Goal: Information Seeking & Learning: Learn about a topic

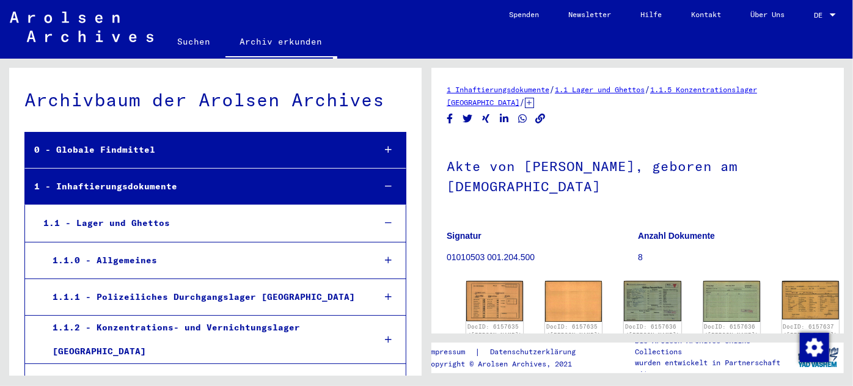
scroll to position [39702, 0]
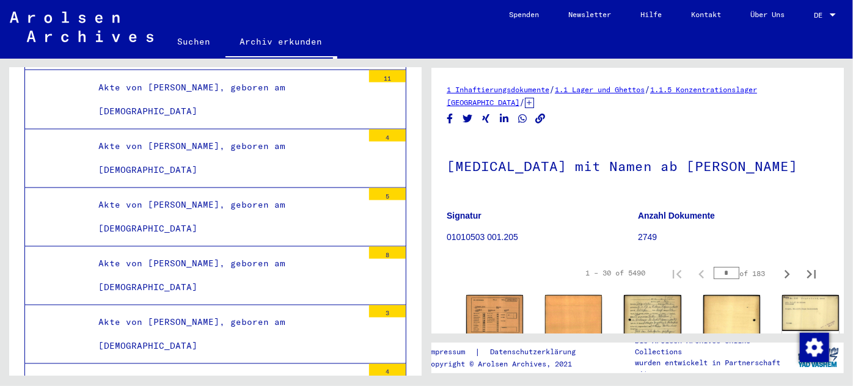
scroll to position [45589, 0]
click at [217, 311] on div "Akte von [PERSON_NAME], geboren am [DEMOGRAPHIC_DATA]" at bounding box center [226, 335] width 274 height 48
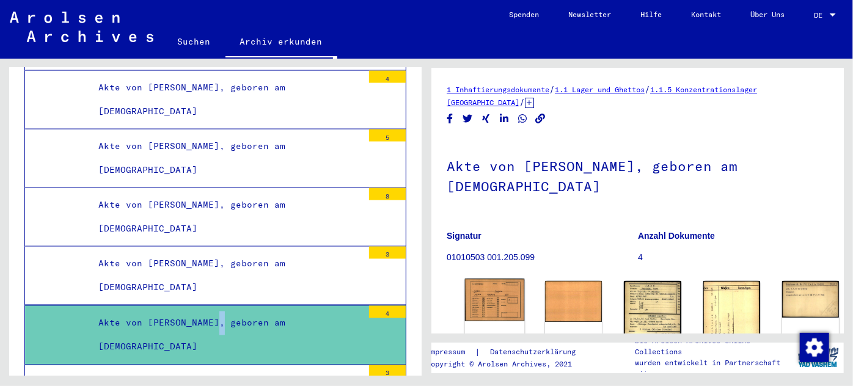
click at [490, 292] on img at bounding box center [495, 300] width 60 height 43
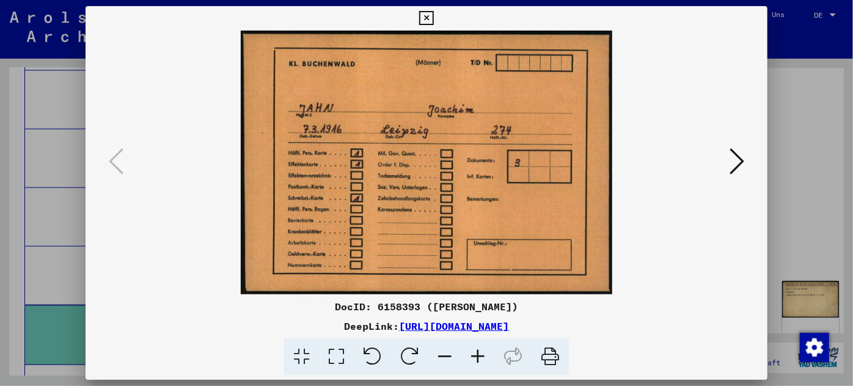
click at [59, 180] on div at bounding box center [426, 193] width 853 height 386
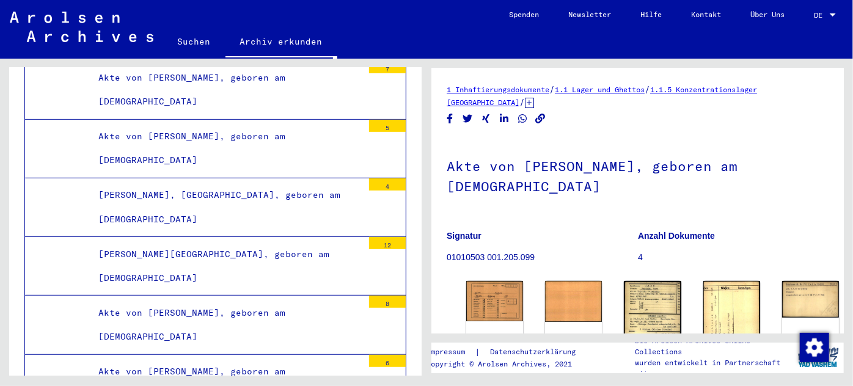
scroll to position [47198, 0]
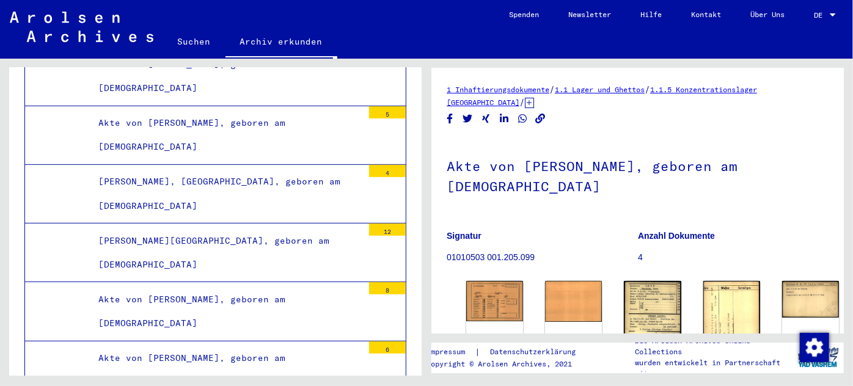
click at [229, 288] on div "Akte von [PERSON_NAME], geboren am [DEMOGRAPHIC_DATA]" at bounding box center [226, 312] width 274 height 48
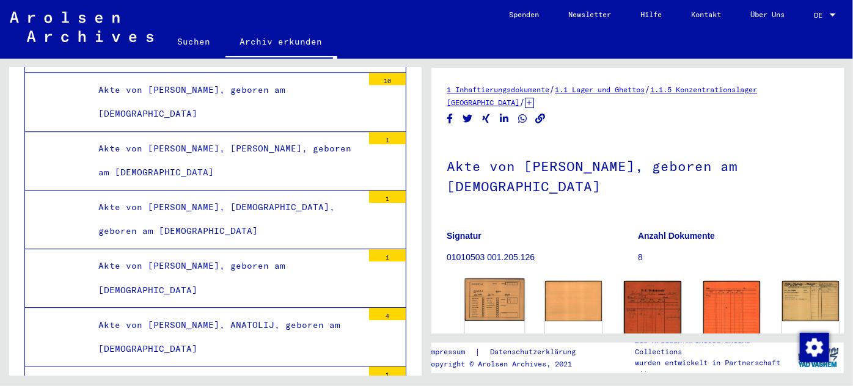
click at [497, 294] on img at bounding box center [495, 300] width 60 height 43
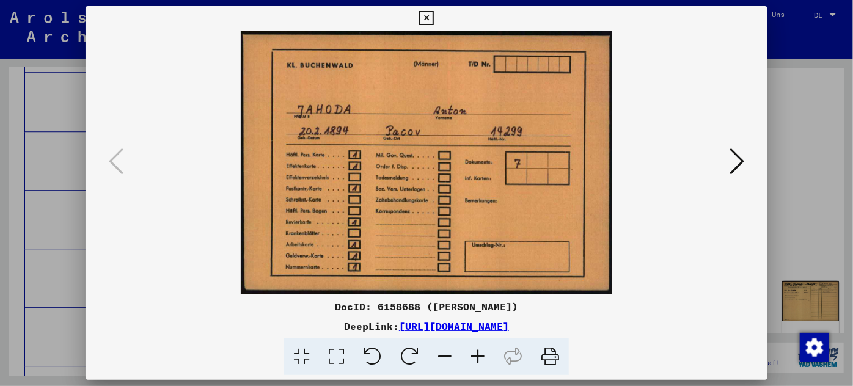
click at [737, 152] on icon at bounding box center [736, 161] width 15 height 29
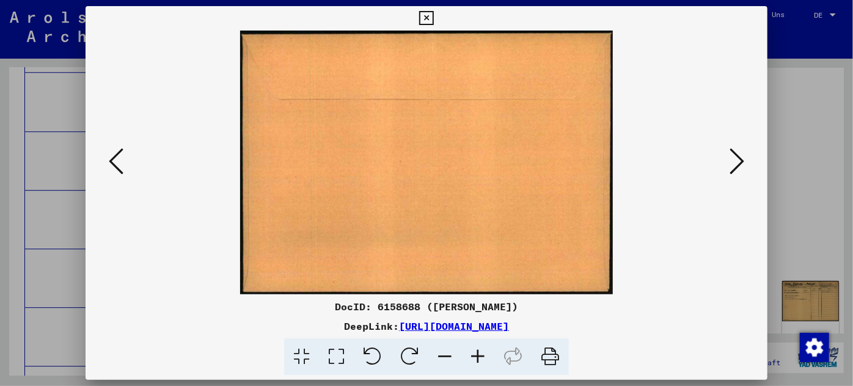
click at [737, 153] on icon at bounding box center [736, 161] width 15 height 29
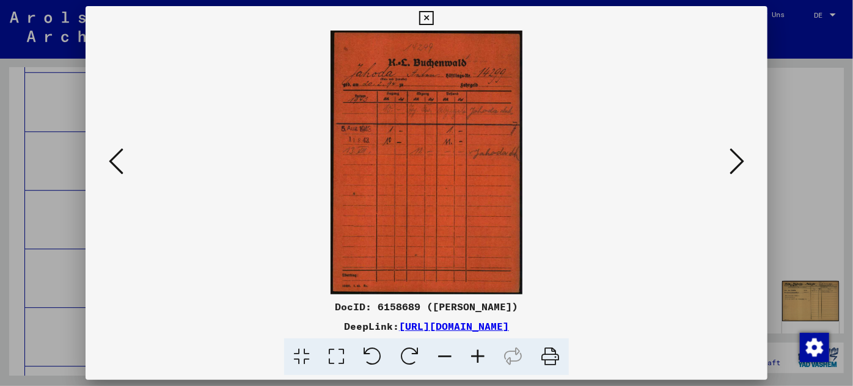
click at [738, 153] on icon at bounding box center [736, 161] width 15 height 29
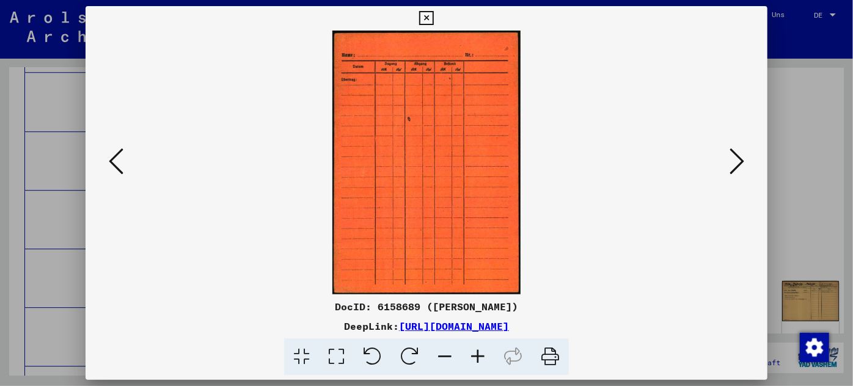
click at [738, 153] on icon at bounding box center [736, 161] width 15 height 29
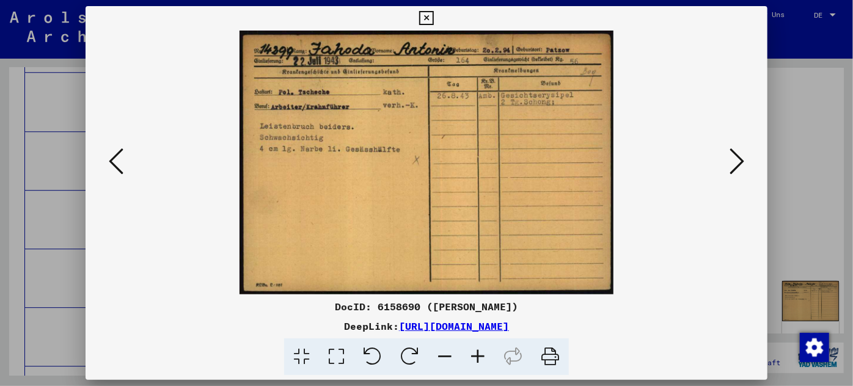
click at [738, 153] on icon at bounding box center [736, 161] width 15 height 29
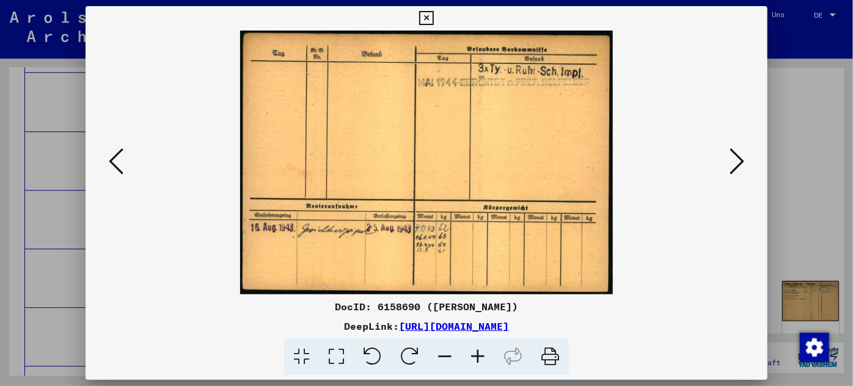
click at [738, 153] on icon at bounding box center [736, 161] width 15 height 29
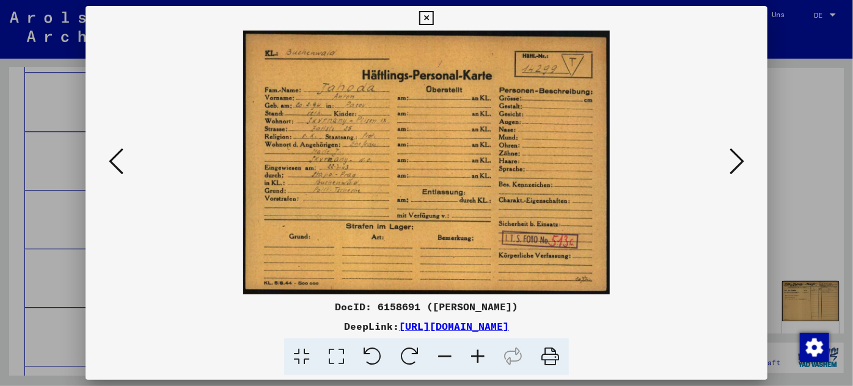
click at [60, 230] on div at bounding box center [426, 193] width 853 height 386
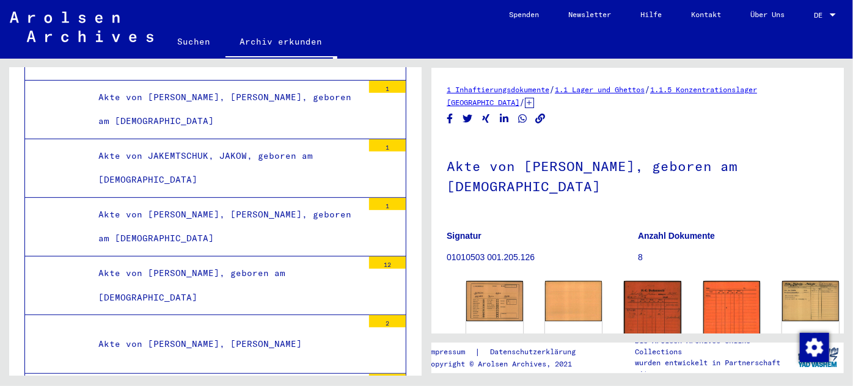
scroll to position [51862, 0]
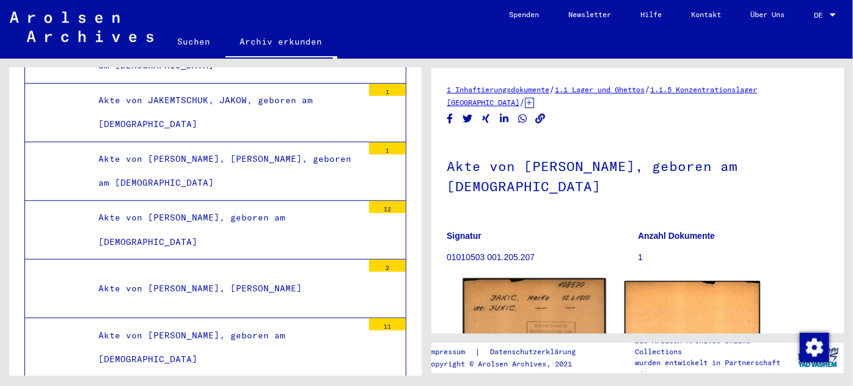
click at [517, 296] on img at bounding box center [533, 332] width 143 height 106
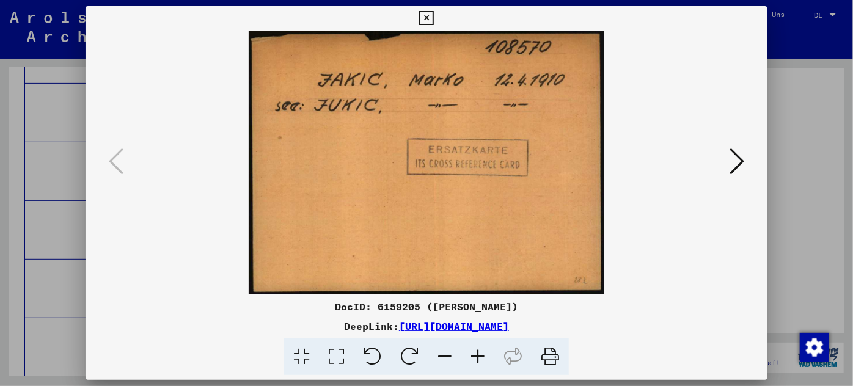
click at [70, 231] on div at bounding box center [426, 193] width 853 height 386
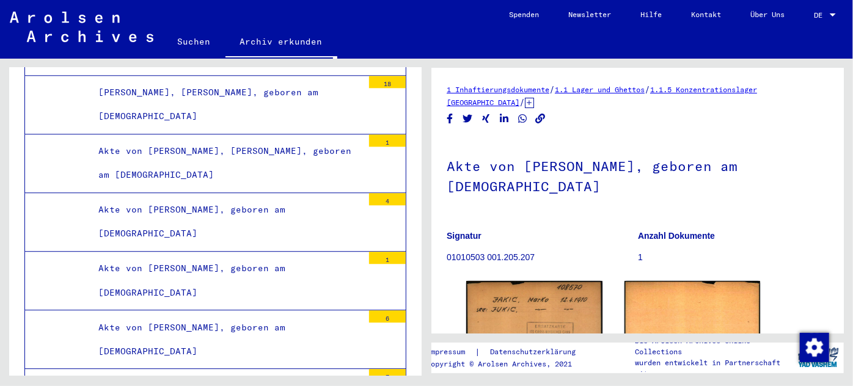
scroll to position [55582, 0]
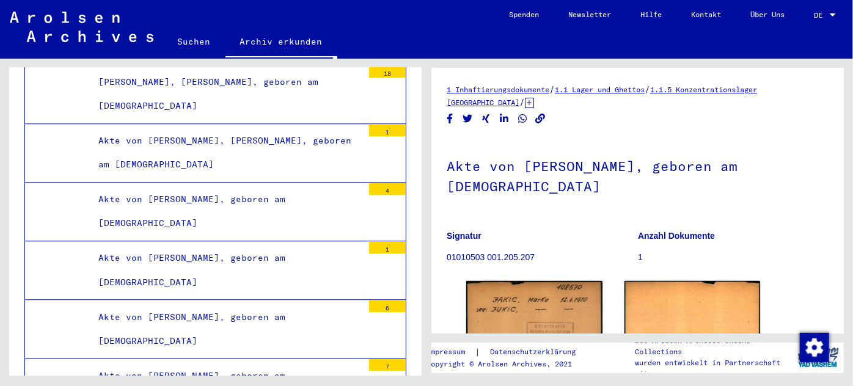
click at [216, 364] on div "Akte von [PERSON_NAME], geboren am [DEMOGRAPHIC_DATA]" at bounding box center [226, 388] width 274 height 48
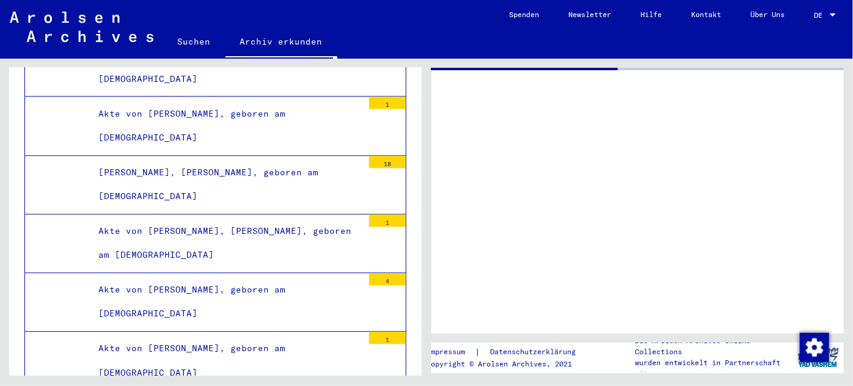
scroll to position [55471, 0]
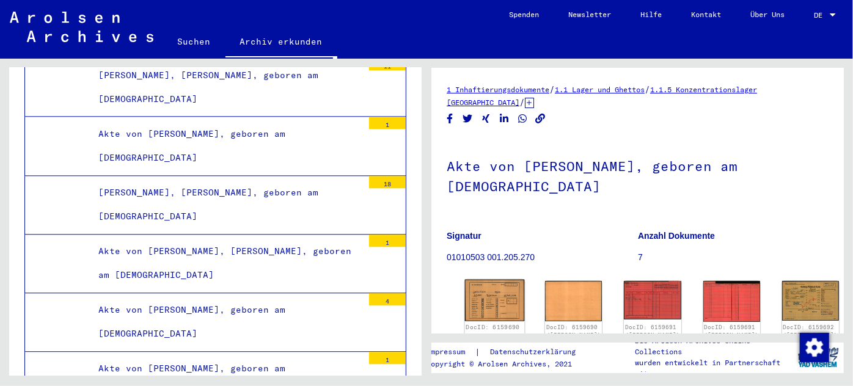
click at [487, 293] on img at bounding box center [495, 301] width 60 height 42
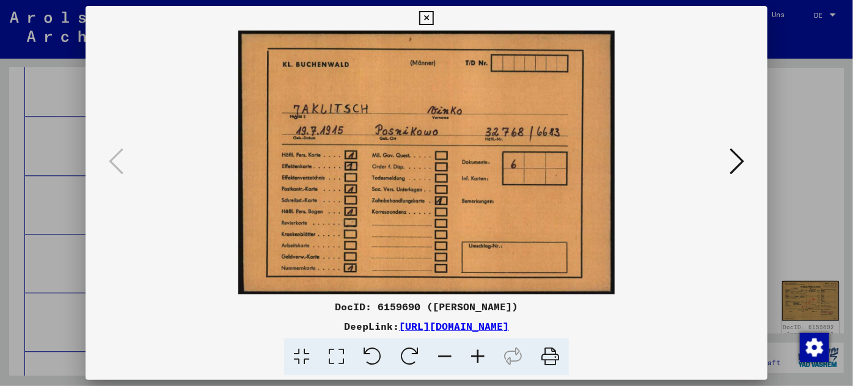
click at [736, 158] on icon at bounding box center [736, 161] width 15 height 29
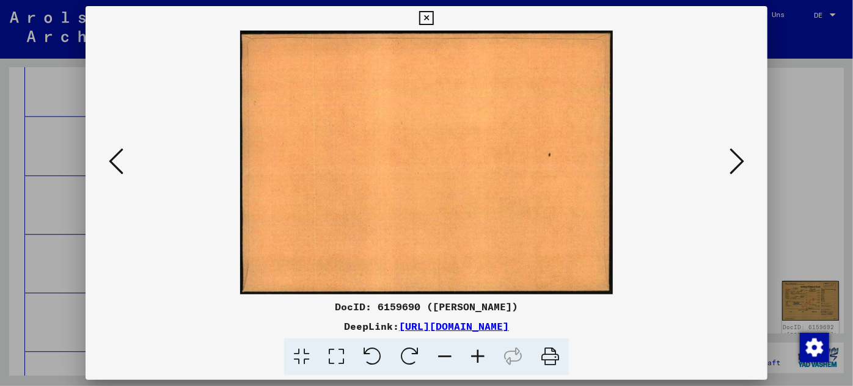
click at [736, 158] on icon at bounding box center [736, 161] width 15 height 29
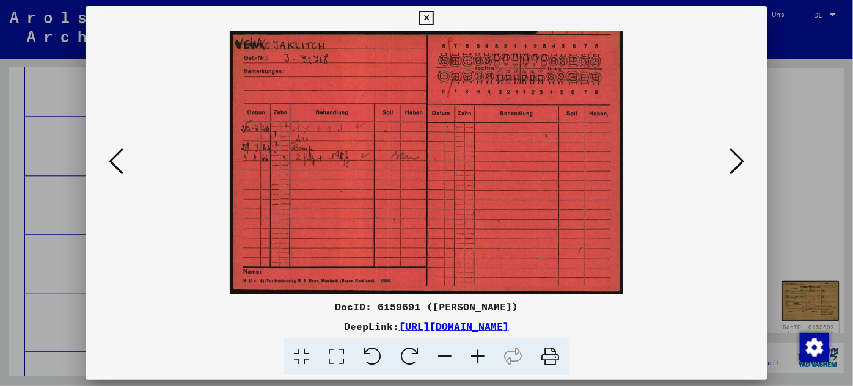
click at [736, 158] on icon at bounding box center [736, 161] width 15 height 29
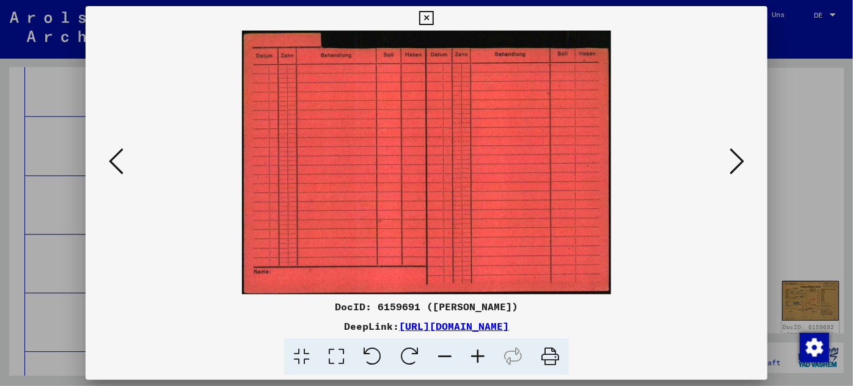
click at [736, 158] on icon at bounding box center [736, 161] width 15 height 29
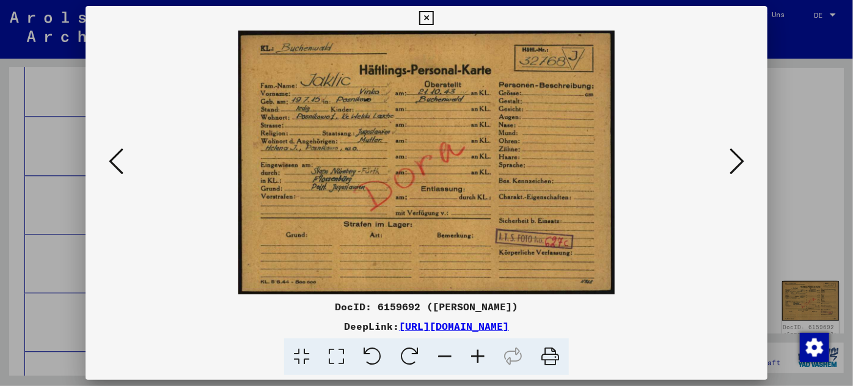
click at [479, 354] on icon at bounding box center [477, 356] width 33 height 37
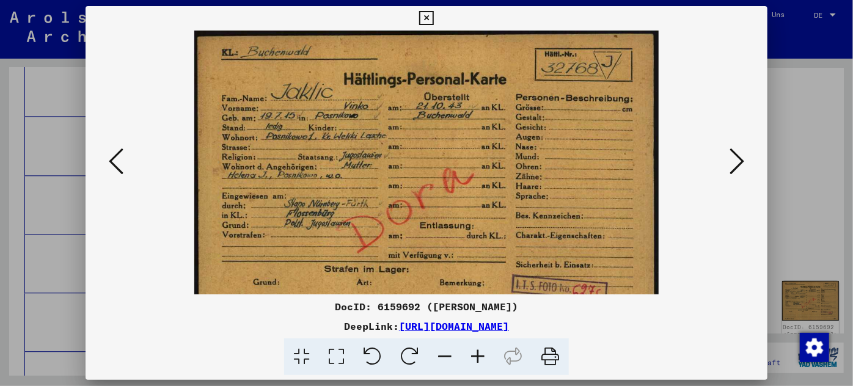
click at [479, 354] on icon at bounding box center [477, 356] width 33 height 37
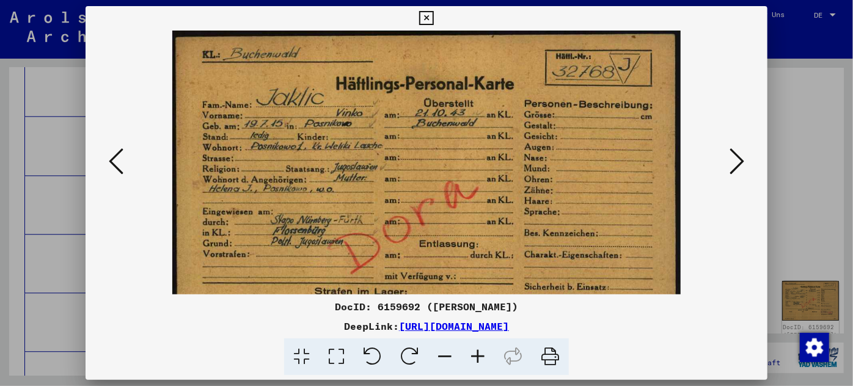
click at [479, 354] on icon at bounding box center [477, 356] width 33 height 37
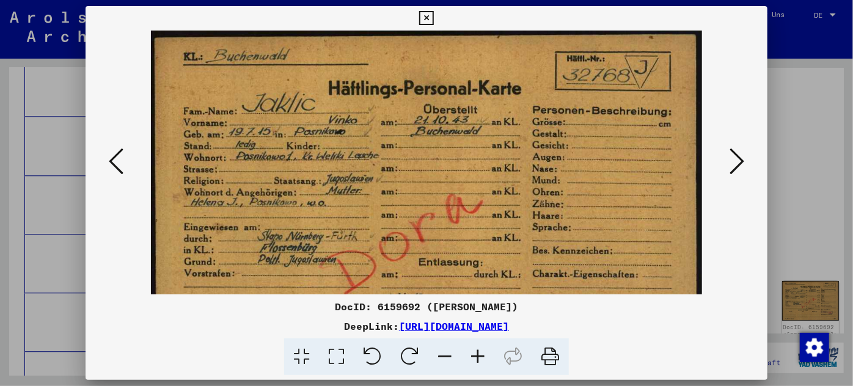
click at [479, 354] on icon at bounding box center [477, 356] width 33 height 37
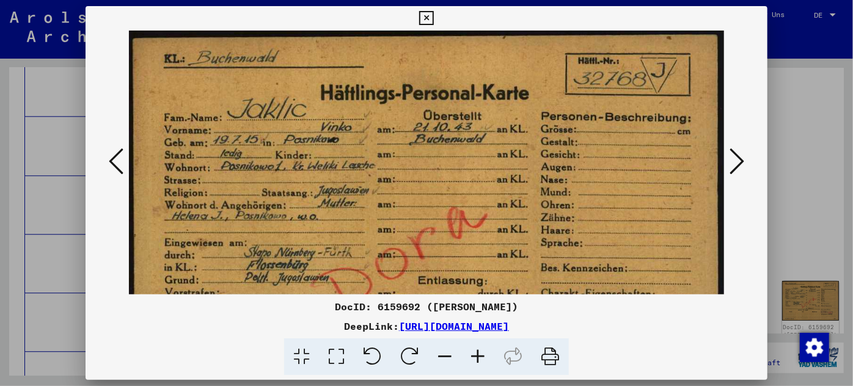
click at [51, 315] on div at bounding box center [426, 193] width 853 height 386
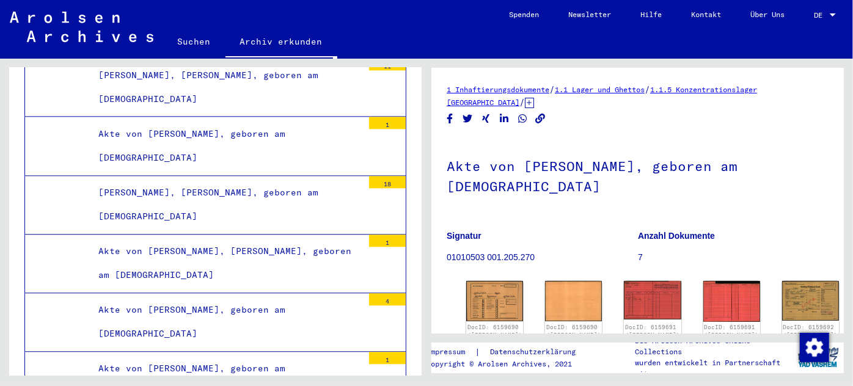
click at [203, 298] on div "Akte von [PERSON_NAME], geboren am [DEMOGRAPHIC_DATA]" at bounding box center [226, 322] width 274 height 48
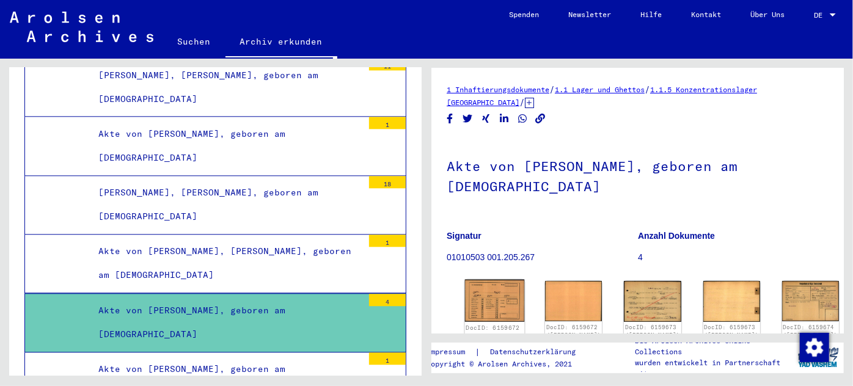
click at [481, 280] on img at bounding box center [495, 301] width 60 height 43
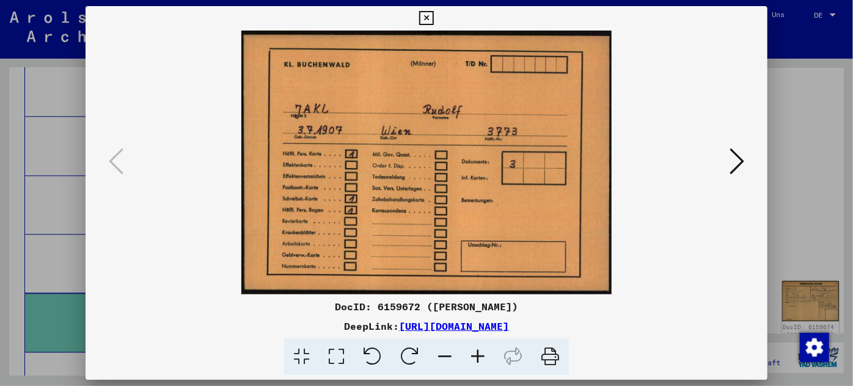
click at [57, 145] on div at bounding box center [426, 193] width 853 height 386
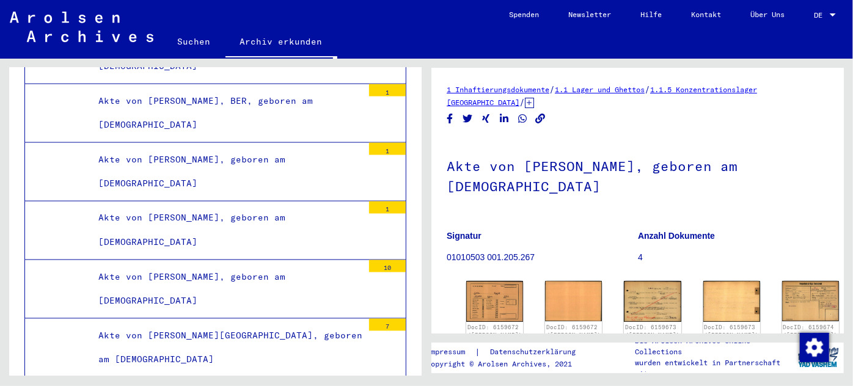
scroll to position [69130, 0]
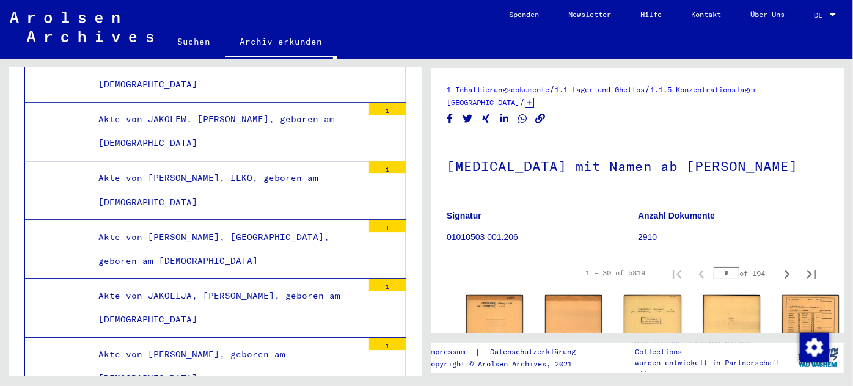
scroll to position [72239, 0]
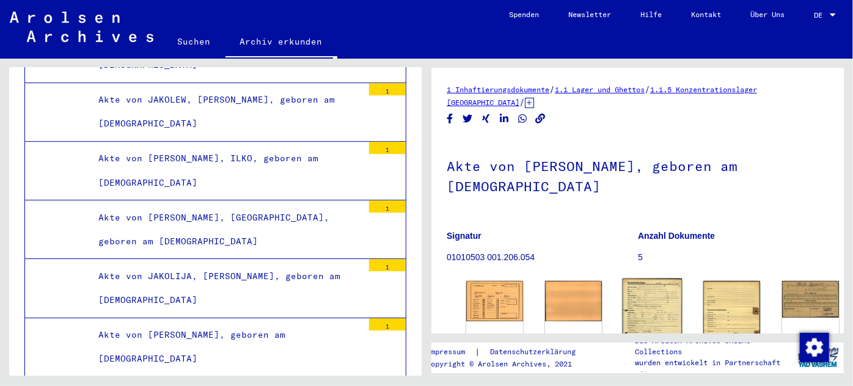
click at [622, 301] on img at bounding box center [652, 322] width 60 height 86
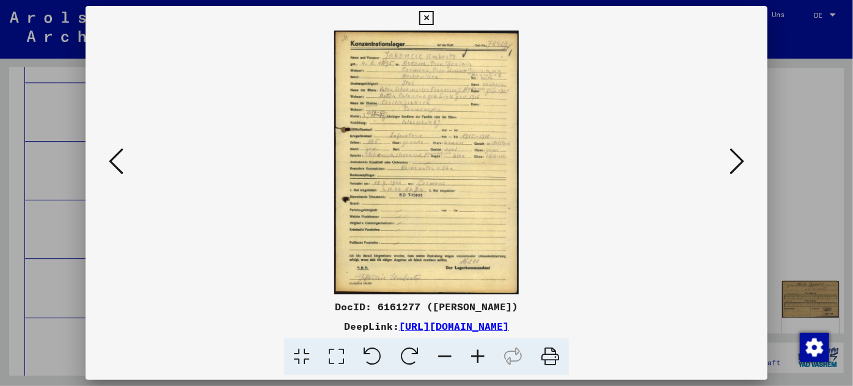
click at [477, 354] on icon at bounding box center [477, 356] width 33 height 37
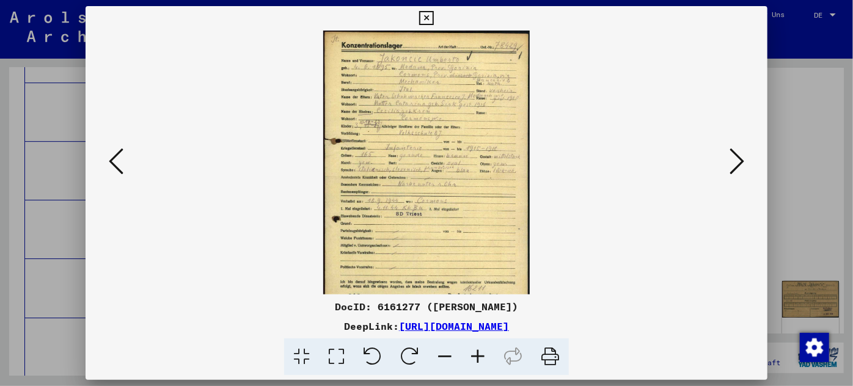
click at [477, 354] on icon at bounding box center [477, 356] width 33 height 37
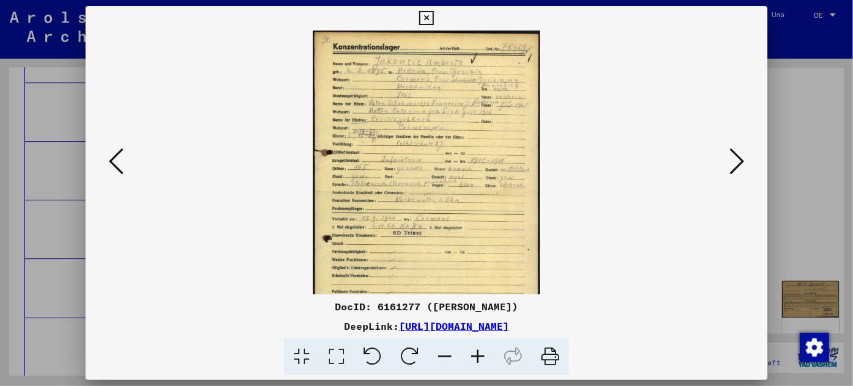
click at [477, 354] on icon at bounding box center [477, 356] width 33 height 37
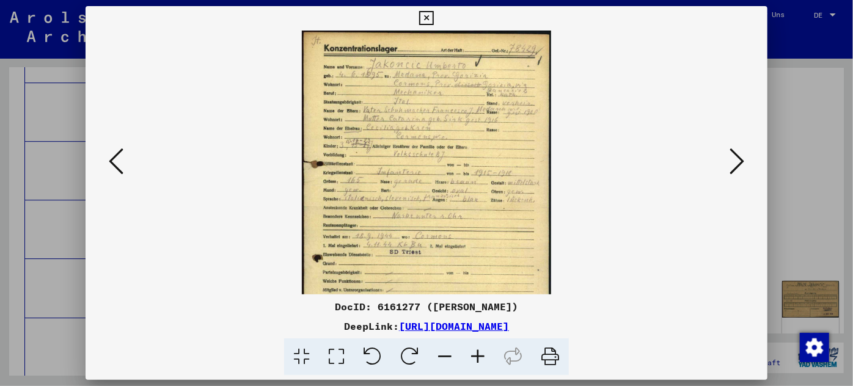
click at [477, 354] on icon at bounding box center [477, 356] width 33 height 37
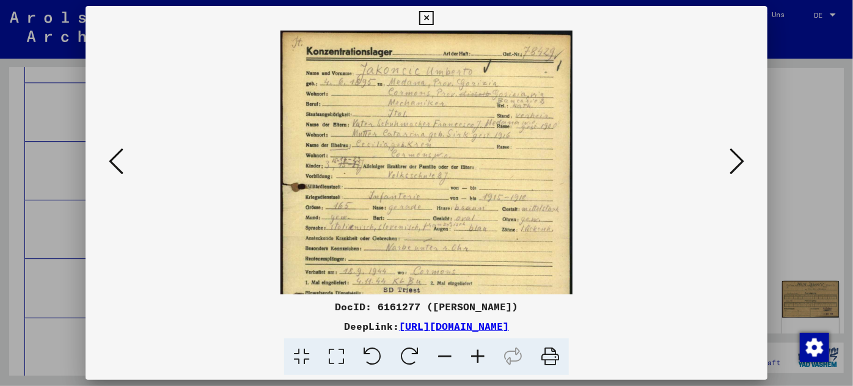
click at [477, 354] on icon at bounding box center [477, 356] width 33 height 37
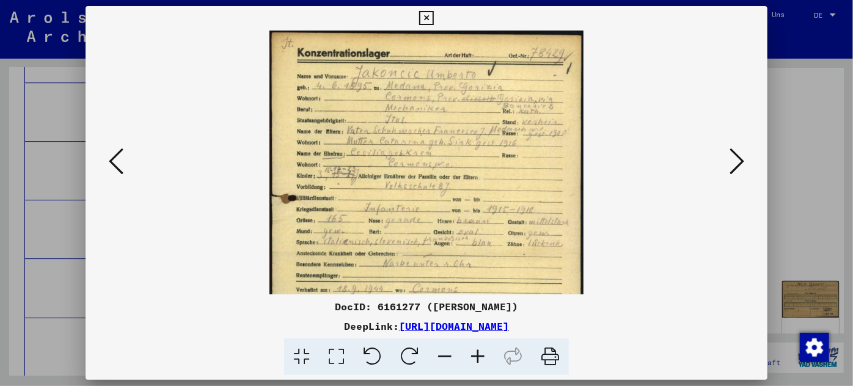
click at [478, 355] on icon at bounding box center [477, 356] width 33 height 37
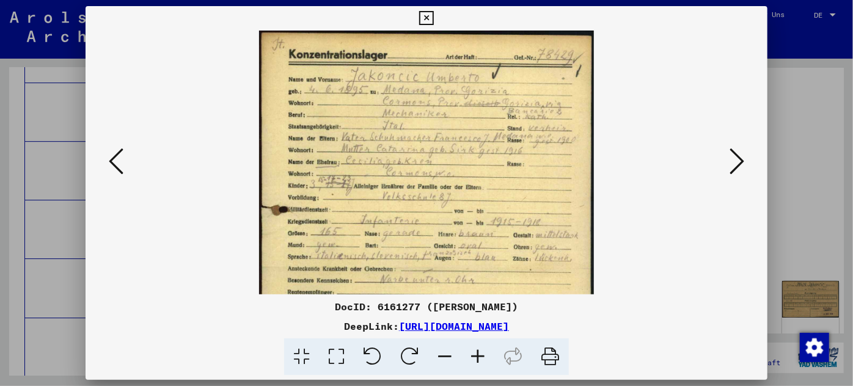
click at [478, 355] on icon at bounding box center [477, 356] width 33 height 37
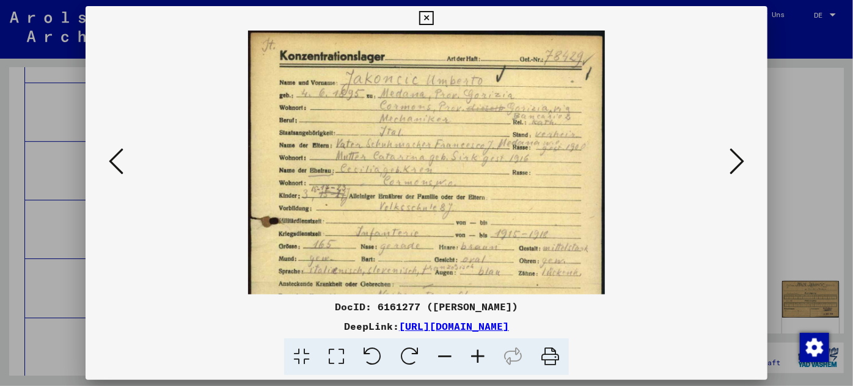
click at [48, 233] on div at bounding box center [426, 193] width 853 height 386
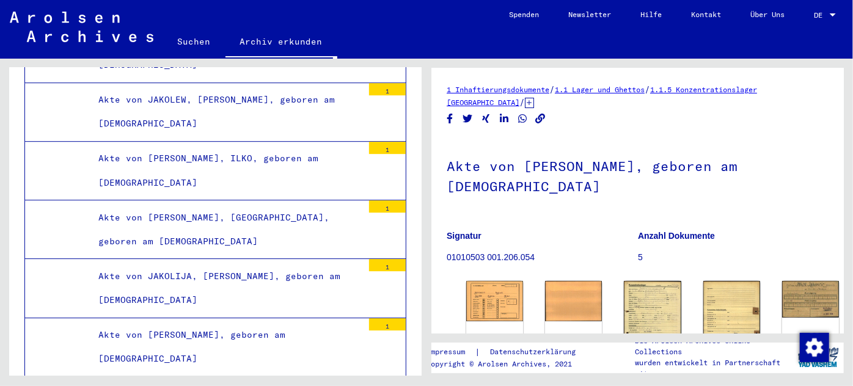
drag, startPoint x: 50, startPoint y: 232, endPoint x: 67, endPoint y: 223, distance: 18.9
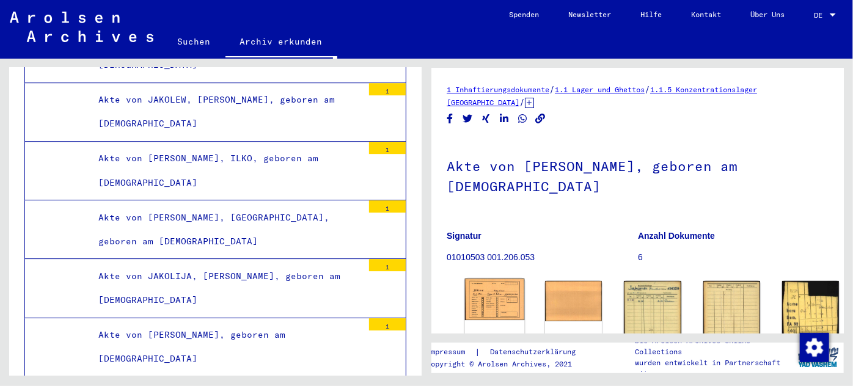
click at [504, 295] on img at bounding box center [495, 300] width 60 height 42
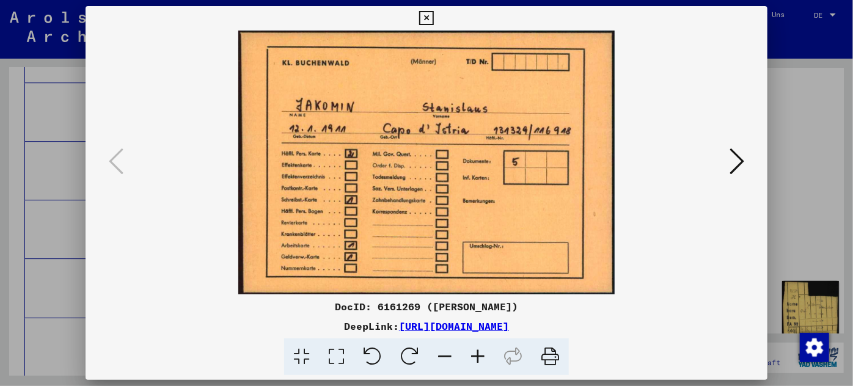
click at [734, 155] on icon at bounding box center [736, 161] width 15 height 29
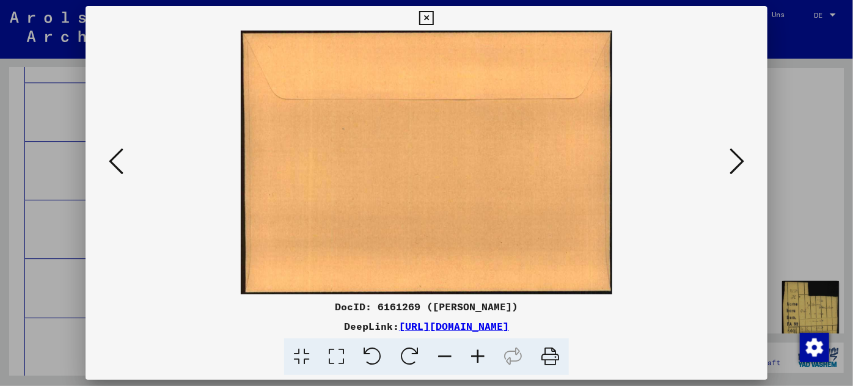
click at [734, 155] on icon at bounding box center [736, 161] width 15 height 29
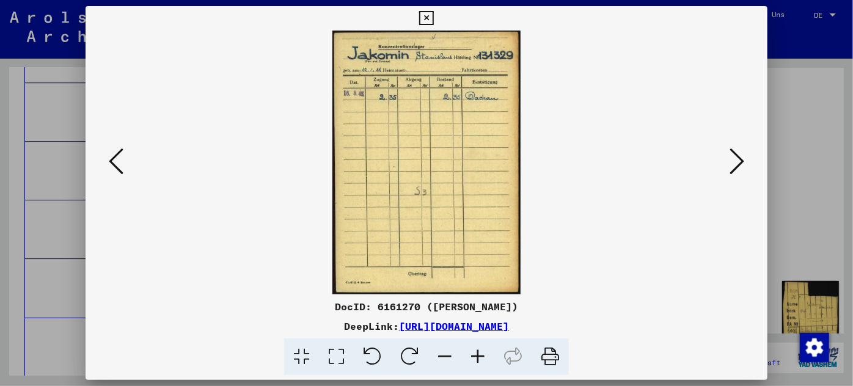
click at [734, 156] on icon at bounding box center [736, 161] width 15 height 29
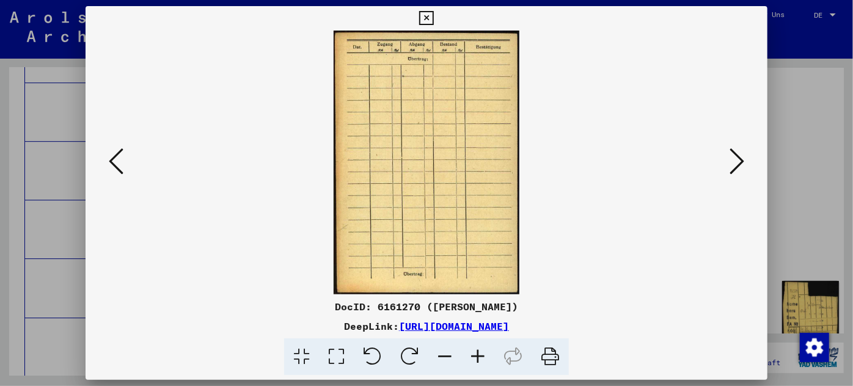
click at [734, 157] on icon at bounding box center [736, 161] width 15 height 29
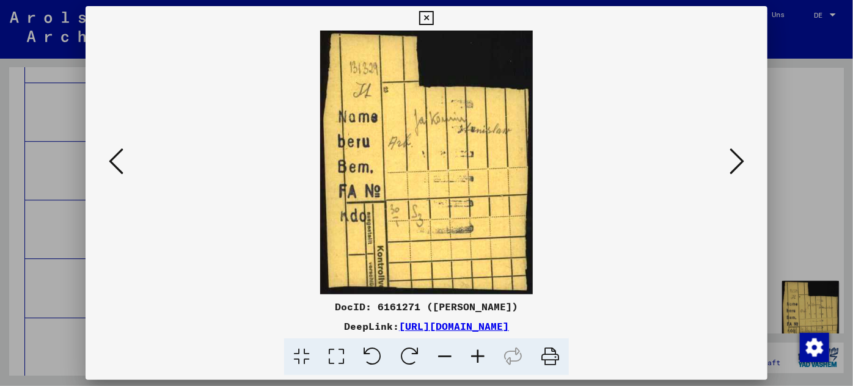
click at [734, 158] on icon at bounding box center [736, 161] width 15 height 29
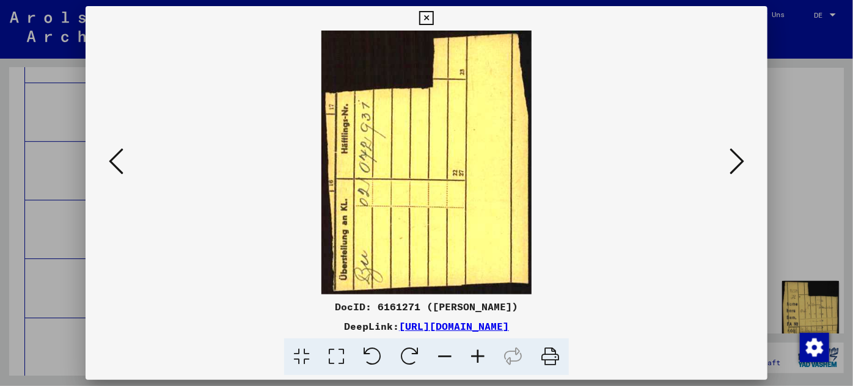
click at [734, 159] on icon at bounding box center [736, 161] width 15 height 29
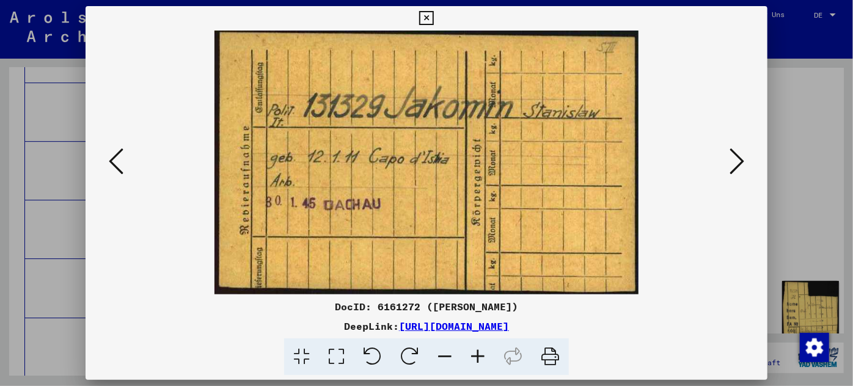
click at [734, 159] on icon at bounding box center [736, 161] width 15 height 29
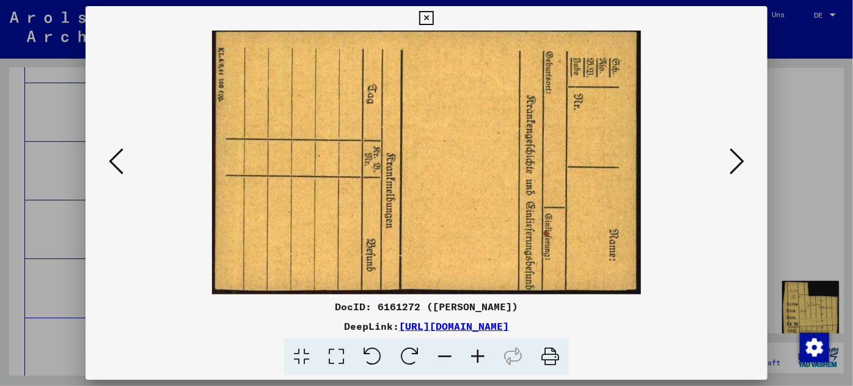
click at [734, 161] on icon at bounding box center [736, 161] width 15 height 29
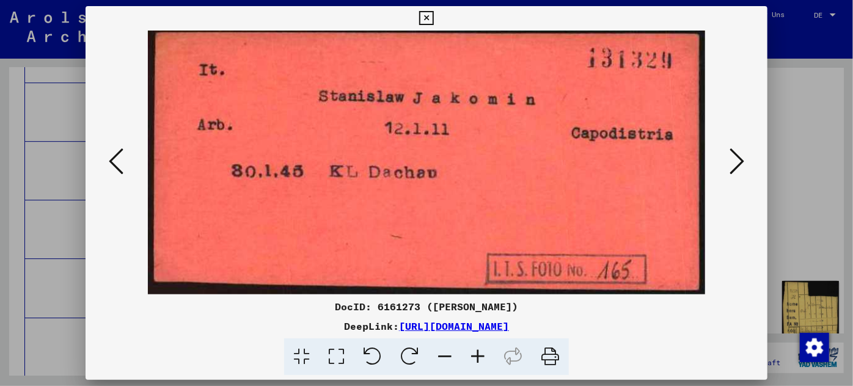
click at [734, 161] on icon at bounding box center [736, 161] width 15 height 29
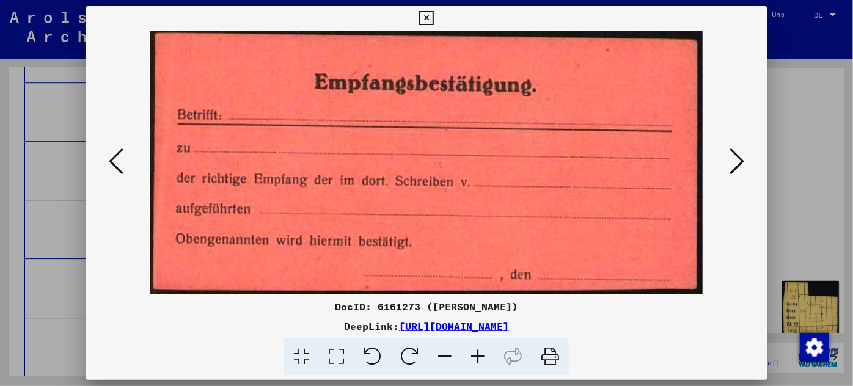
click at [734, 161] on icon at bounding box center [736, 161] width 15 height 29
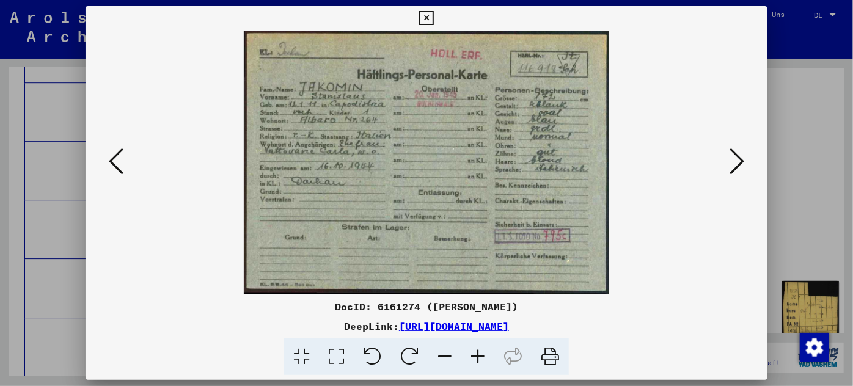
click at [479, 355] on icon at bounding box center [477, 356] width 33 height 37
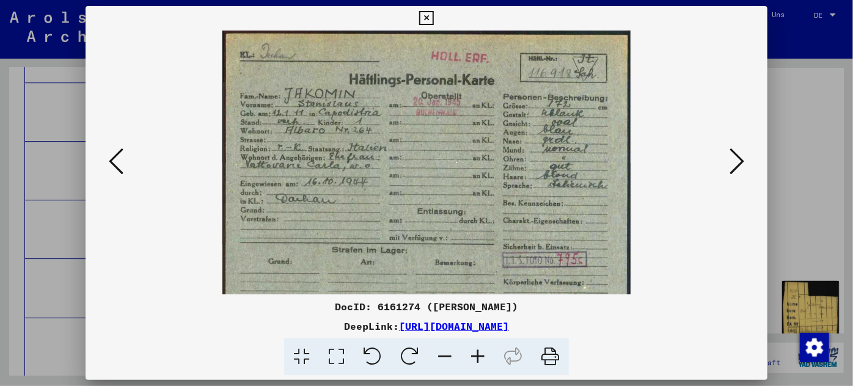
click at [479, 355] on icon at bounding box center [477, 356] width 33 height 37
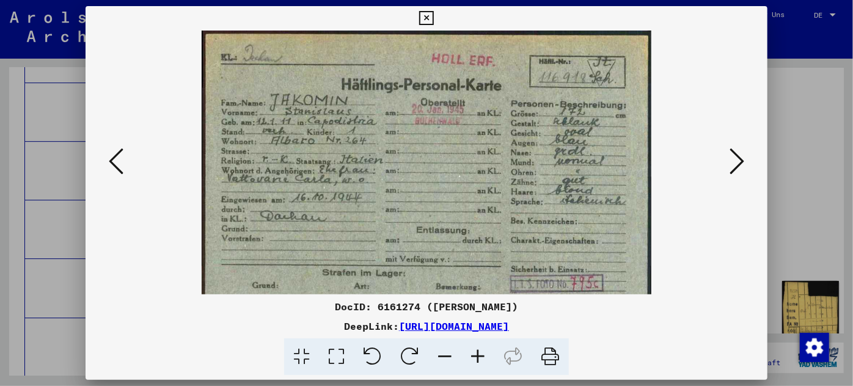
click at [479, 355] on icon at bounding box center [477, 356] width 33 height 37
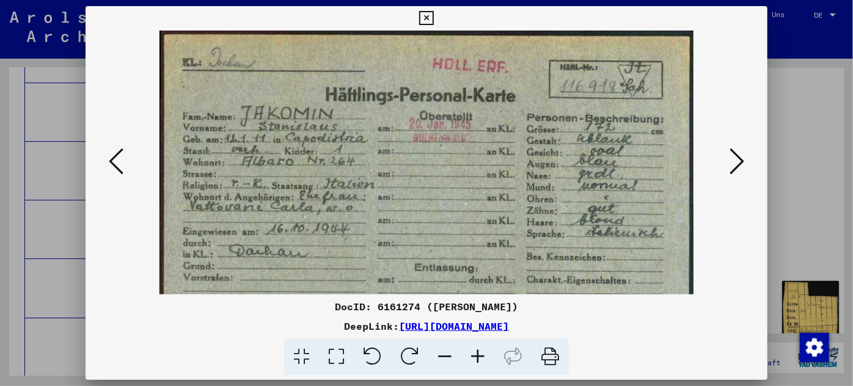
click at [84, 186] on div at bounding box center [426, 193] width 853 height 386
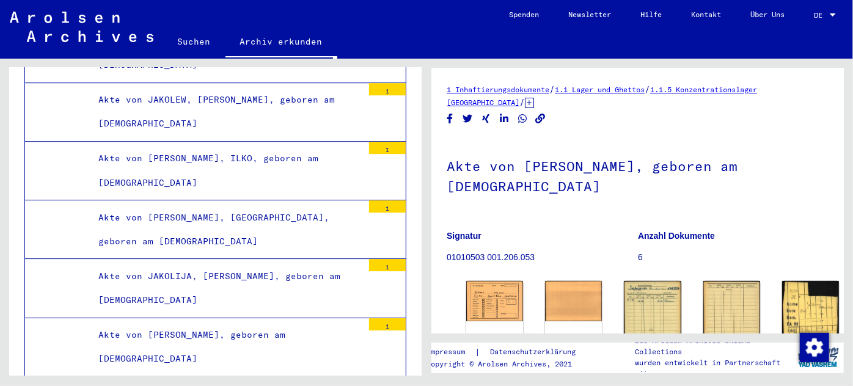
click at [175, 323] on div "Akte von [PERSON_NAME], geboren am [DEMOGRAPHIC_DATA]" at bounding box center [226, 347] width 274 height 48
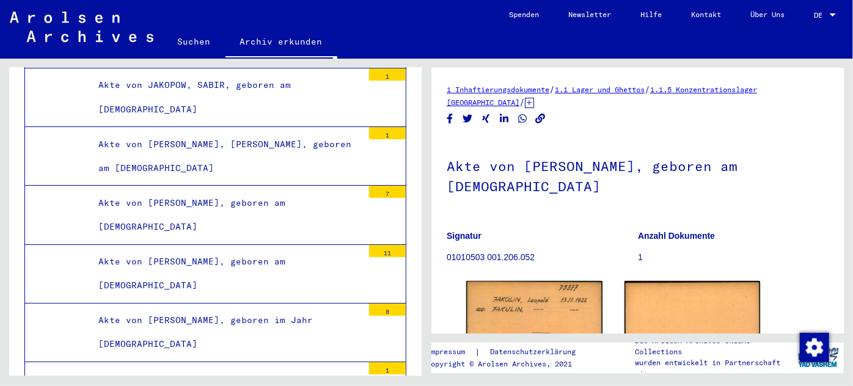
scroll to position [72683, 0]
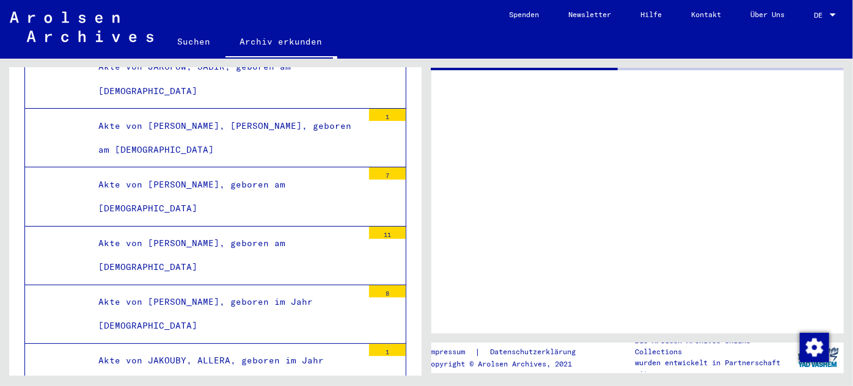
scroll to position [72683, 0]
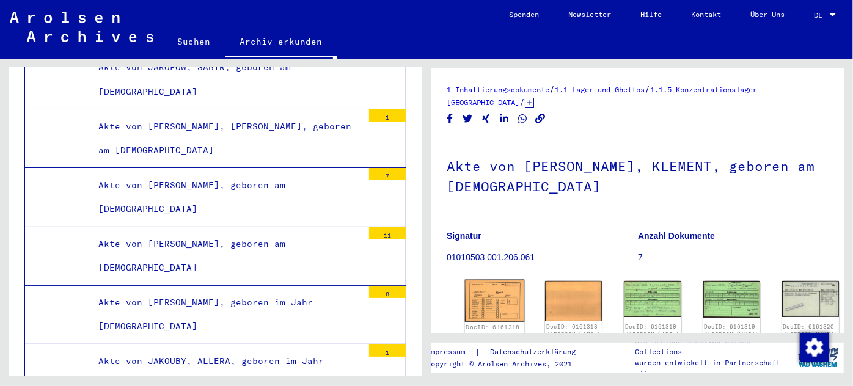
click at [490, 294] on img at bounding box center [495, 301] width 60 height 42
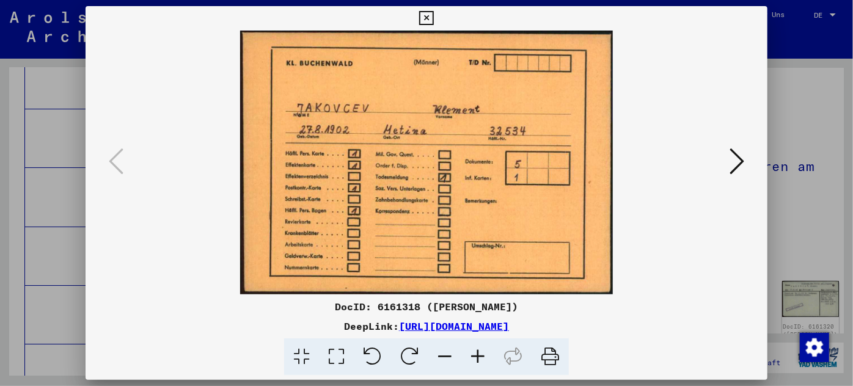
click at [740, 156] on icon at bounding box center [736, 161] width 15 height 29
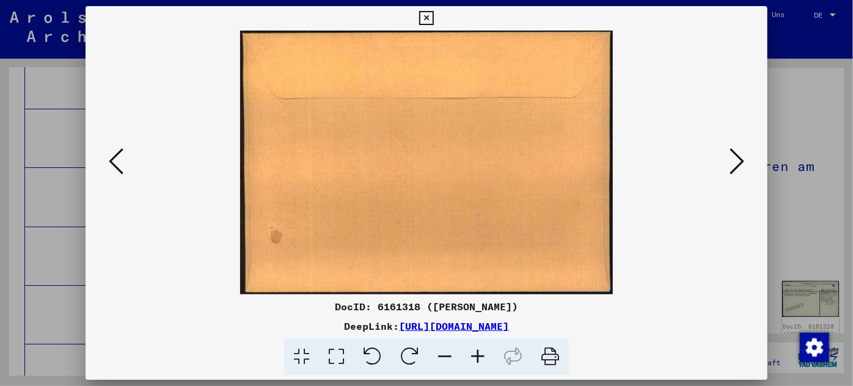
click at [740, 156] on icon at bounding box center [736, 161] width 15 height 29
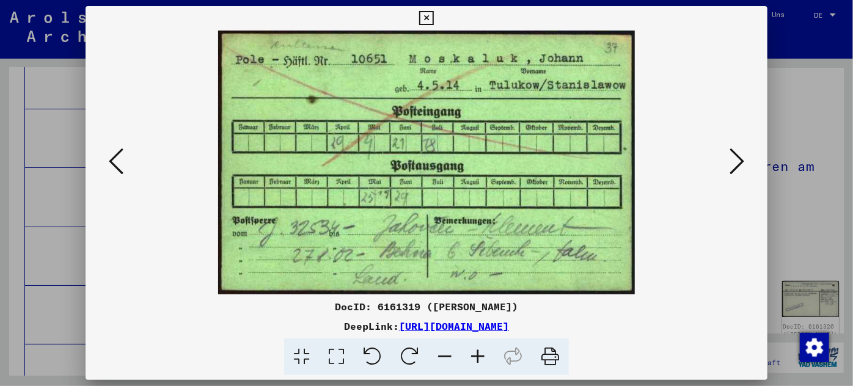
click at [740, 156] on icon at bounding box center [736, 161] width 15 height 29
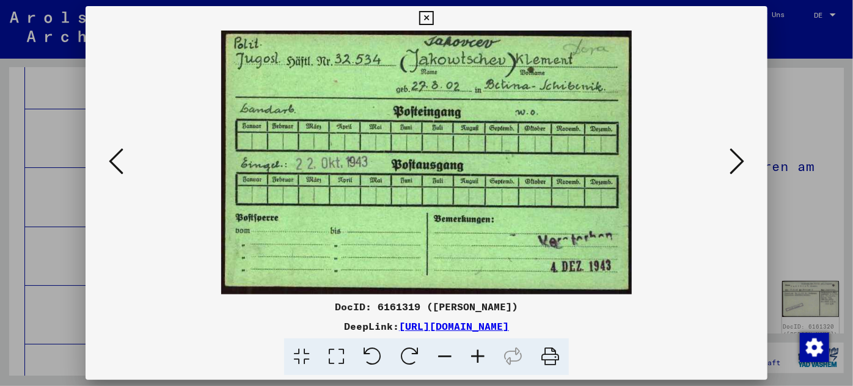
click at [740, 156] on icon at bounding box center [736, 161] width 15 height 29
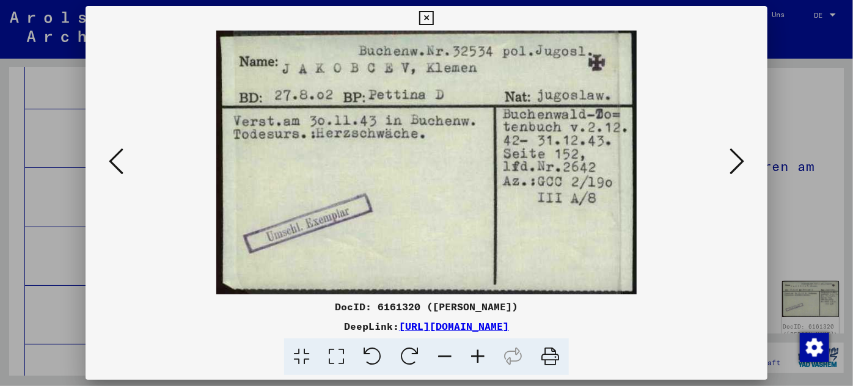
click at [740, 158] on icon at bounding box center [736, 161] width 15 height 29
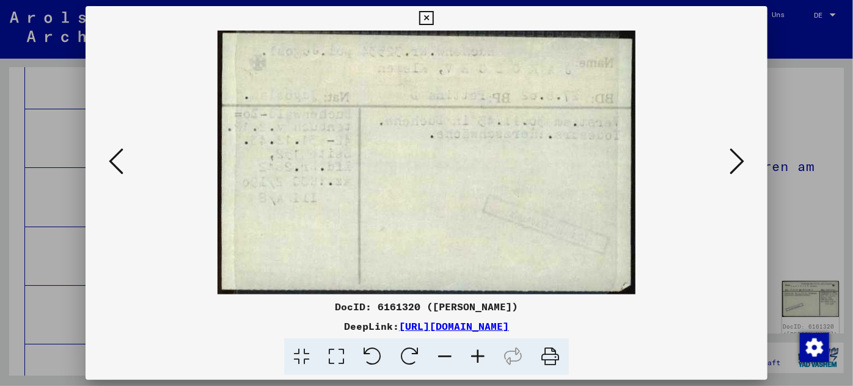
click at [740, 159] on icon at bounding box center [736, 161] width 15 height 29
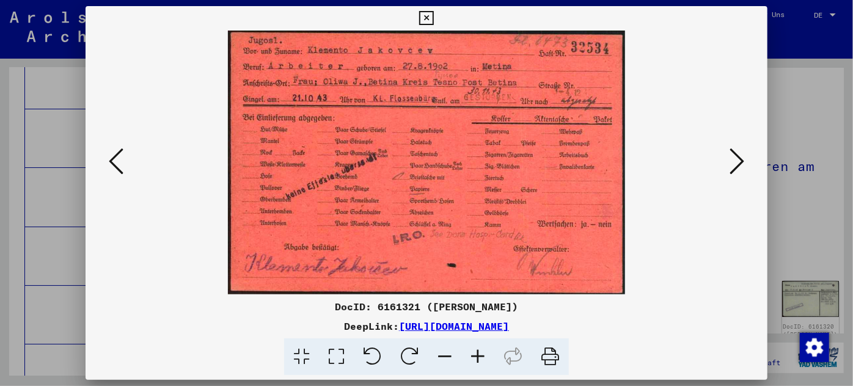
click at [49, 222] on div at bounding box center [426, 193] width 853 height 386
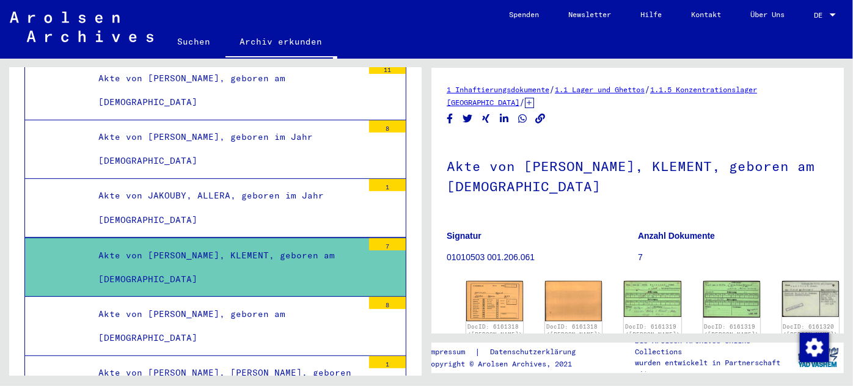
scroll to position [72850, 0]
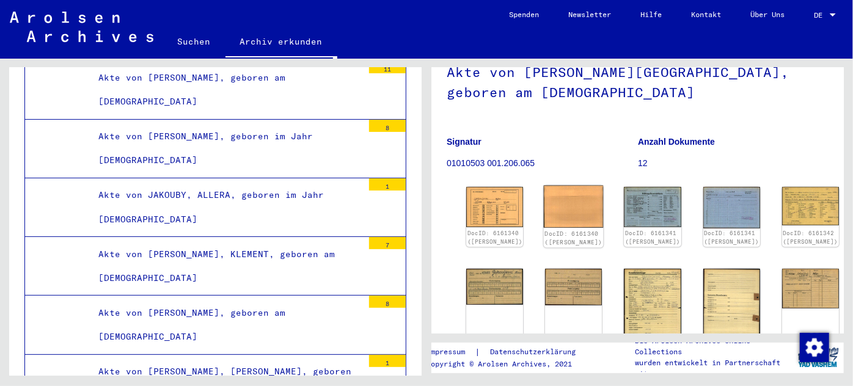
scroll to position [111, 0]
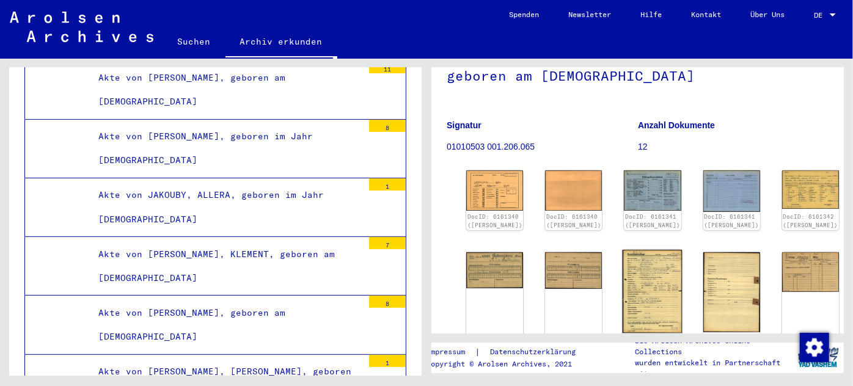
click at [623, 276] on img at bounding box center [652, 292] width 60 height 84
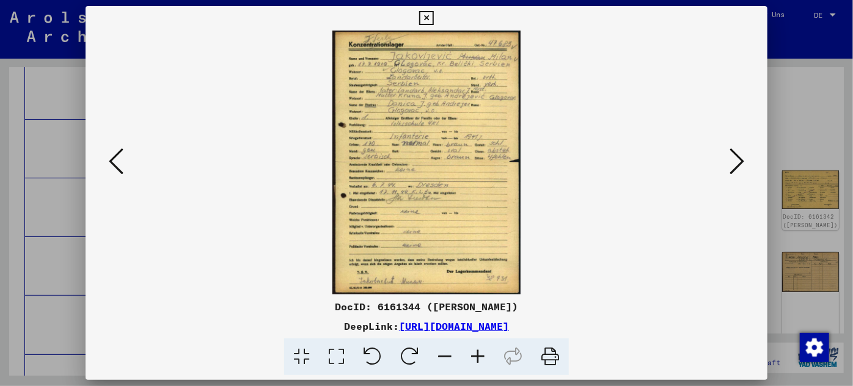
click at [482, 351] on icon at bounding box center [477, 356] width 33 height 37
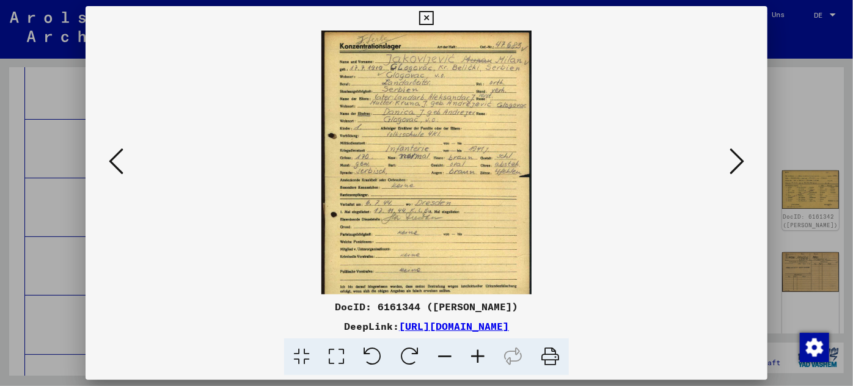
click at [482, 352] on icon at bounding box center [477, 356] width 33 height 37
click at [482, 353] on icon at bounding box center [477, 356] width 33 height 37
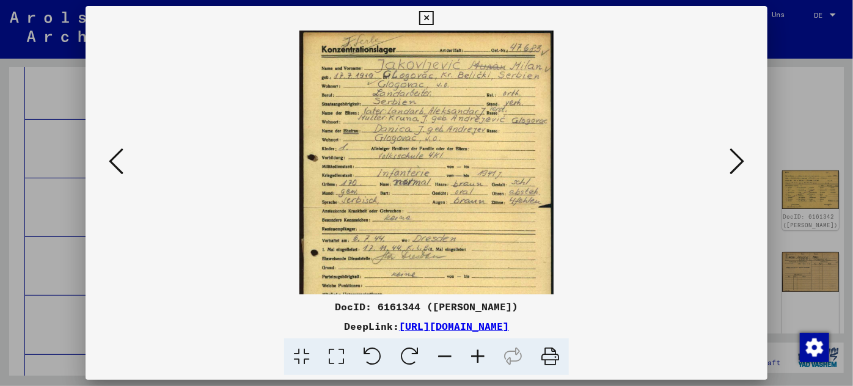
click at [481, 354] on icon at bounding box center [477, 356] width 33 height 37
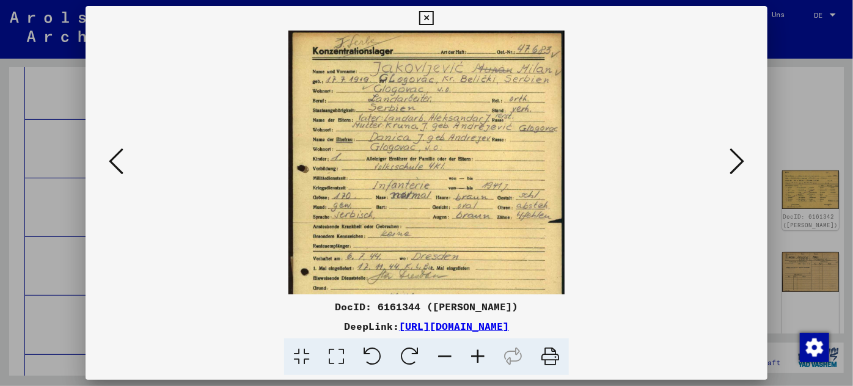
click at [481, 354] on icon at bounding box center [477, 356] width 33 height 37
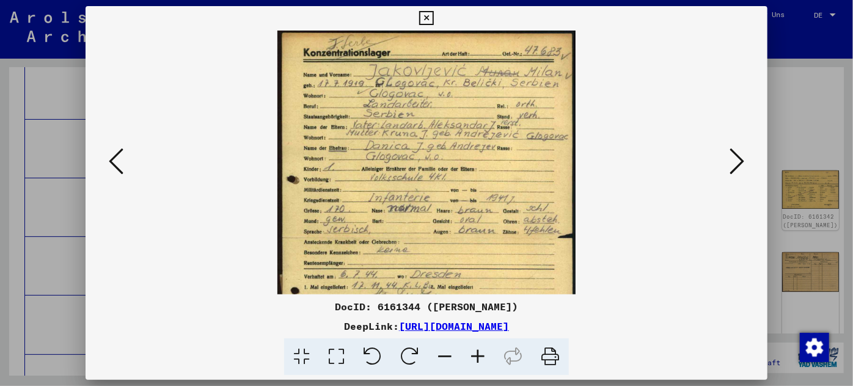
click at [50, 268] on div at bounding box center [426, 193] width 853 height 386
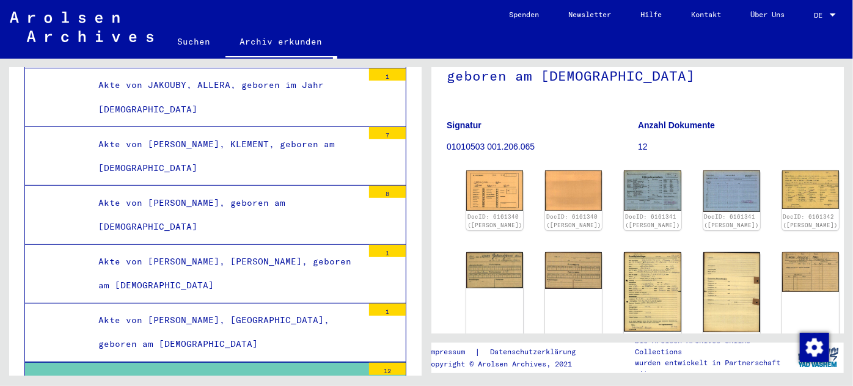
scroll to position [72960, 0]
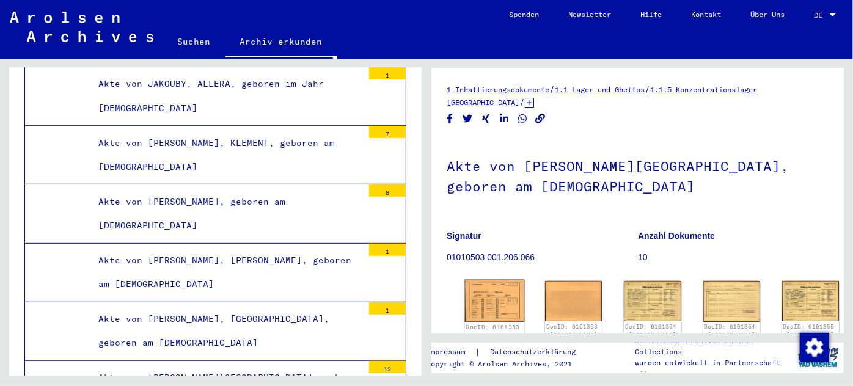
click at [478, 294] on img at bounding box center [495, 301] width 60 height 42
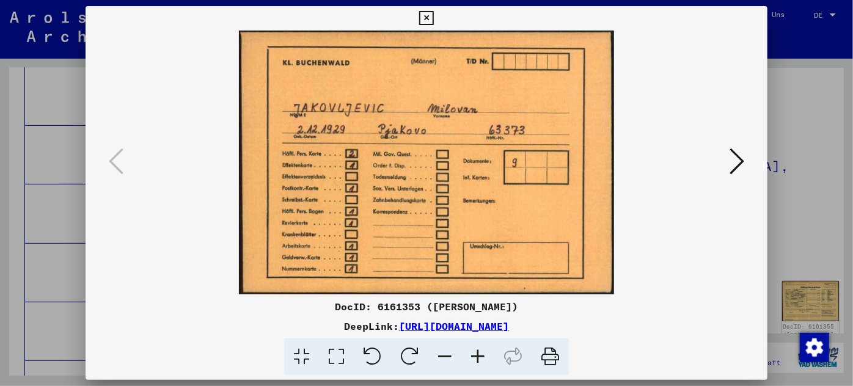
click at [737, 157] on icon at bounding box center [736, 161] width 15 height 29
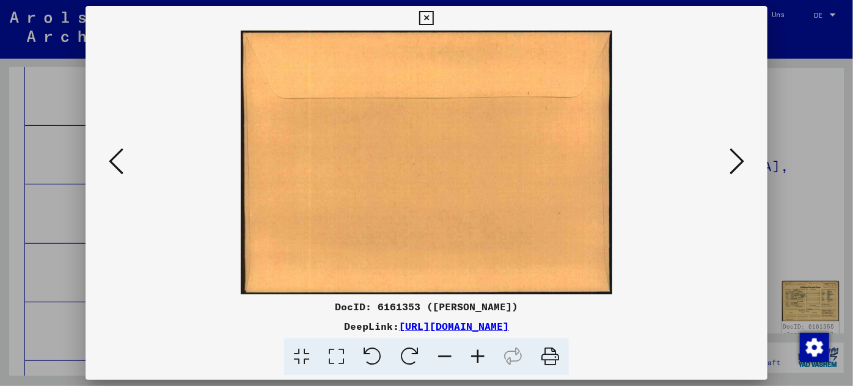
click at [737, 157] on icon at bounding box center [736, 161] width 15 height 29
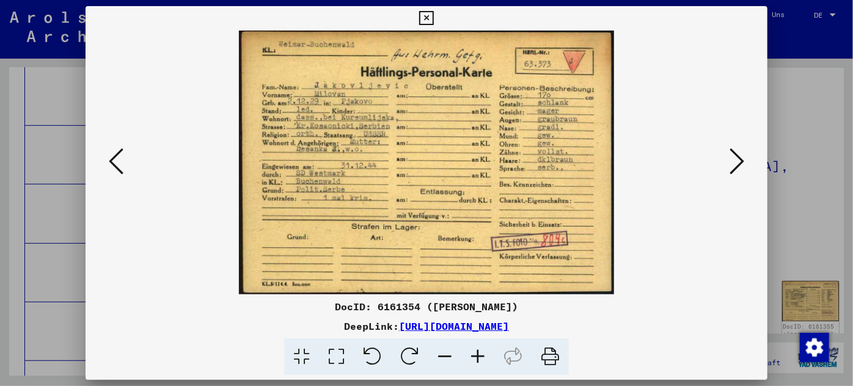
click at [64, 217] on div at bounding box center [426, 193] width 853 height 386
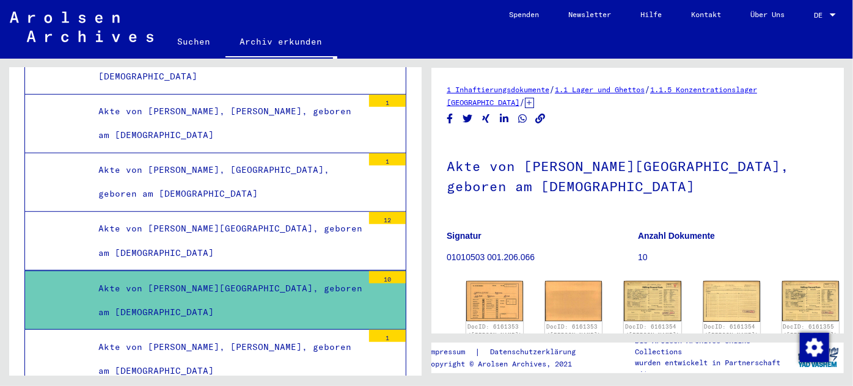
scroll to position [73127, 0]
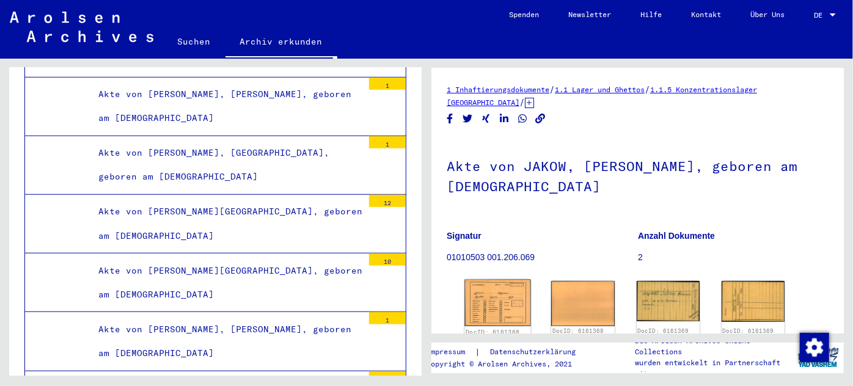
click at [509, 301] on img at bounding box center [497, 303] width 66 height 46
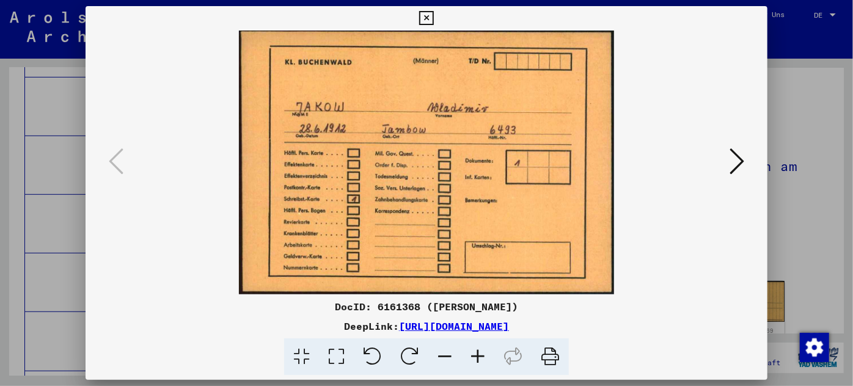
click at [52, 236] on div at bounding box center [426, 193] width 853 height 386
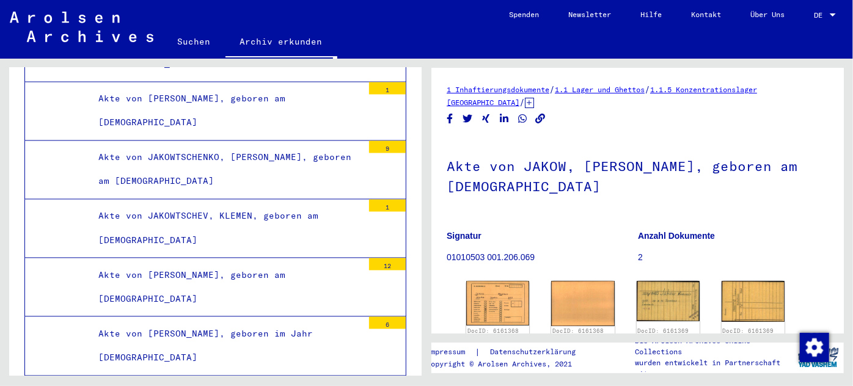
scroll to position [81011, 0]
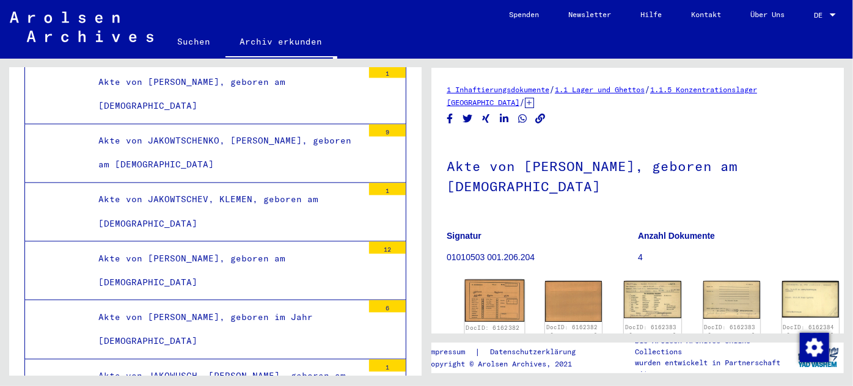
click at [474, 291] on img at bounding box center [495, 301] width 60 height 43
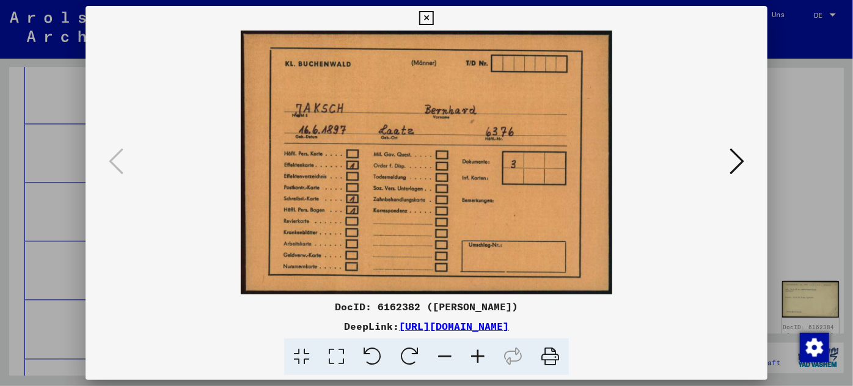
click at [733, 156] on icon at bounding box center [736, 161] width 15 height 29
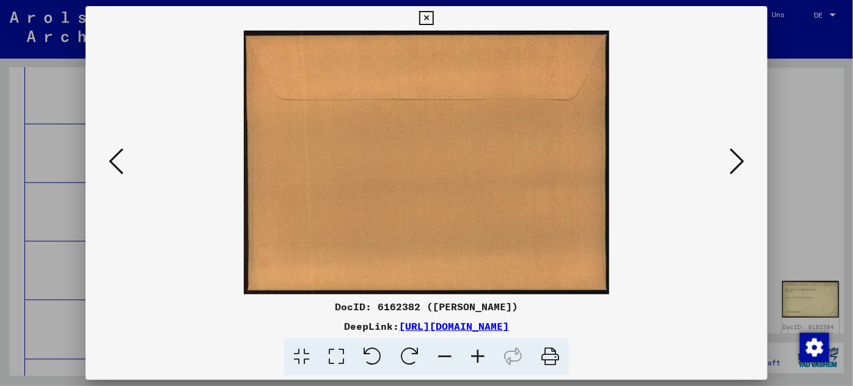
click at [733, 156] on icon at bounding box center [736, 161] width 15 height 29
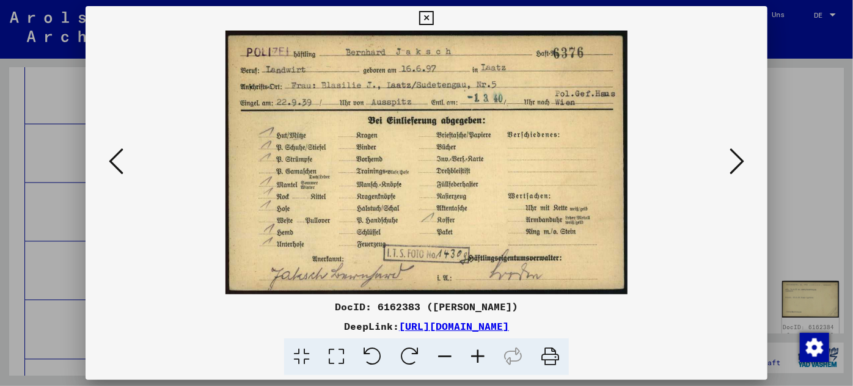
drag, startPoint x: 41, startPoint y: 257, endPoint x: 71, endPoint y: 240, distance: 34.7
click at [42, 257] on div at bounding box center [426, 193] width 853 height 386
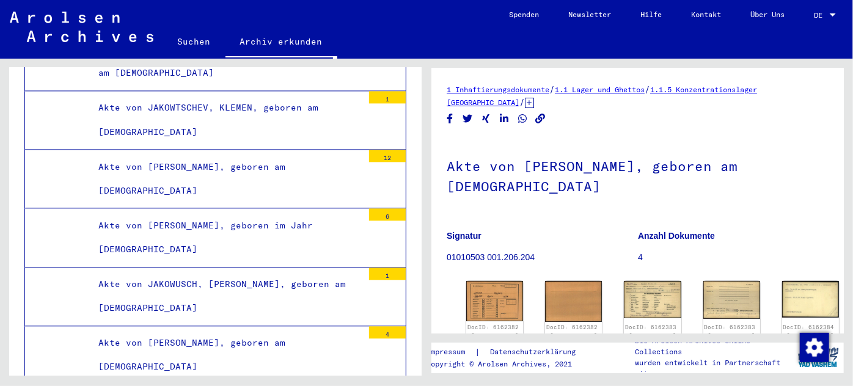
scroll to position [81122, 0]
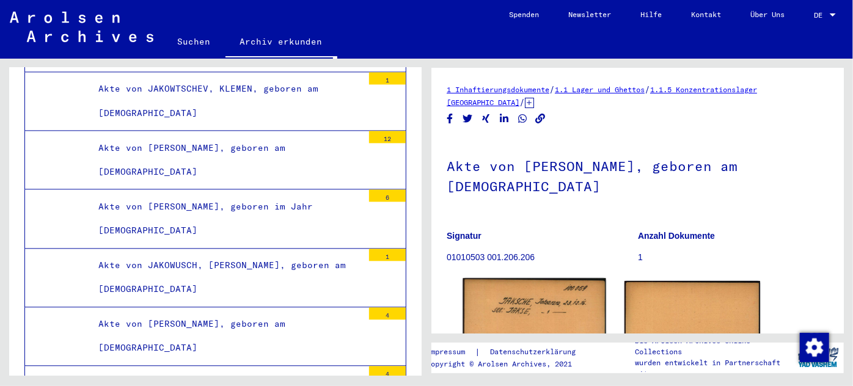
click at [525, 304] on img at bounding box center [533, 333] width 143 height 108
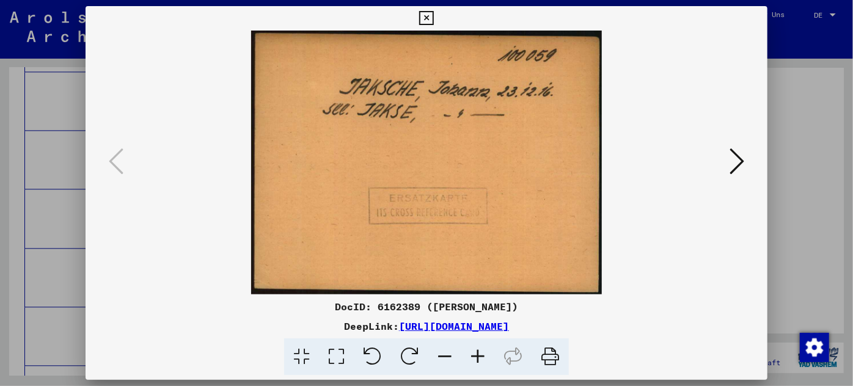
click at [62, 252] on div at bounding box center [426, 193] width 853 height 386
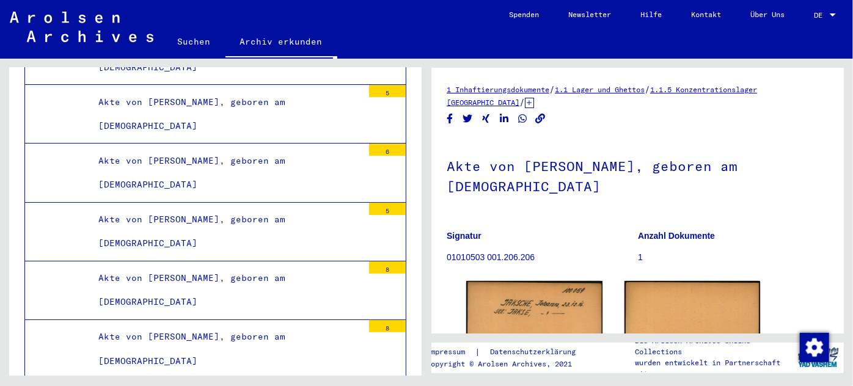
scroll to position [82122, 0]
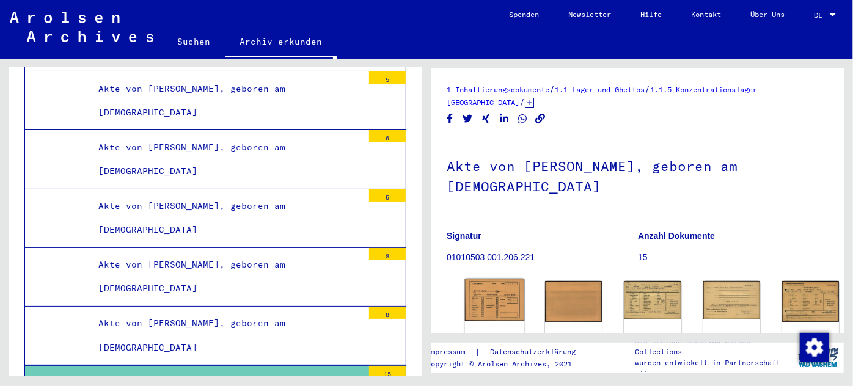
click at [490, 287] on img at bounding box center [495, 300] width 60 height 42
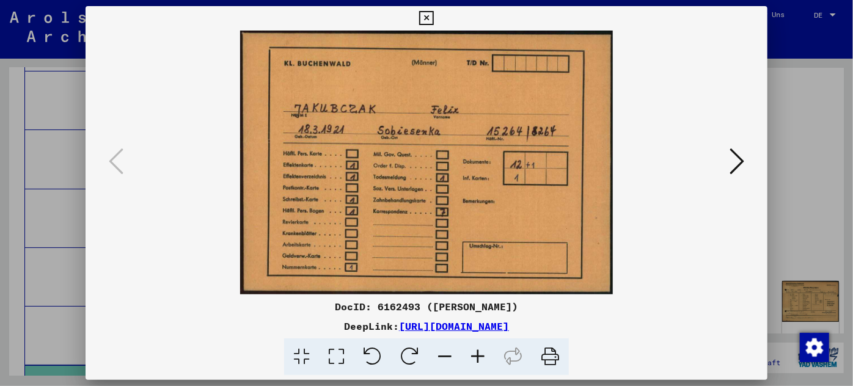
click at [57, 145] on div at bounding box center [426, 193] width 853 height 386
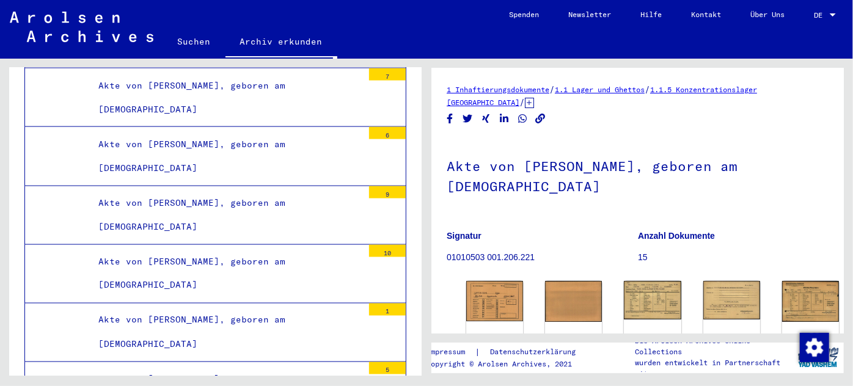
scroll to position [82954, 0]
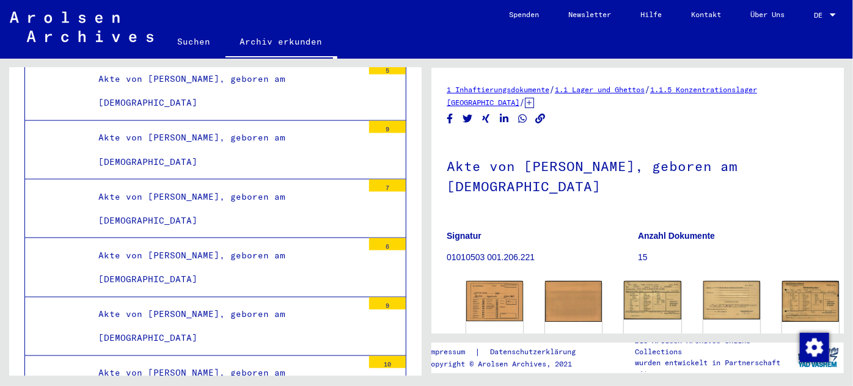
click at [165, 361] on div "Akte von [PERSON_NAME], geboren am [DEMOGRAPHIC_DATA]" at bounding box center [226, 385] width 274 height 48
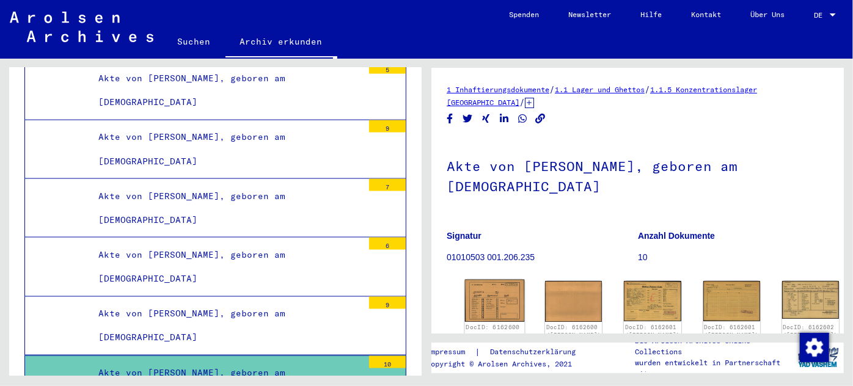
click at [478, 288] on img at bounding box center [495, 301] width 60 height 42
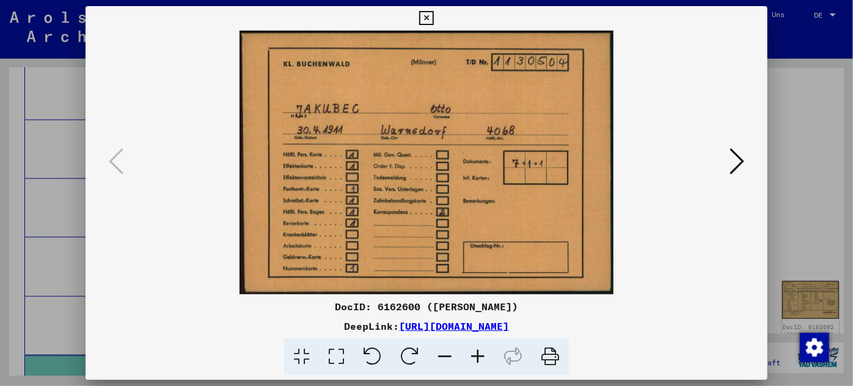
click at [43, 136] on div at bounding box center [426, 193] width 853 height 386
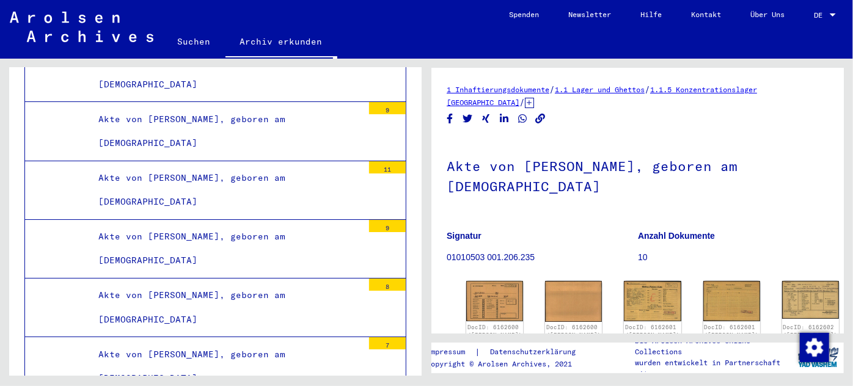
scroll to position [84341, 0]
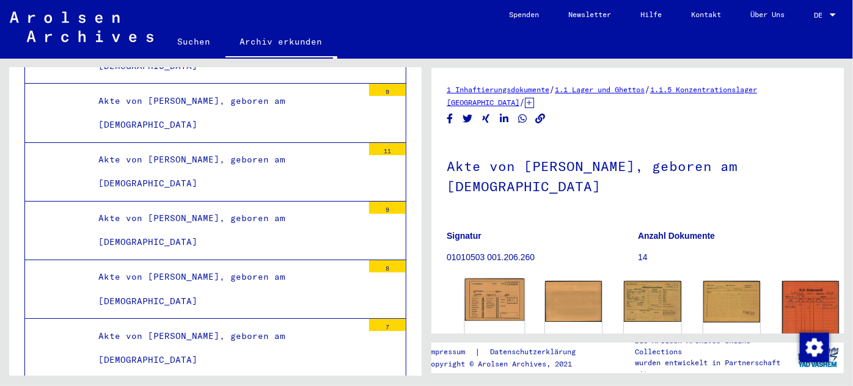
click at [489, 290] on img at bounding box center [495, 300] width 60 height 42
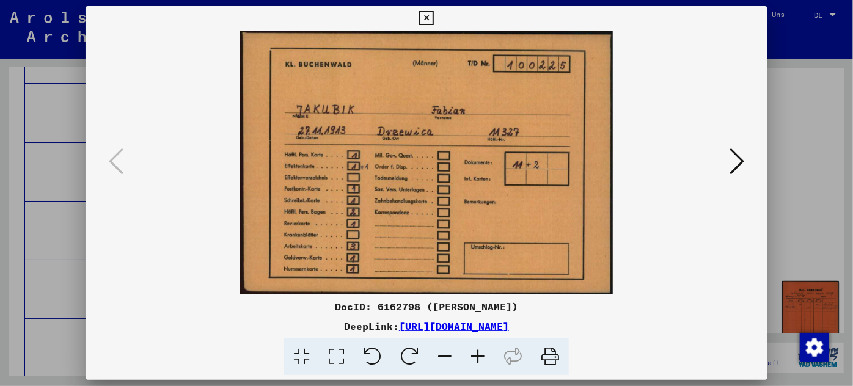
click at [740, 155] on icon at bounding box center [736, 161] width 15 height 29
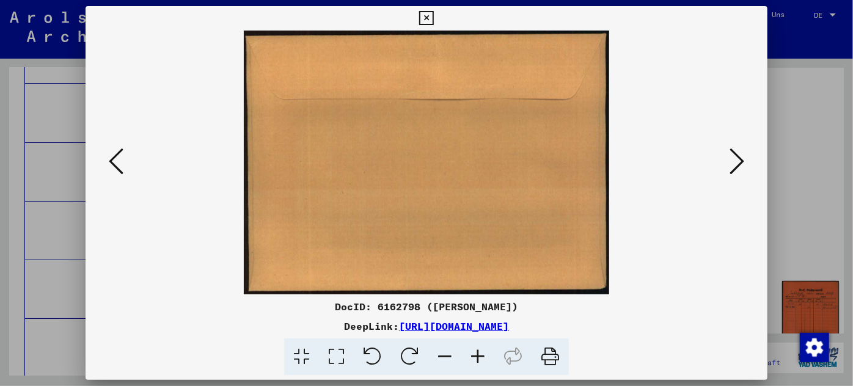
click at [740, 155] on icon at bounding box center [736, 161] width 15 height 29
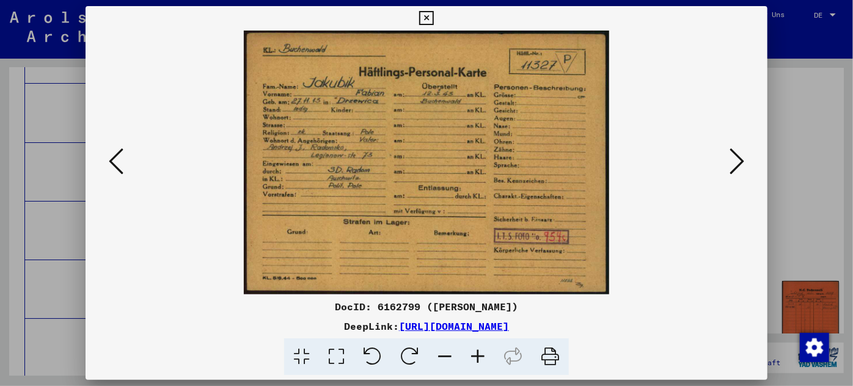
click at [472, 351] on icon at bounding box center [477, 356] width 33 height 37
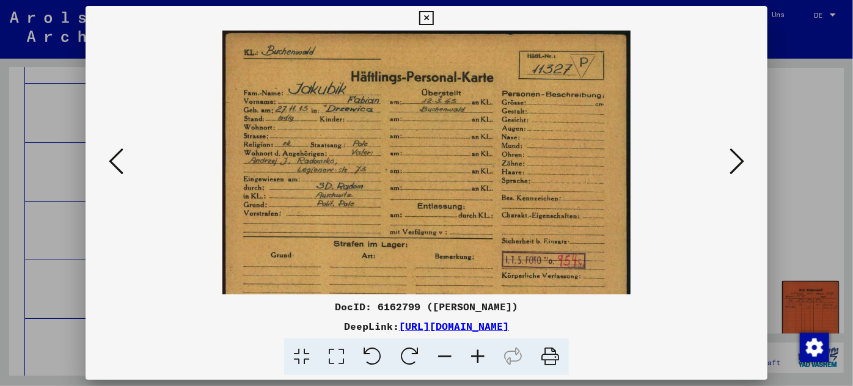
click at [472, 351] on icon at bounding box center [477, 356] width 33 height 37
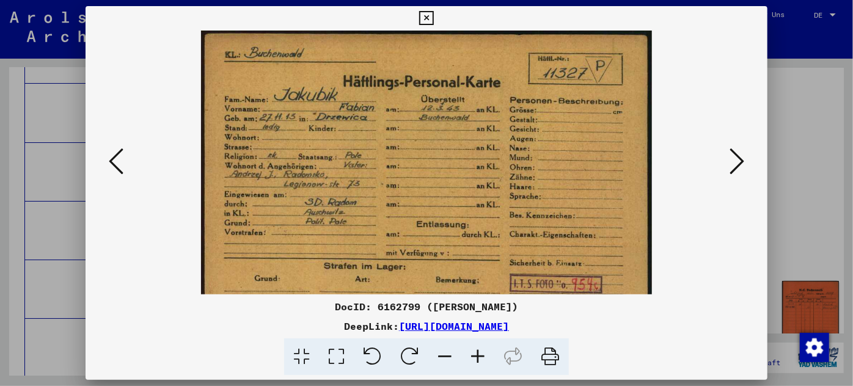
click at [473, 351] on icon at bounding box center [477, 356] width 33 height 37
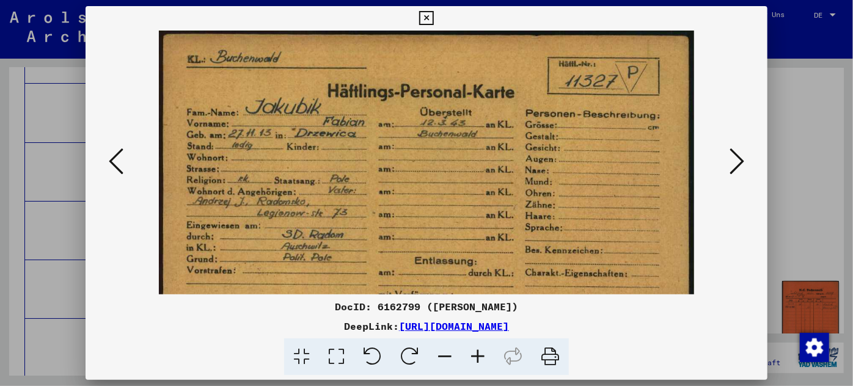
click at [473, 351] on icon at bounding box center [477, 356] width 33 height 37
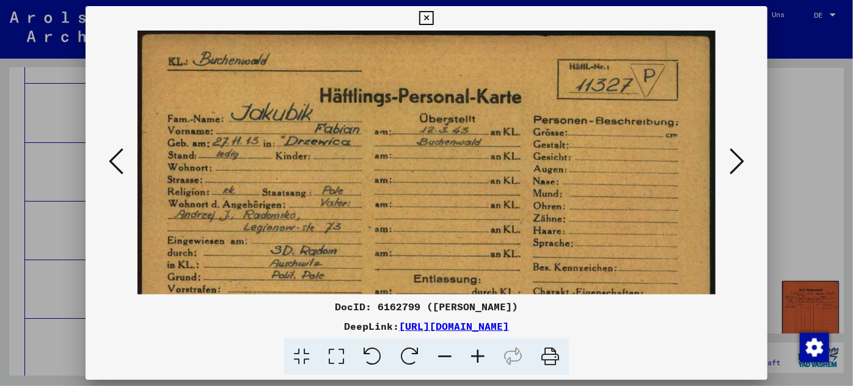
click at [473, 351] on icon at bounding box center [477, 356] width 33 height 37
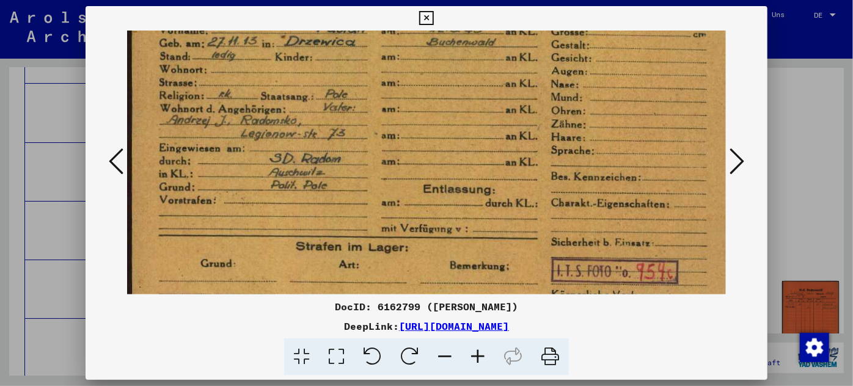
scroll to position [109, 0]
drag, startPoint x: 351, startPoint y: 232, endPoint x: 399, endPoint y: 124, distance: 118.1
click at [399, 124] on img at bounding box center [437, 145] width 620 height 447
click at [59, 205] on div at bounding box center [426, 193] width 853 height 386
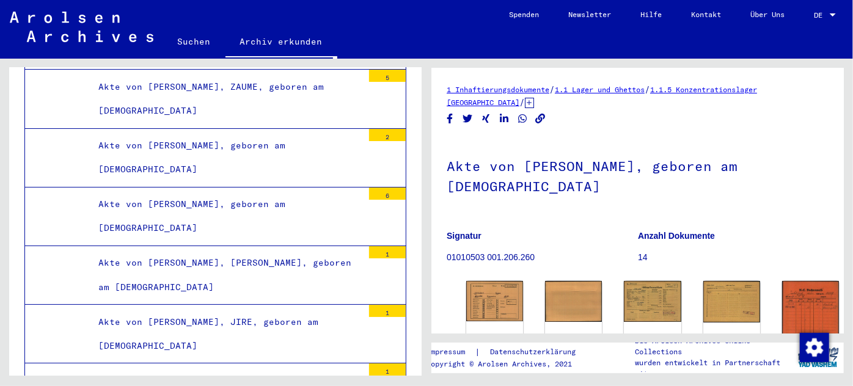
scroll to position [98501, 0]
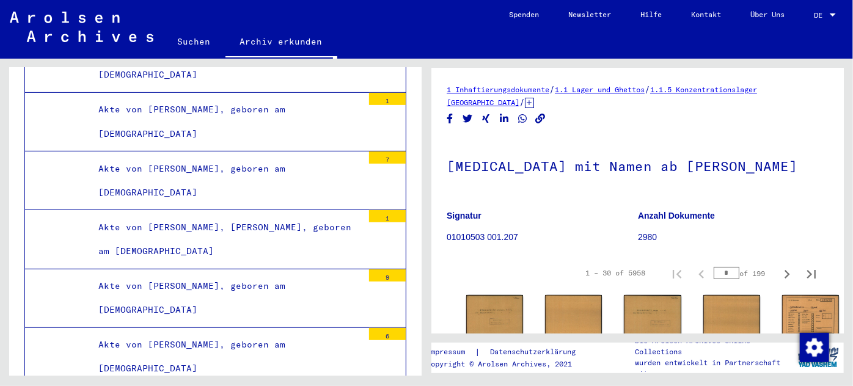
scroll to position [105886, 0]
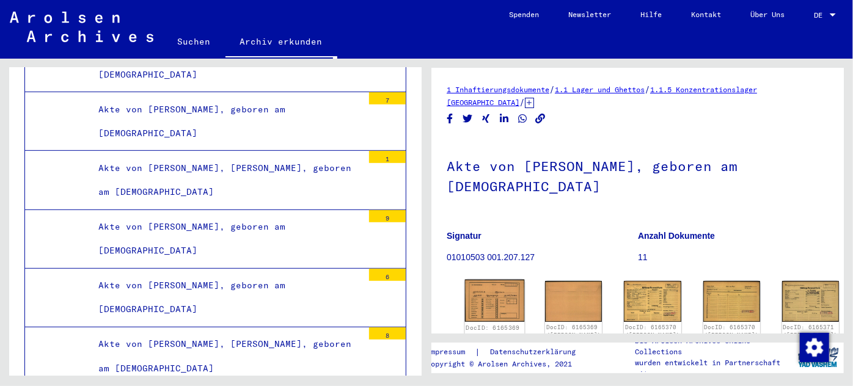
click at [483, 293] on img at bounding box center [495, 301] width 60 height 43
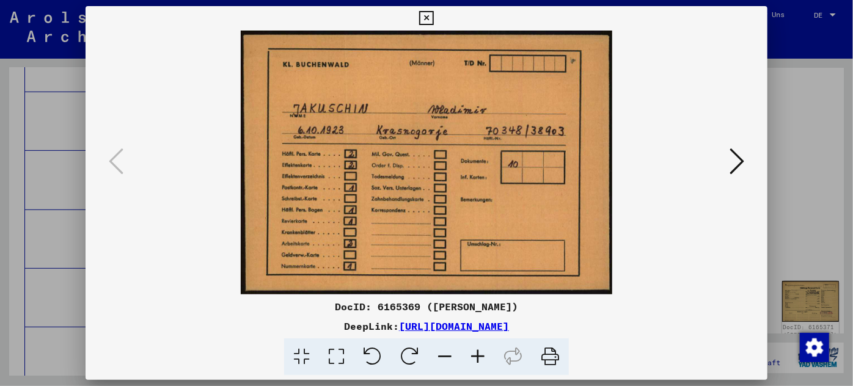
click at [60, 210] on div at bounding box center [426, 193] width 853 height 386
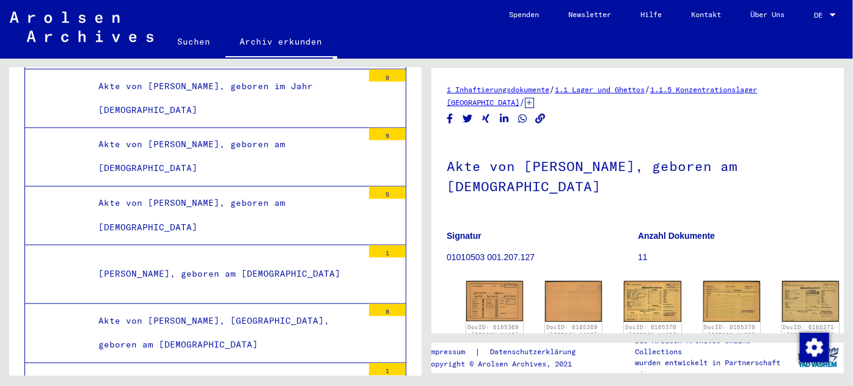
scroll to position [106718, 0]
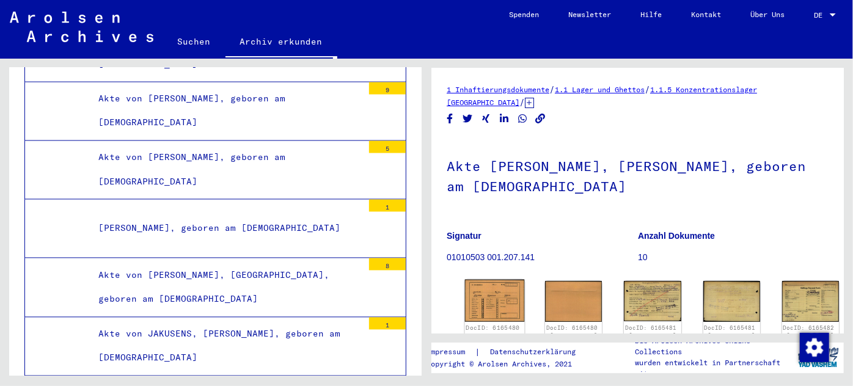
click at [480, 293] on img at bounding box center [495, 301] width 60 height 43
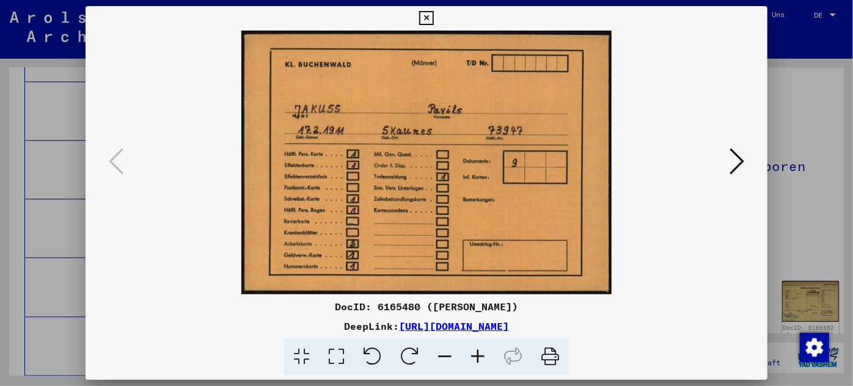
click at [741, 155] on icon at bounding box center [736, 161] width 15 height 29
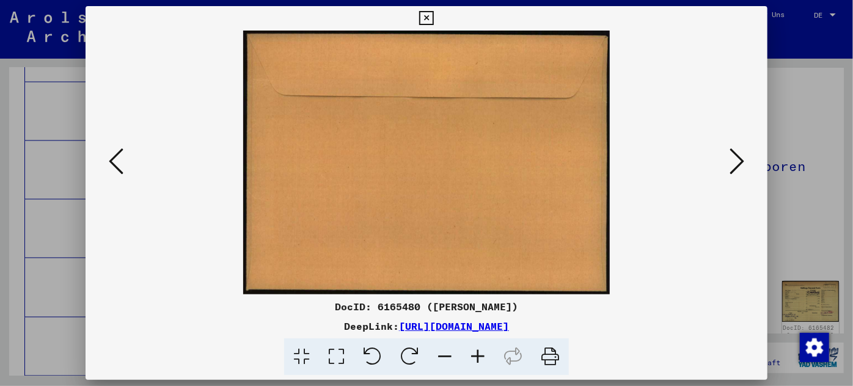
click at [741, 155] on icon at bounding box center [736, 161] width 15 height 29
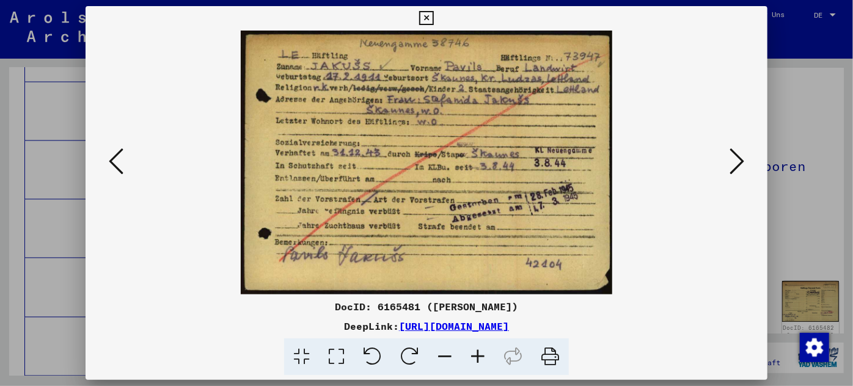
click at [64, 199] on div at bounding box center [426, 193] width 853 height 386
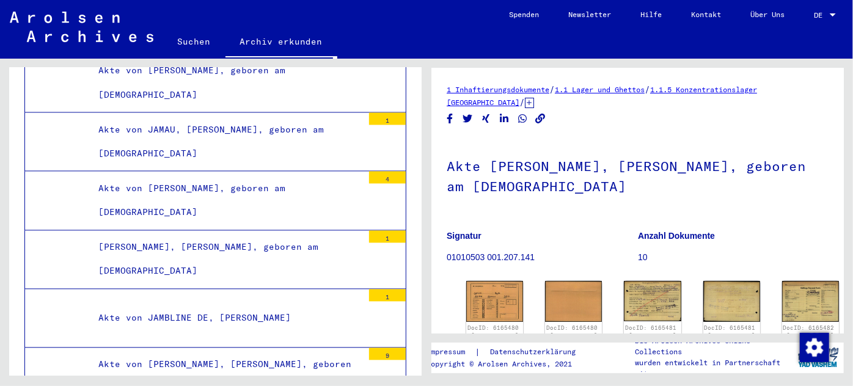
scroll to position [111604, 0]
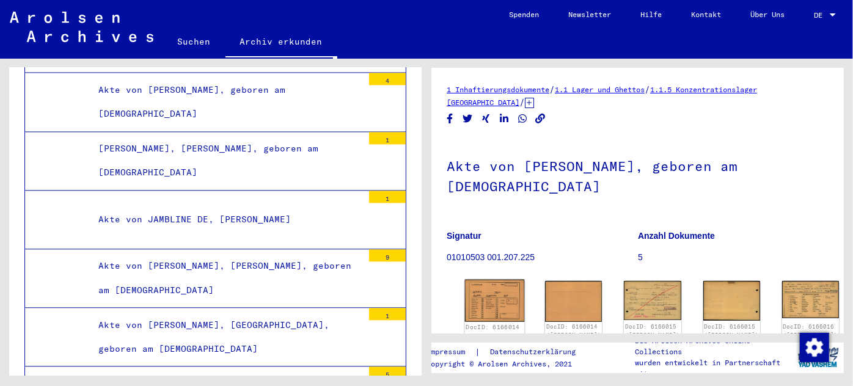
click at [477, 285] on img at bounding box center [495, 301] width 60 height 42
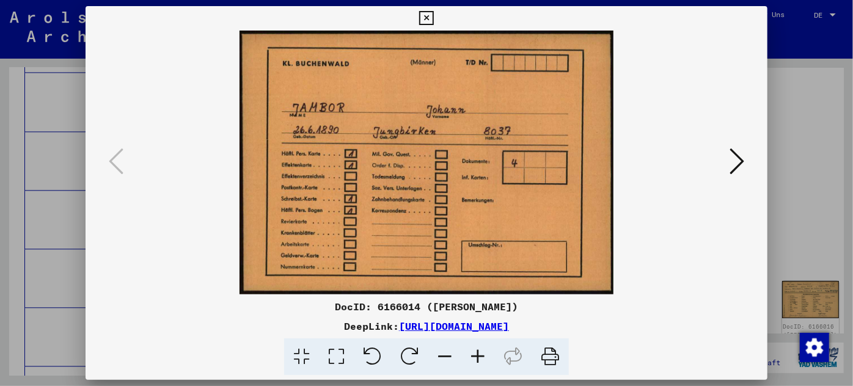
click at [43, 246] on div at bounding box center [426, 193] width 853 height 386
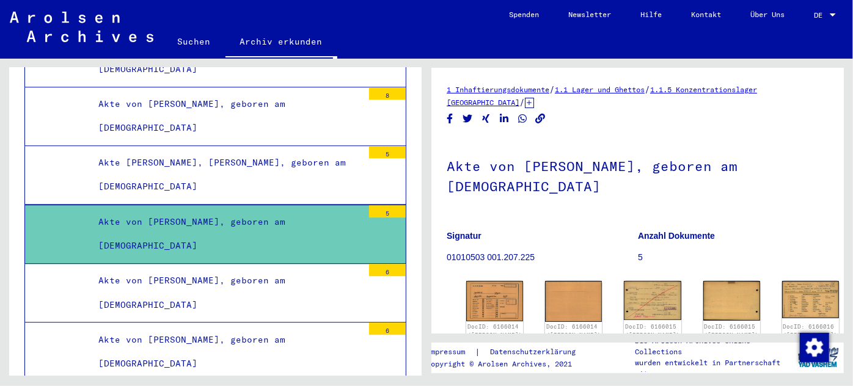
scroll to position [112047, 0]
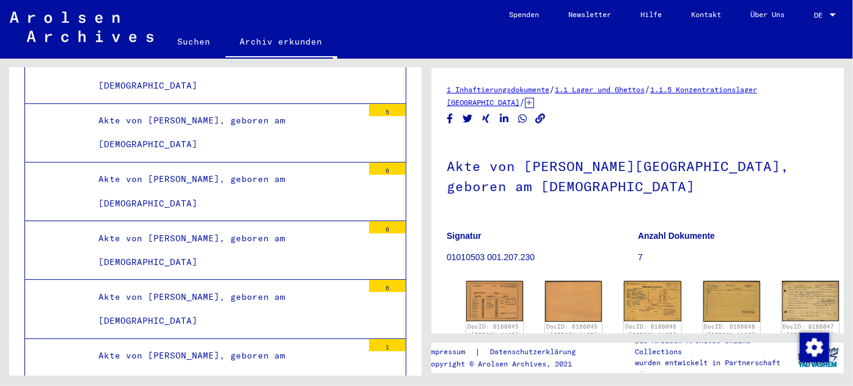
scroll to position [166, 0]
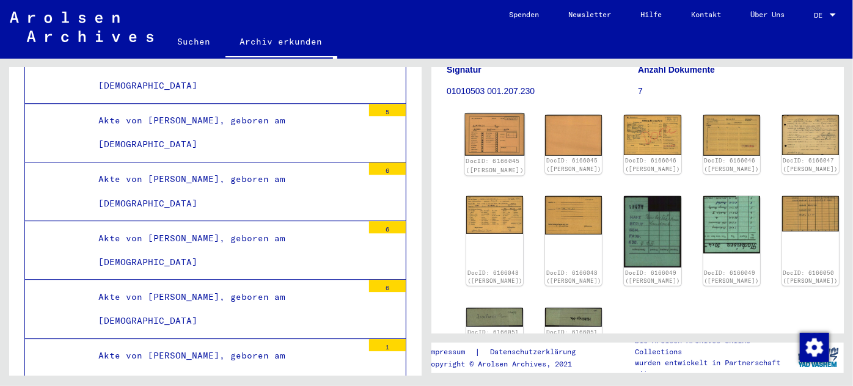
click at [489, 129] on img at bounding box center [495, 135] width 60 height 42
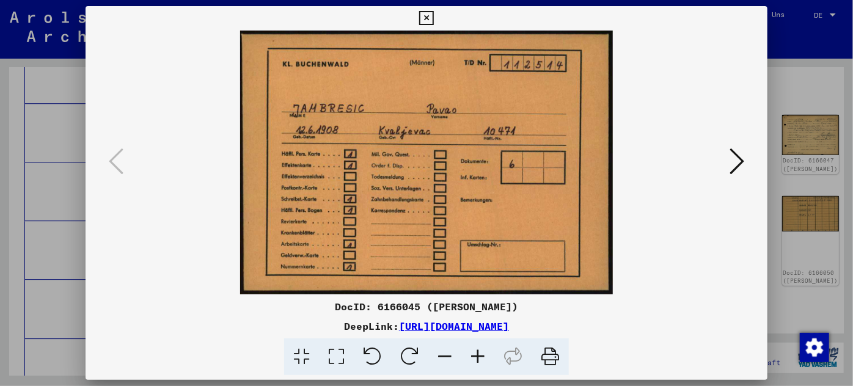
click at [741, 156] on icon at bounding box center [736, 161] width 15 height 29
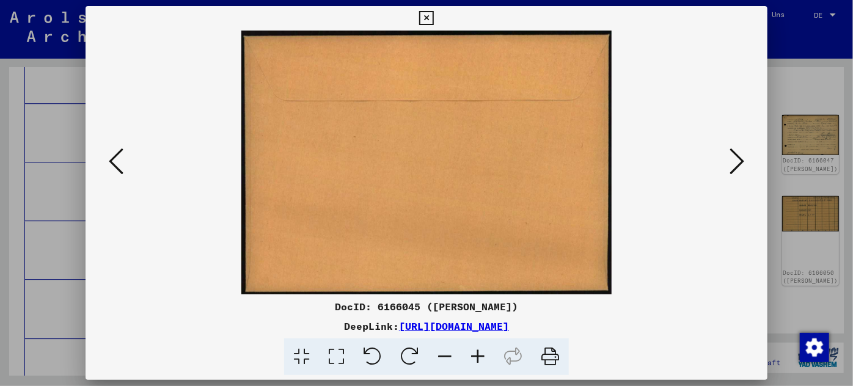
click at [741, 157] on icon at bounding box center [736, 161] width 15 height 29
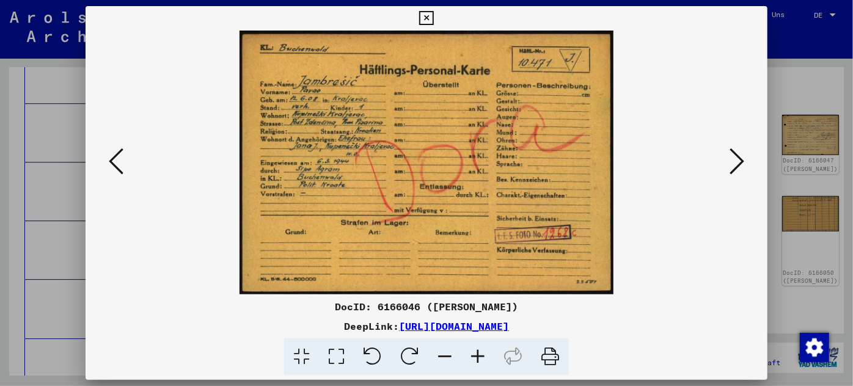
click at [472, 351] on icon at bounding box center [477, 356] width 33 height 37
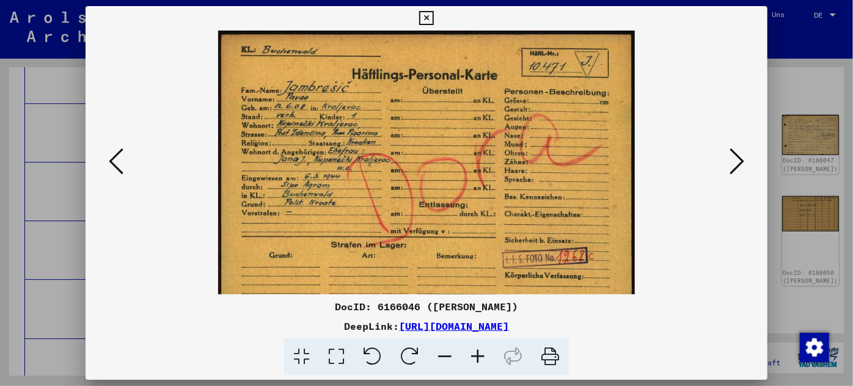
click at [472, 351] on icon at bounding box center [477, 356] width 33 height 37
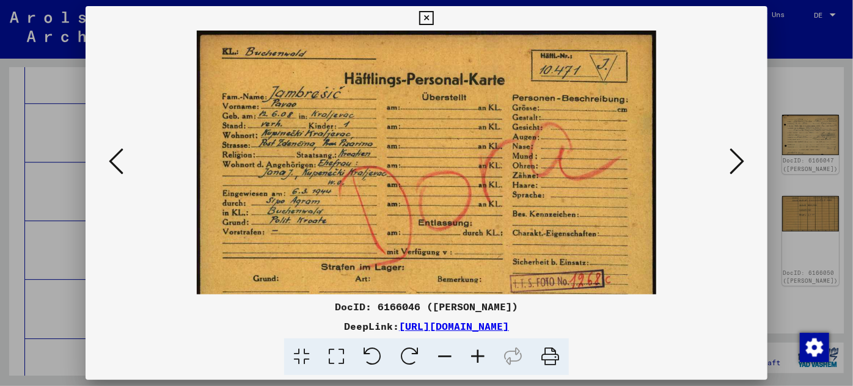
click at [472, 351] on icon at bounding box center [477, 356] width 33 height 37
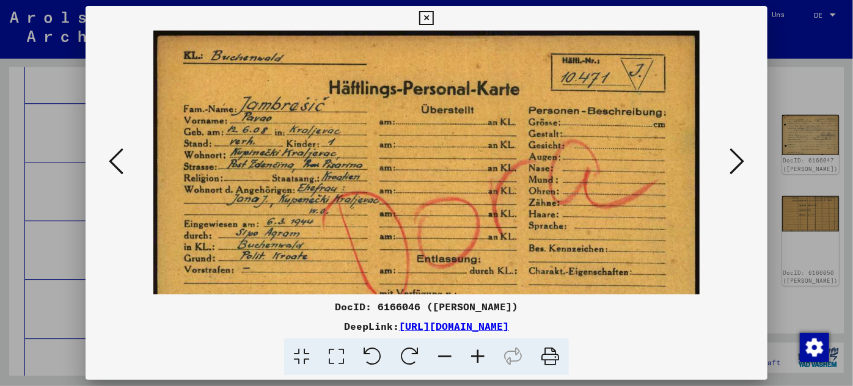
click at [472, 352] on icon at bounding box center [477, 356] width 33 height 37
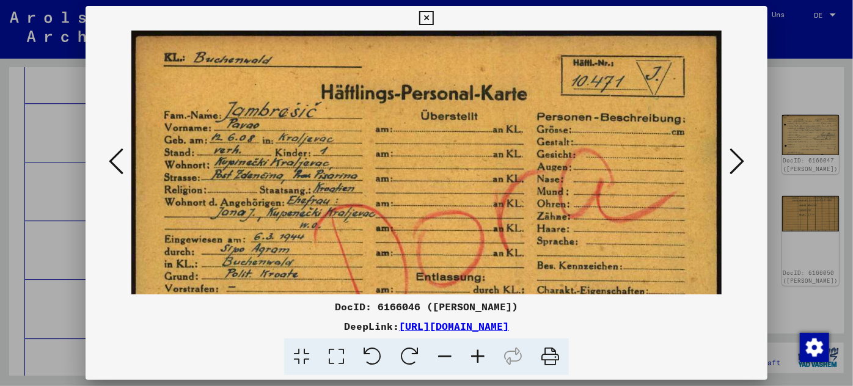
click at [59, 100] on div at bounding box center [426, 193] width 853 height 386
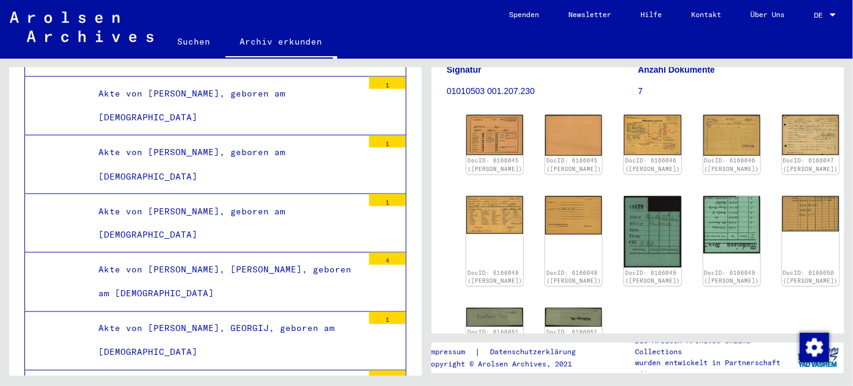
scroll to position [118317, 0]
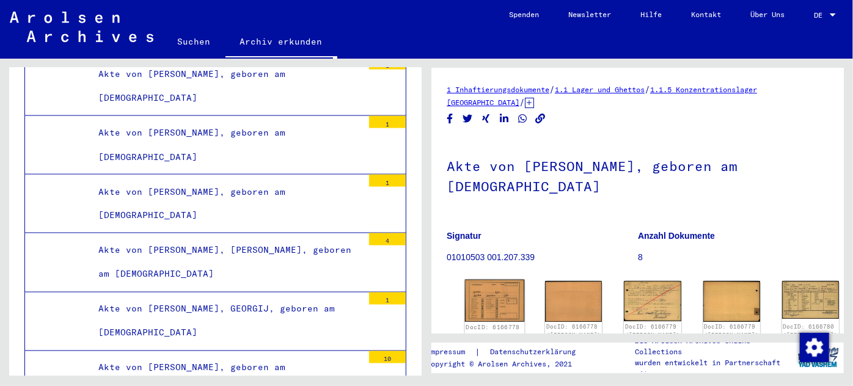
click at [481, 280] on img at bounding box center [495, 301] width 60 height 42
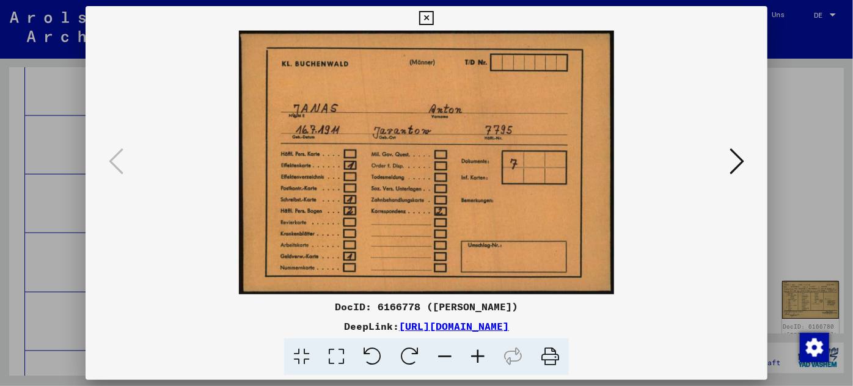
click at [49, 202] on div at bounding box center [426, 193] width 853 height 386
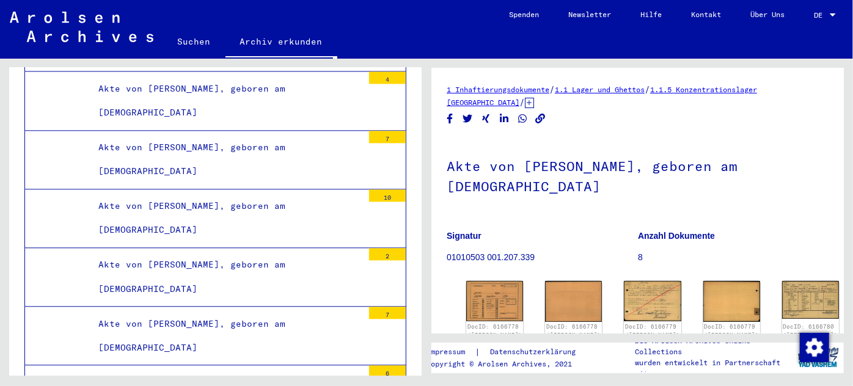
scroll to position [125758, 0]
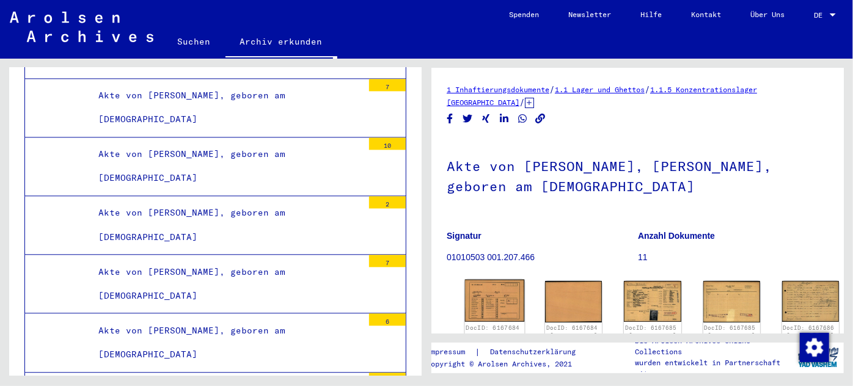
click at [484, 294] on img at bounding box center [495, 301] width 60 height 42
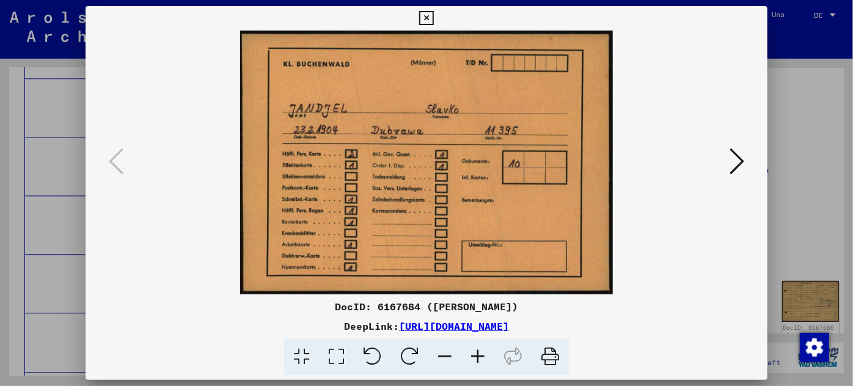
click at [731, 157] on icon at bounding box center [736, 161] width 15 height 29
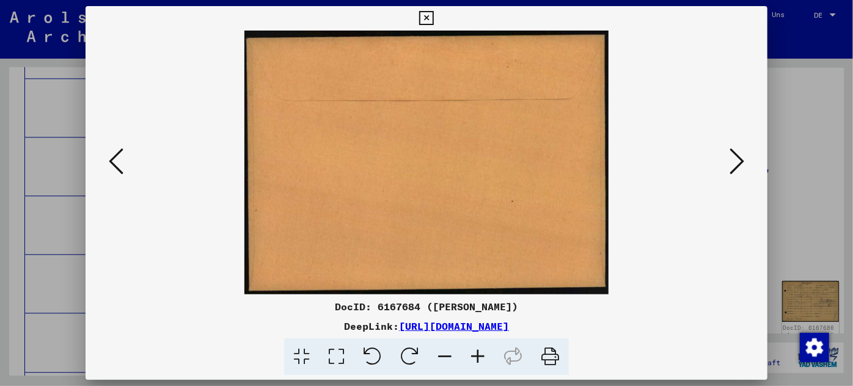
click at [731, 157] on icon at bounding box center [736, 161] width 15 height 29
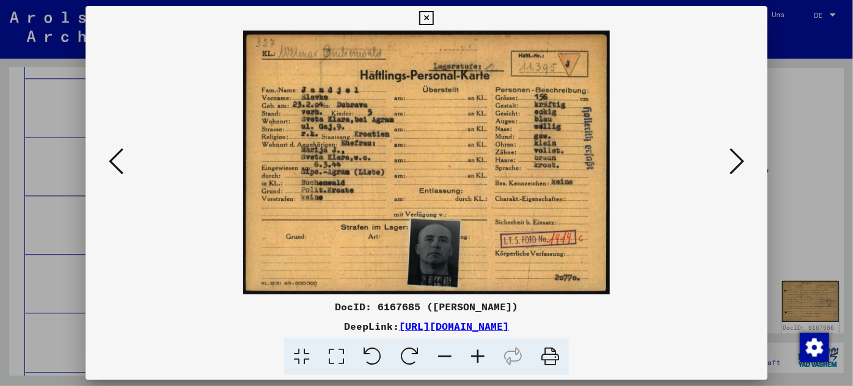
click at [56, 202] on div at bounding box center [426, 193] width 853 height 386
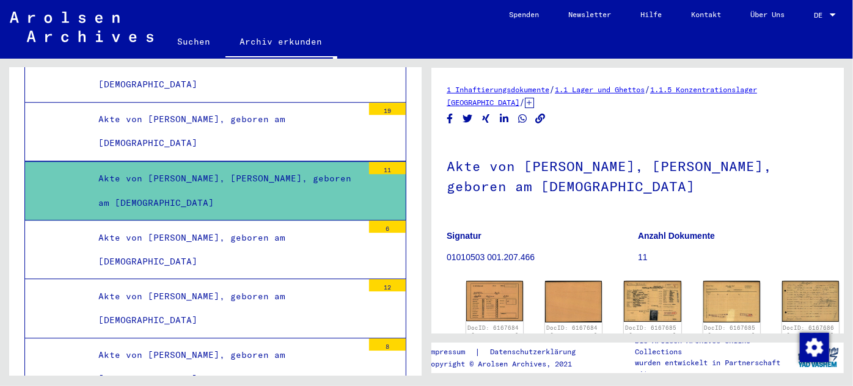
scroll to position [126146, 0]
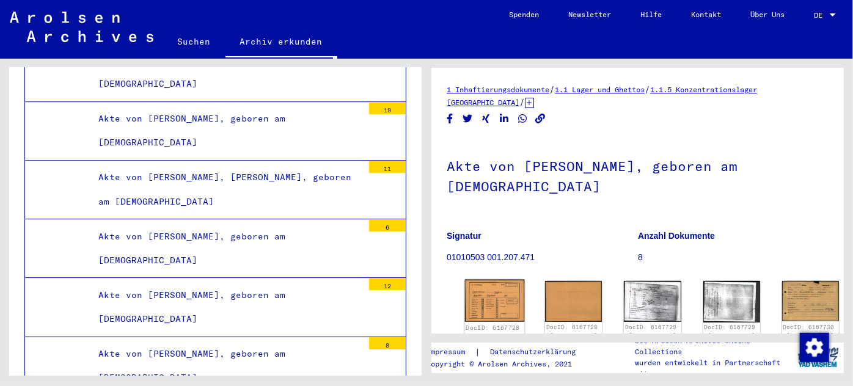
click at [483, 293] on img at bounding box center [495, 301] width 60 height 43
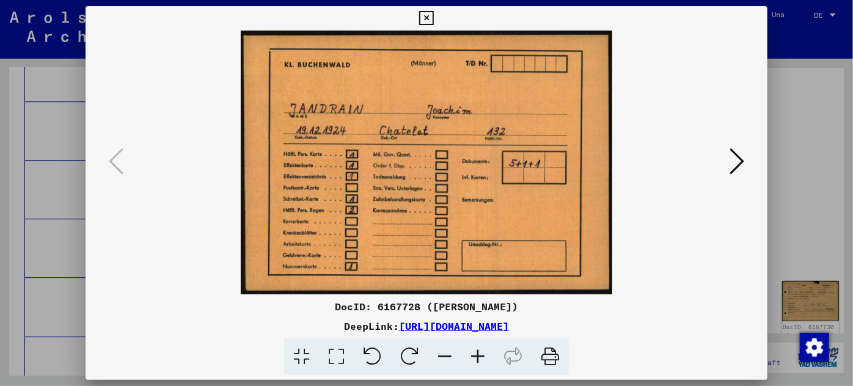
click at [49, 112] on div at bounding box center [426, 193] width 853 height 386
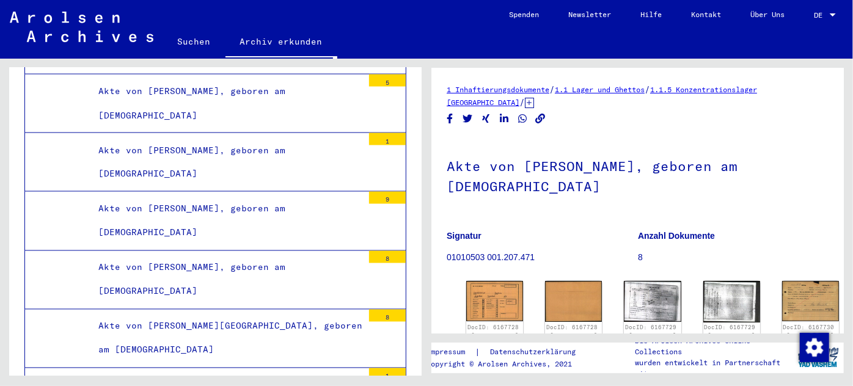
scroll to position [127811, 0]
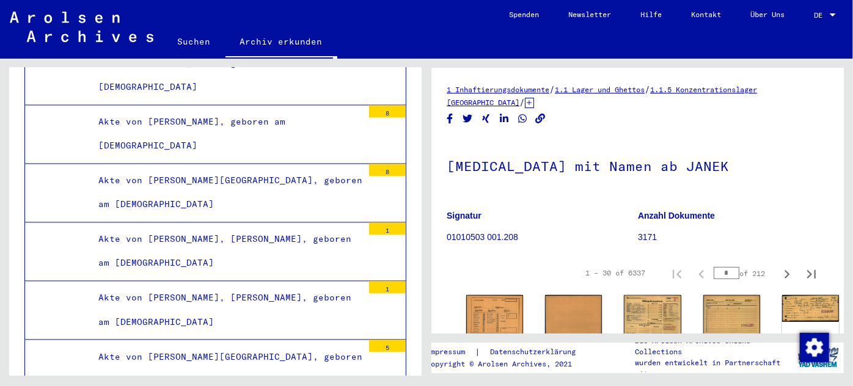
scroll to position [127977, 0]
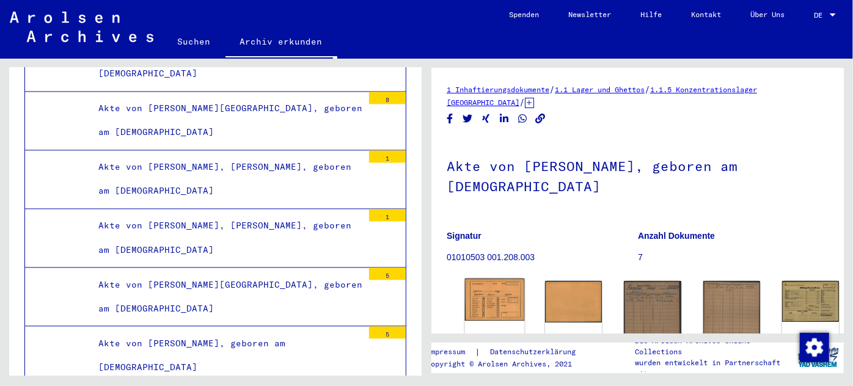
click at [486, 286] on img at bounding box center [495, 300] width 60 height 43
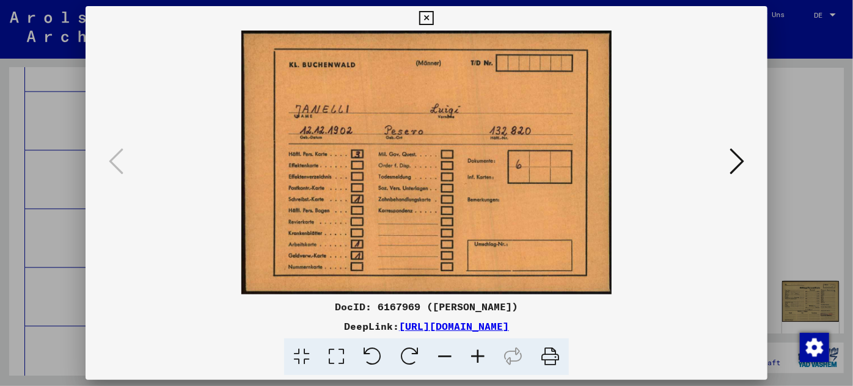
click at [734, 153] on icon at bounding box center [736, 161] width 15 height 29
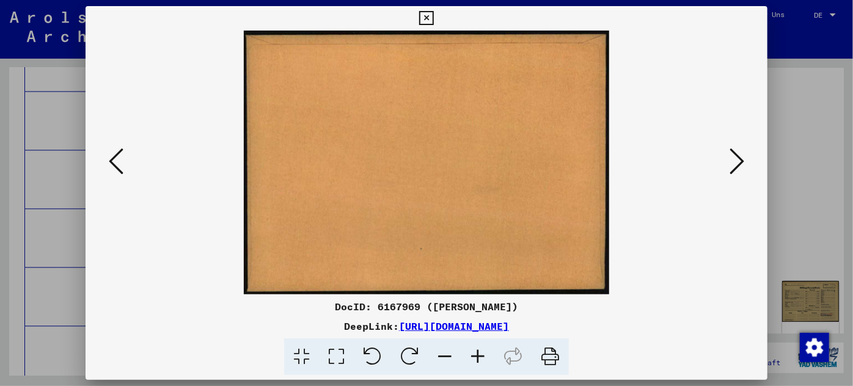
click at [734, 153] on icon at bounding box center [736, 161] width 15 height 29
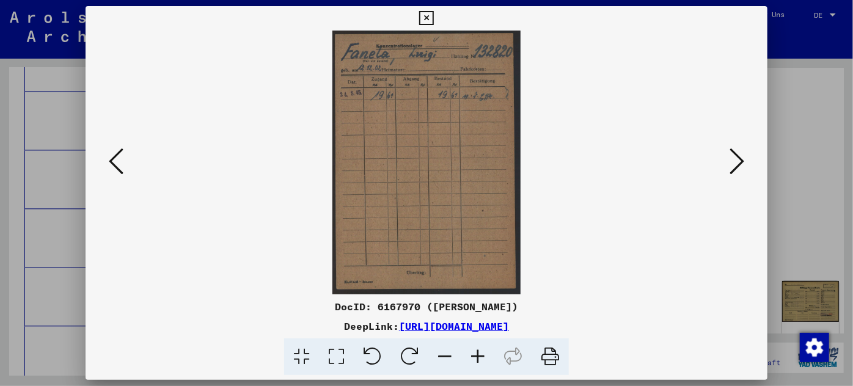
click at [734, 153] on icon at bounding box center [736, 161] width 15 height 29
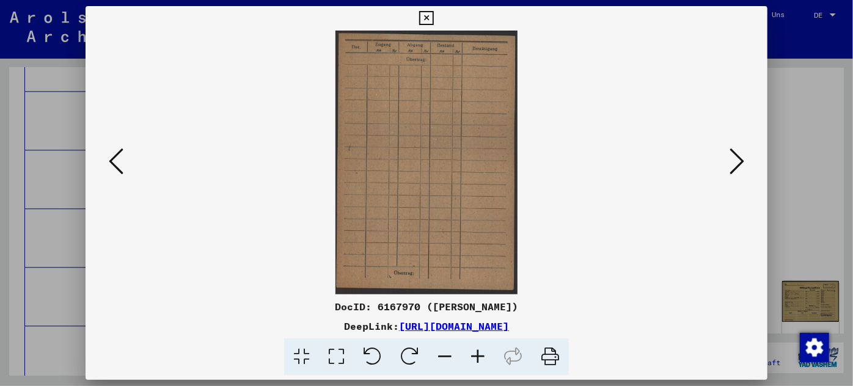
click at [734, 153] on icon at bounding box center [736, 161] width 15 height 29
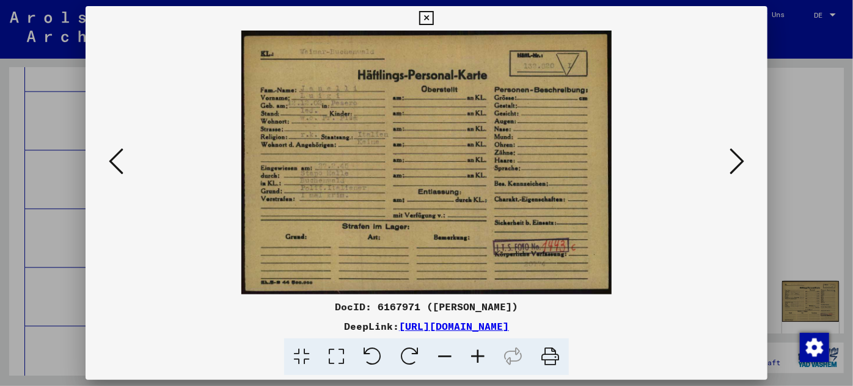
click at [475, 351] on icon at bounding box center [477, 356] width 33 height 37
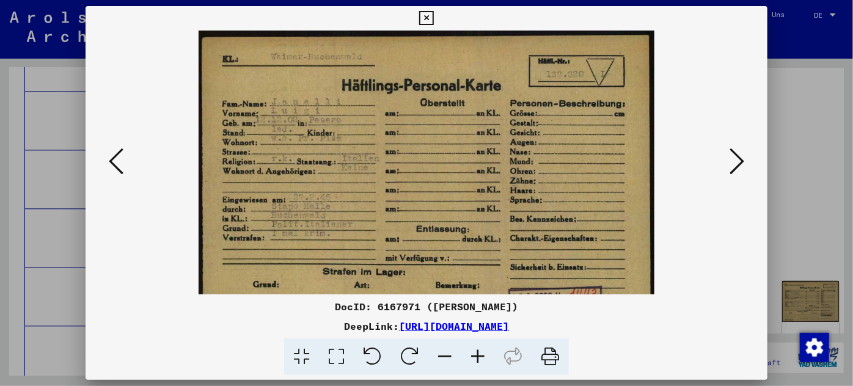
click at [476, 351] on icon at bounding box center [477, 356] width 33 height 37
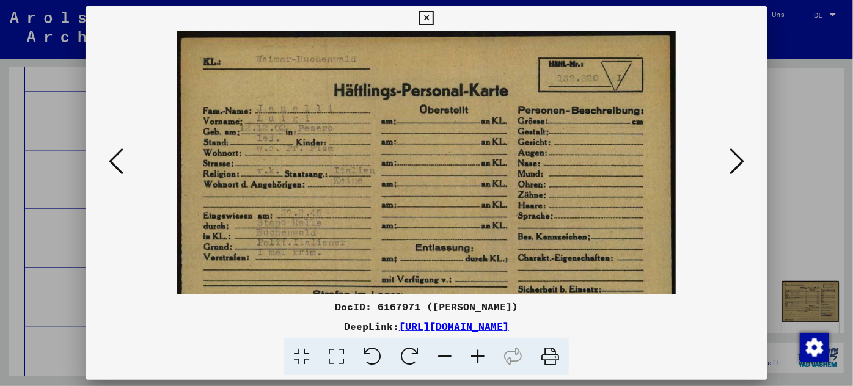
click at [477, 351] on icon at bounding box center [477, 356] width 33 height 37
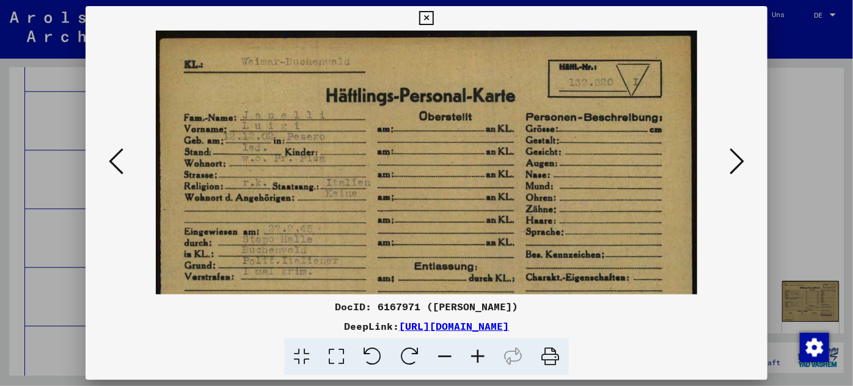
click at [477, 351] on icon at bounding box center [477, 356] width 33 height 37
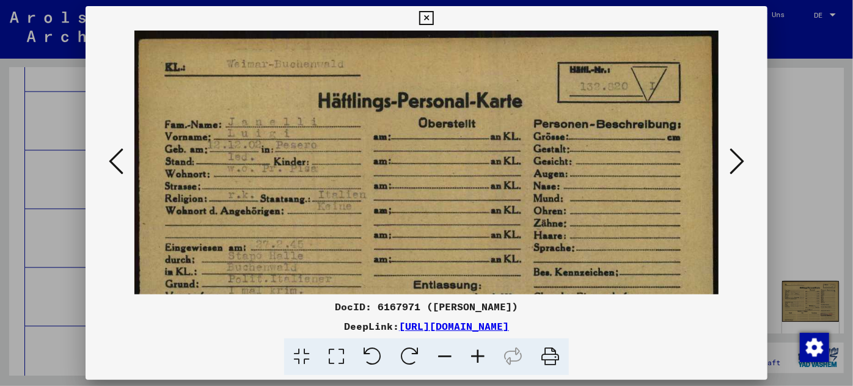
click at [477, 351] on icon at bounding box center [477, 356] width 33 height 37
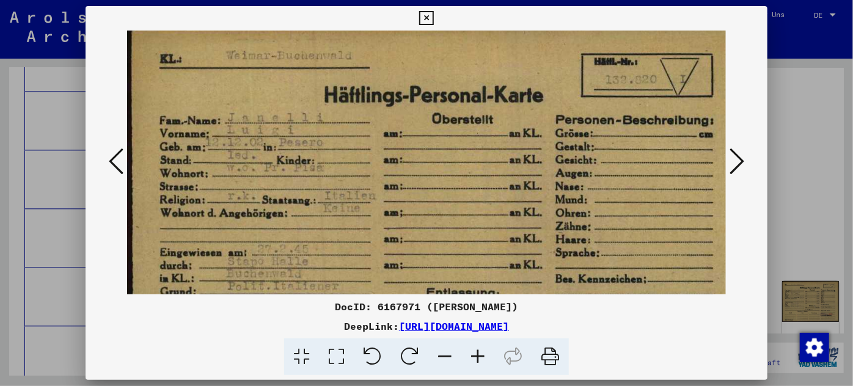
scroll to position [15, 0]
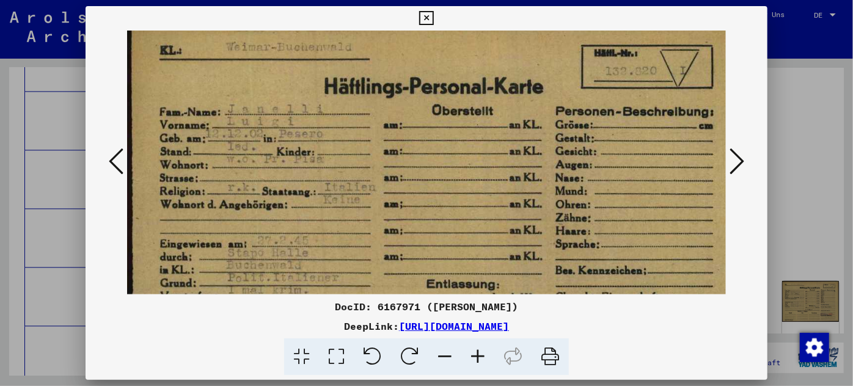
drag, startPoint x: 365, startPoint y: 268, endPoint x: 241, endPoint y: 219, distance: 133.1
click at [370, 246] on img at bounding box center [440, 234] width 627 height 447
drag, startPoint x: 1, startPoint y: 165, endPoint x: 61, endPoint y: 182, distance: 62.3
click at [52, 180] on div at bounding box center [426, 193] width 853 height 386
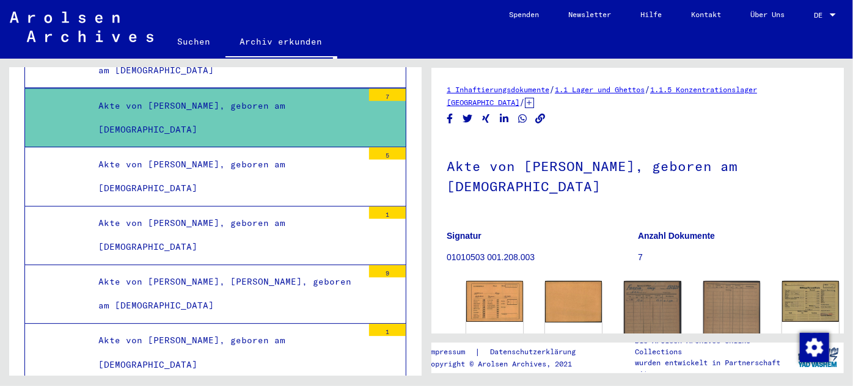
scroll to position [128476, 0]
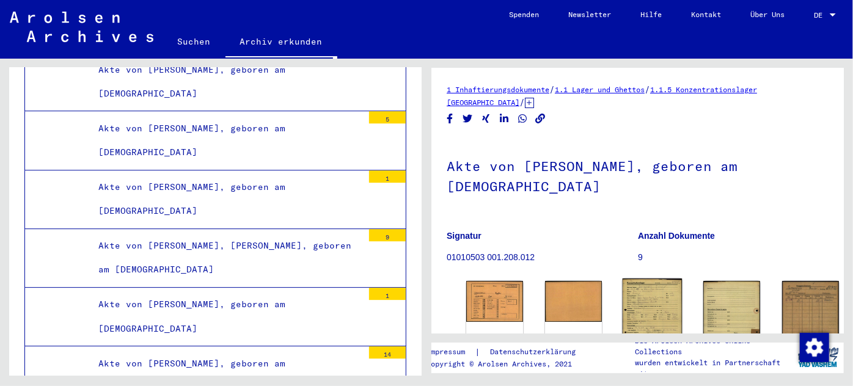
click at [622, 299] on img at bounding box center [652, 321] width 60 height 84
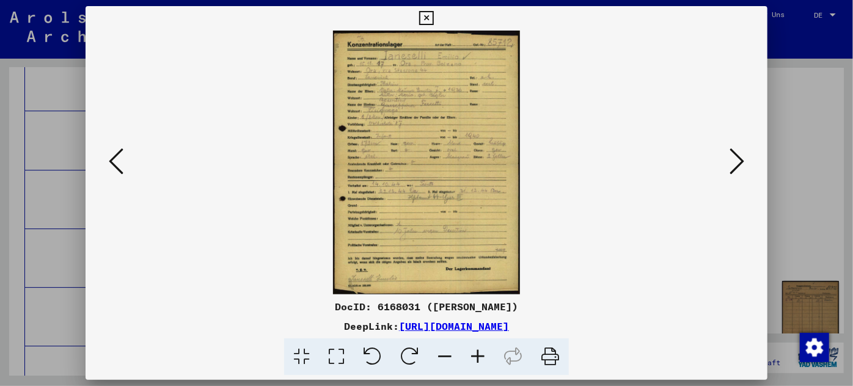
click at [480, 351] on icon at bounding box center [477, 356] width 33 height 37
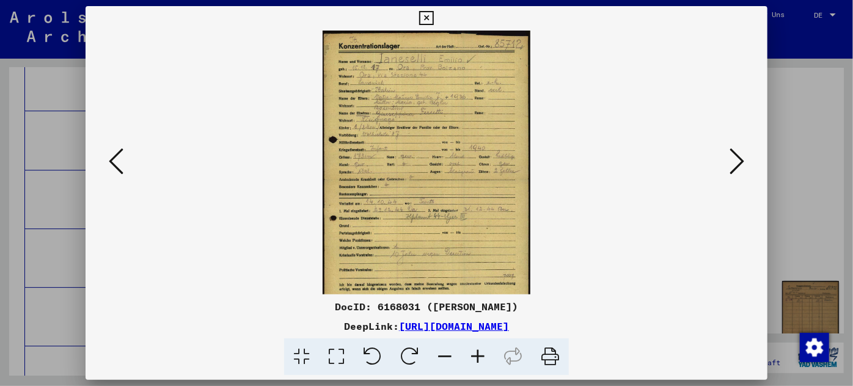
click at [480, 351] on icon at bounding box center [477, 356] width 33 height 37
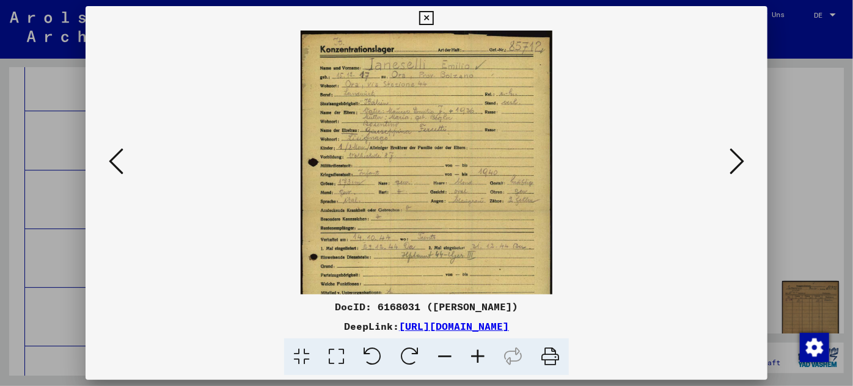
click at [480, 351] on icon at bounding box center [477, 356] width 33 height 37
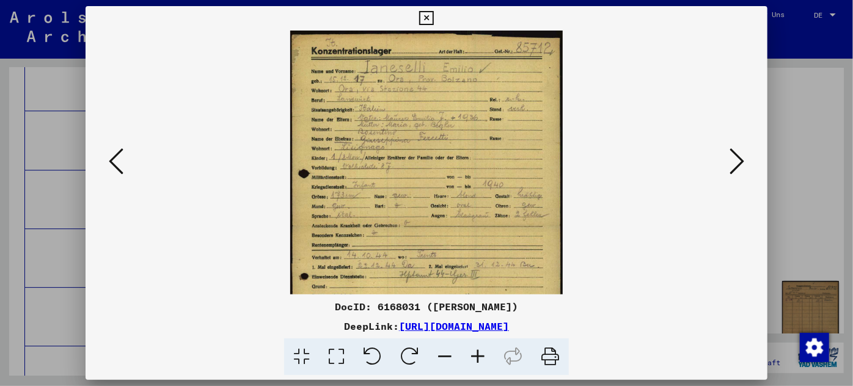
click at [480, 352] on icon at bounding box center [477, 356] width 33 height 37
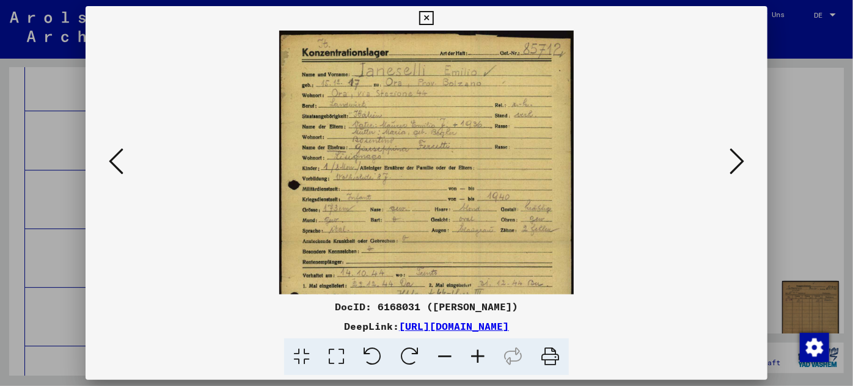
click at [480, 352] on icon at bounding box center [477, 356] width 33 height 37
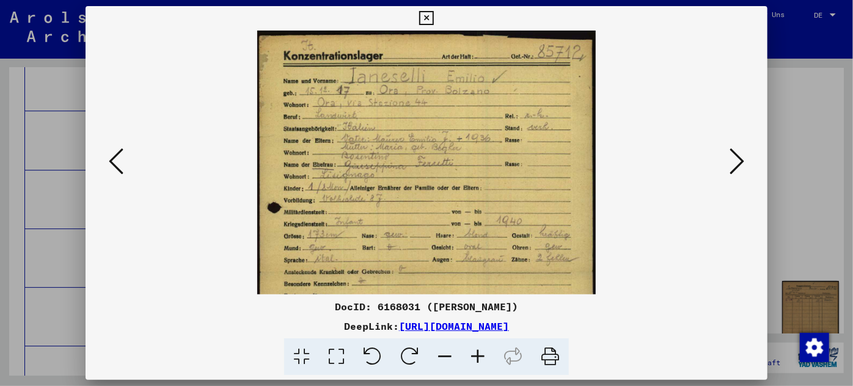
click at [480, 352] on icon at bounding box center [477, 356] width 33 height 37
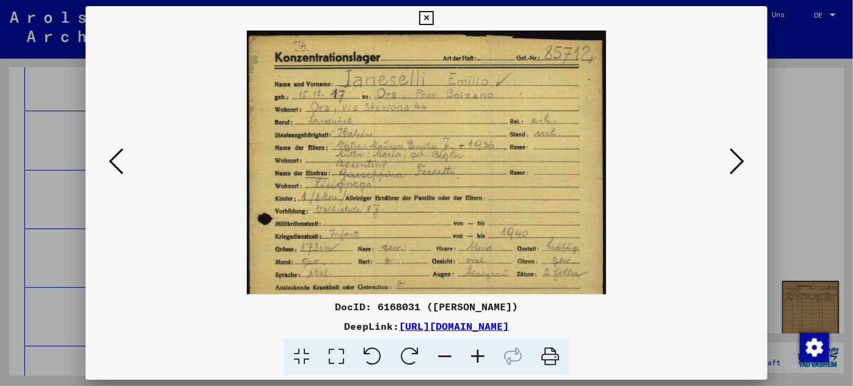
click at [480, 353] on icon at bounding box center [477, 356] width 33 height 37
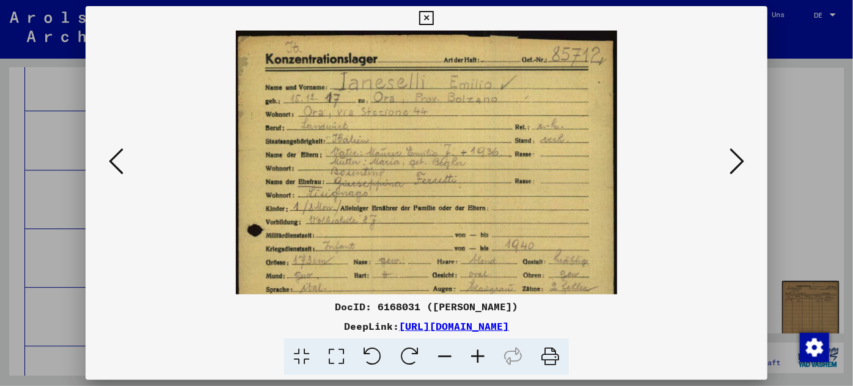
click at [480, 353] on icon at bounding box center [477, 356] width 33 height 37
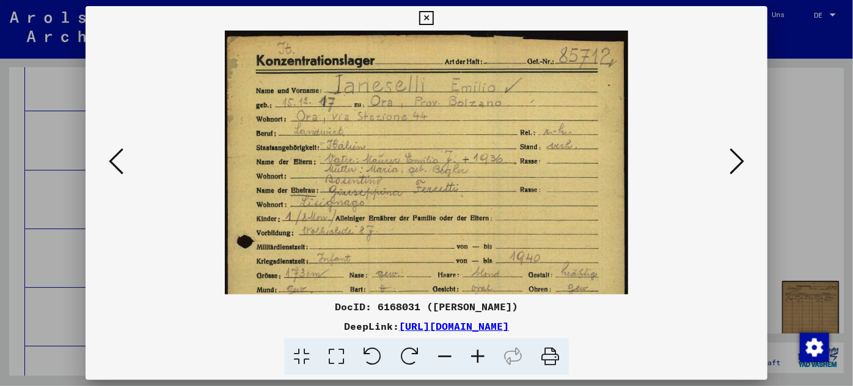
click at [480, 353] on icon at bounding box center [477, 356] width 33 height 37
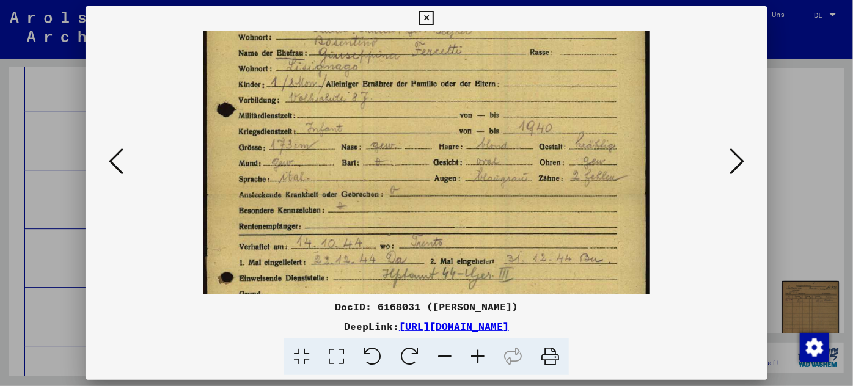
scroll to position [159, 0]
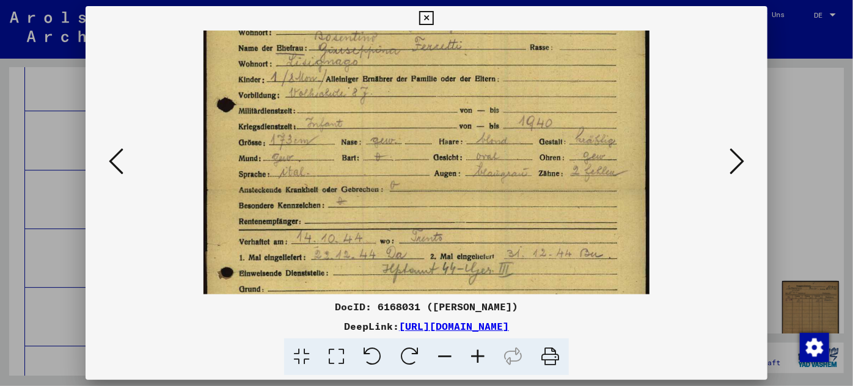
drag, startPoint x: 406, startPoint y: 244, endPoint x: 421, endPoint y: 85, distance: 159.6
click at [421, 85] on img at bounding box center [426, 186] width 446 height 630
click at [62, 230] on div at bounding box center [426, 193] width 853 height 386
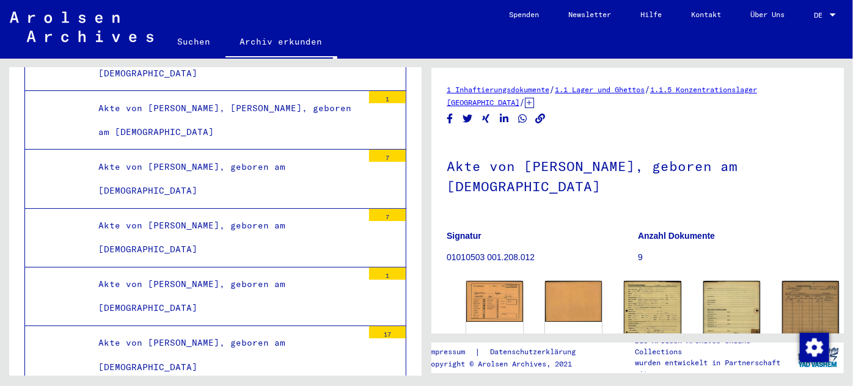
scroll to position [129142, 0]
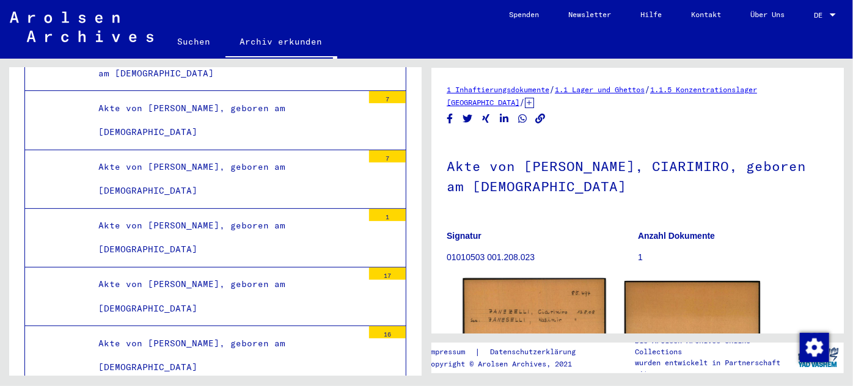
click at [514, 302] on img at bounding box center [533, 331] width 143 height 105
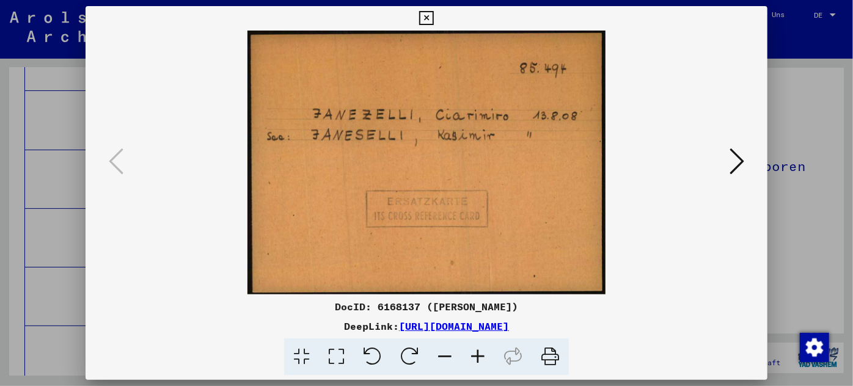
click at [48, 214] on div at bounding box center [426, 193] width 853 height 386
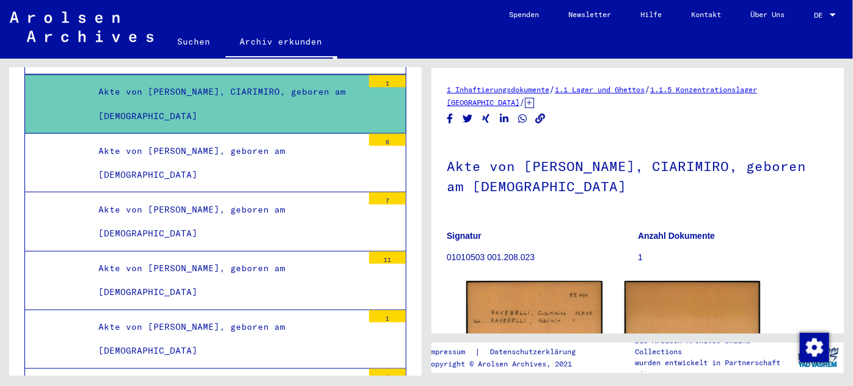
scroll to position [129642, 0]
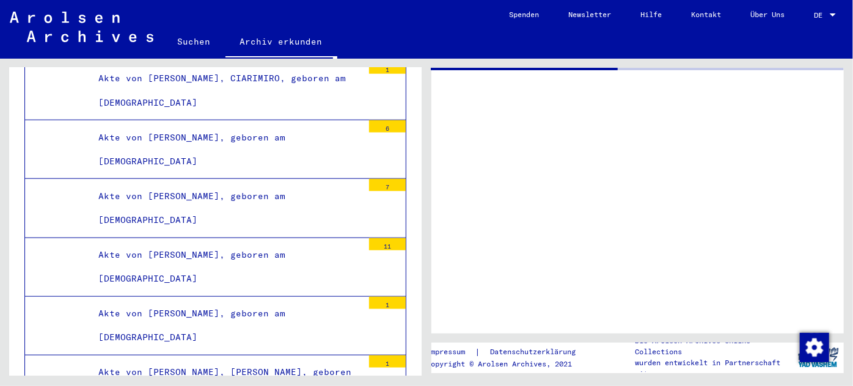
scroll to position [129641, 0]
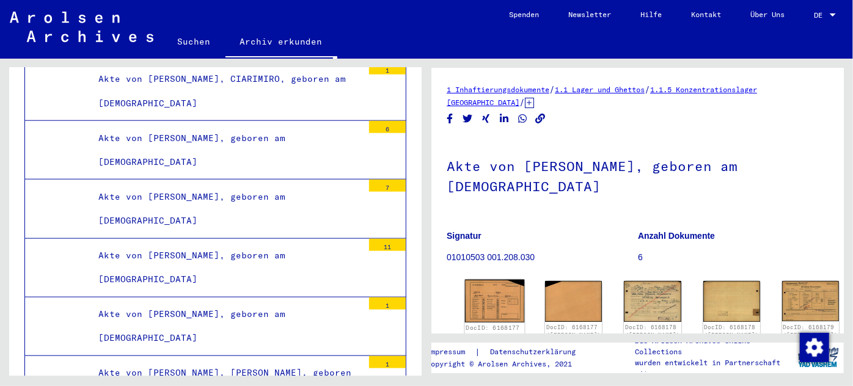
click at [489, 280] on img at bounding box center [495, 301] width 60 height 43
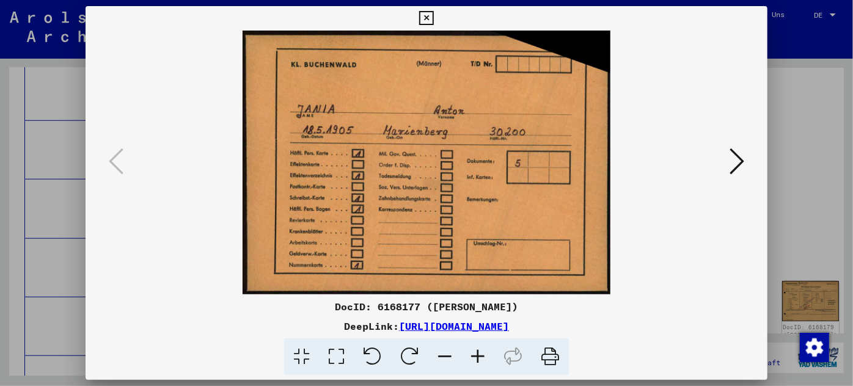
click at [54, 133] on div at bounding box center [426, 193] width 853 height 386
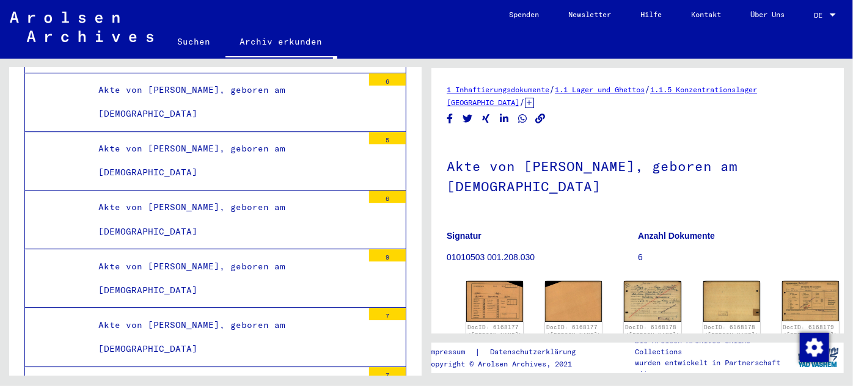
scroll to position [130863, 0]
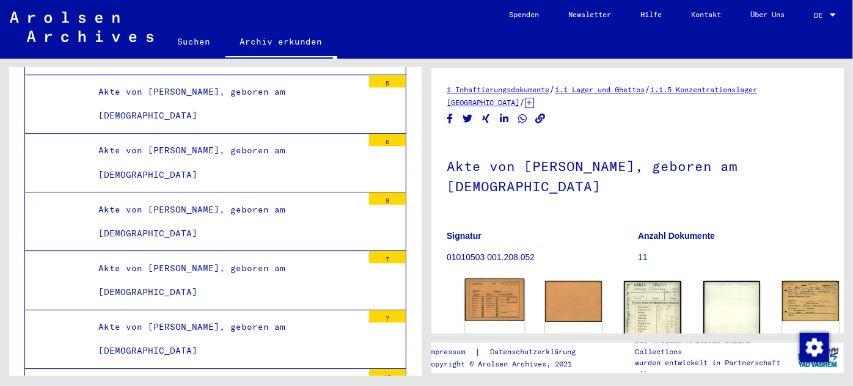
click at [487, 295] on img at bounding box center [495, 300] width 60 height 43
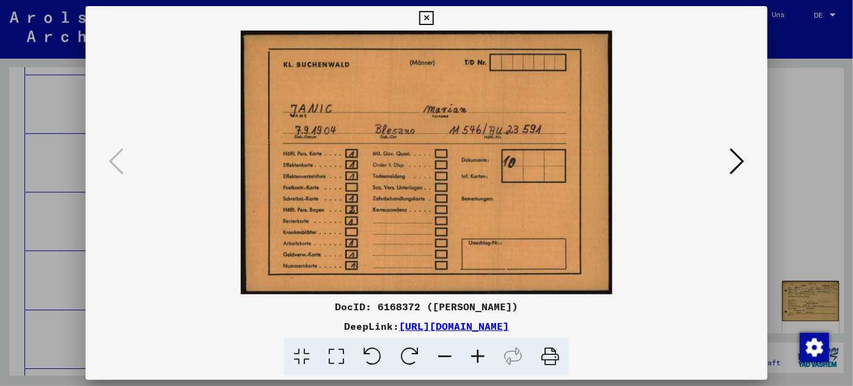
drag, startPoint x: 70, startPoint y: 193, endPoint x: 75, endPoint y: 187, distance: 8.2
click at [68, 192] on div at bounding box center [426, 193] width 853 height 386
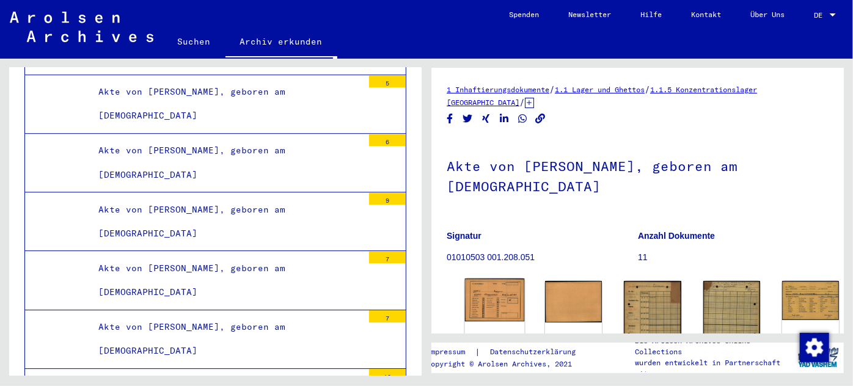
click at [486, 295] on img at bounding box center [495, 300] width 60 height 43
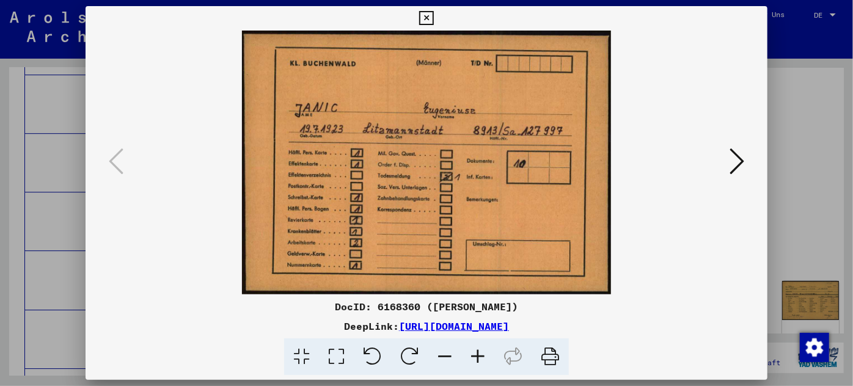
click at [57, 134] on div at bounding box center [426, 193] width 853 height 386
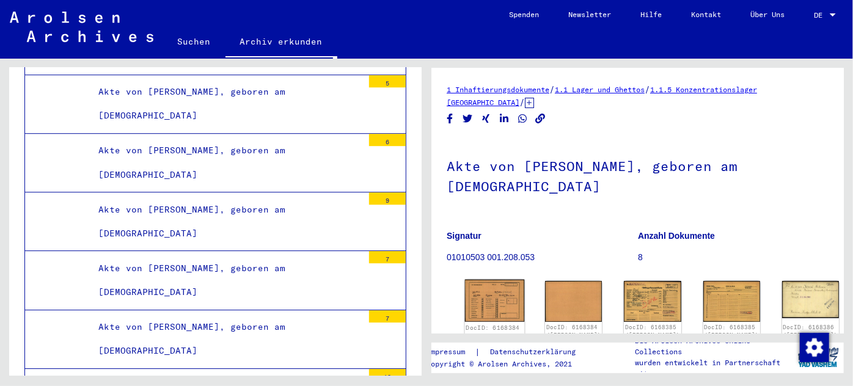
click at [474, 294] on img at bounding box center [495, 301] width 60 height 43
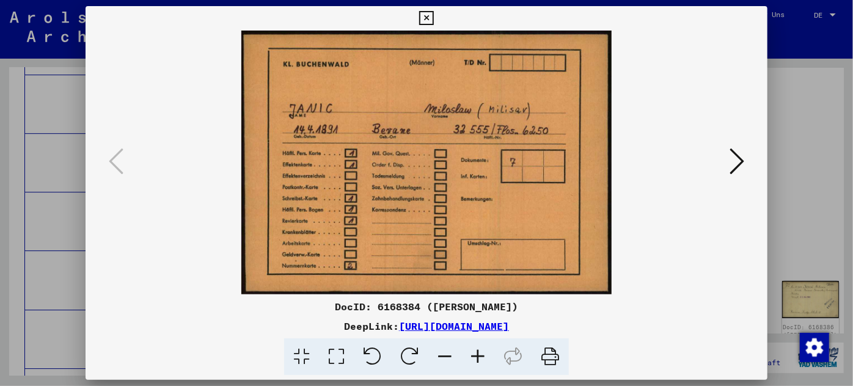
click at [734, 158] on icon at bounding box center [736, 161] width 15 height 29
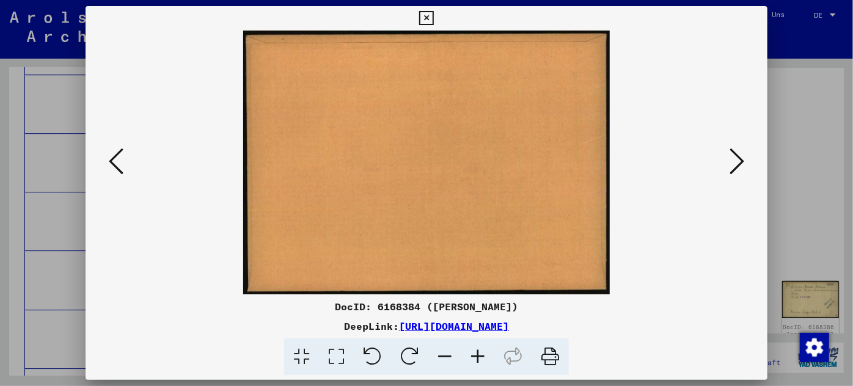
click at [734, 158] on icon at bounding box center [736, 161] width 15 height 29
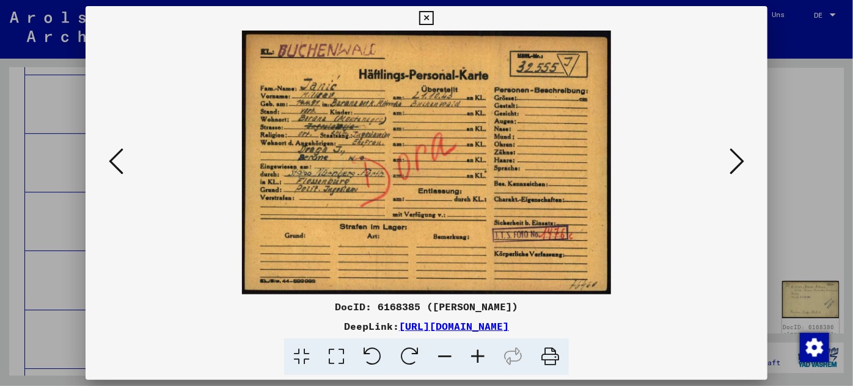
click at [56, 244] on div at bounding box center [426, 193] width 853 height 386
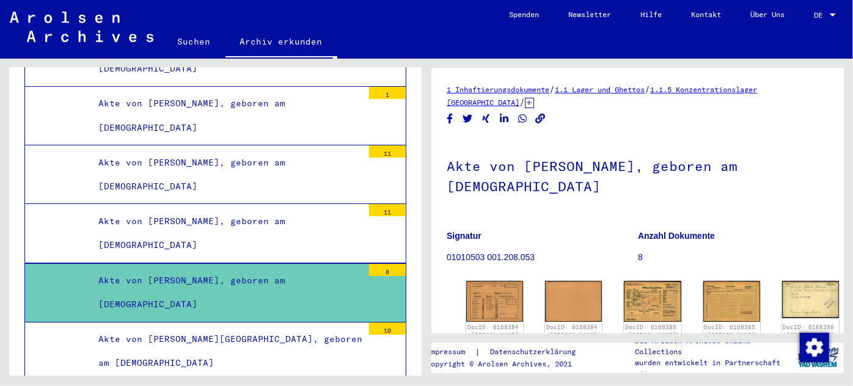
scroll to position [131251, 0]
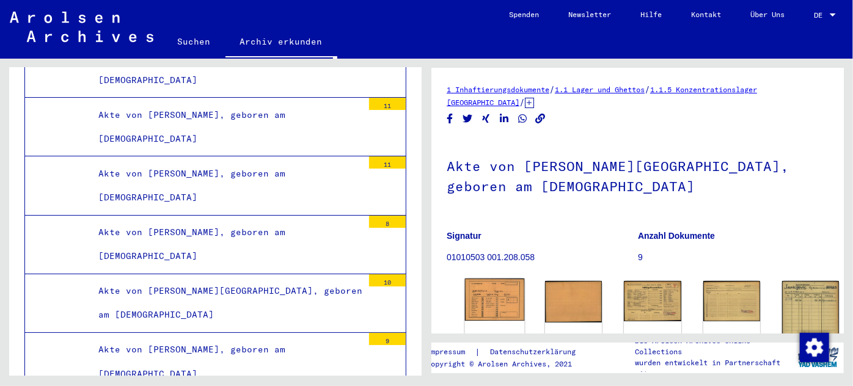
click at [489, 287] on img at bounding box center [495, 300] width 60 height 43
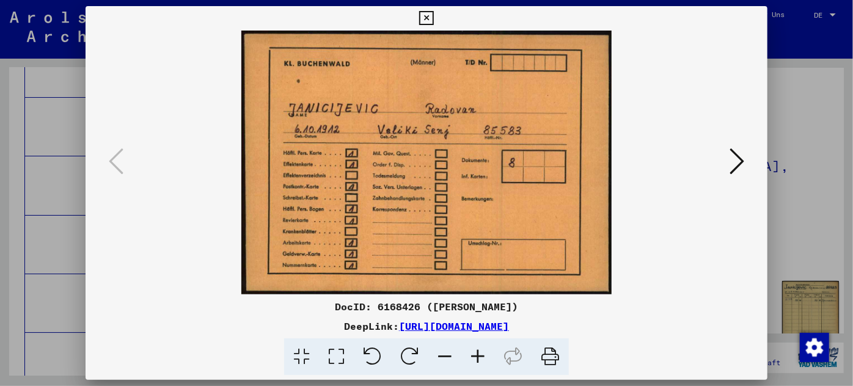
click at [744, 156] on button at bounding box center [737, 162] width 22 height 35
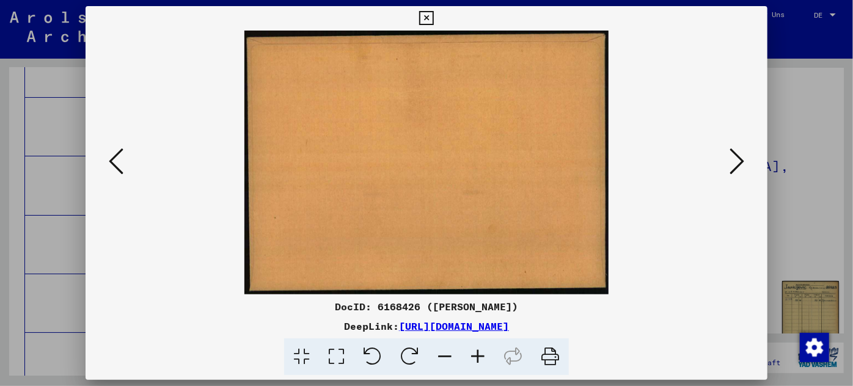
click at [744, 156] on button at bounding box center [737, 162] width 22 height 35
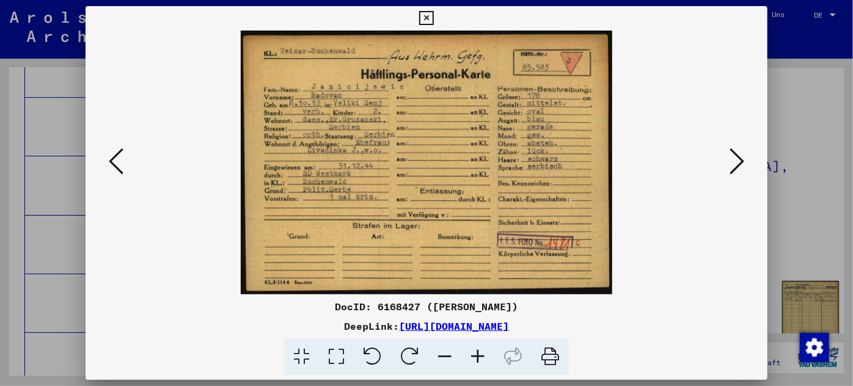
click at [73, 148] on div at bounding box center [426, 193] width 853 height 386
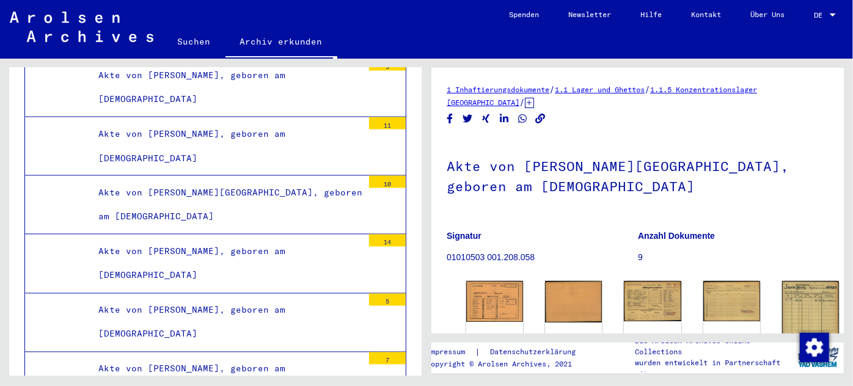
scroll to position [137136, 0]
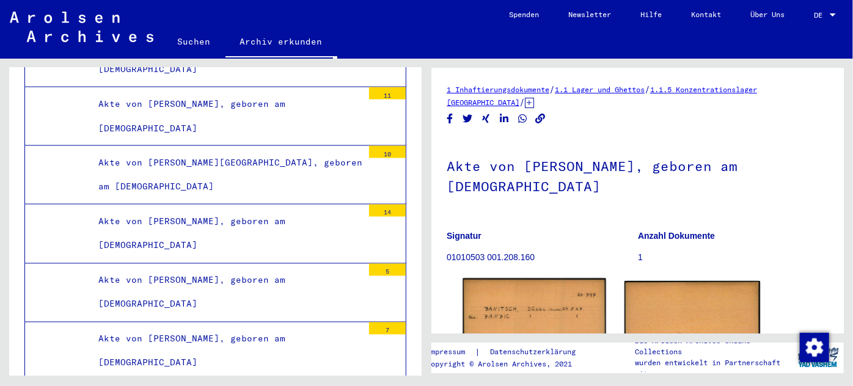
scroll to position [166, 0]
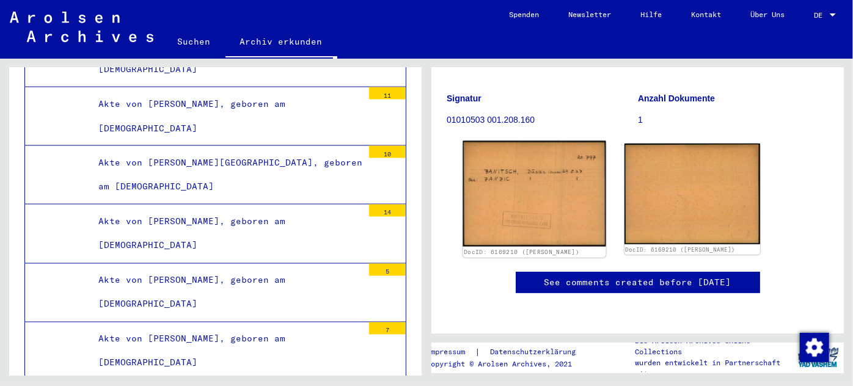
click at [509, 141] on img at bounding box center [533, 194] width 143 height 106
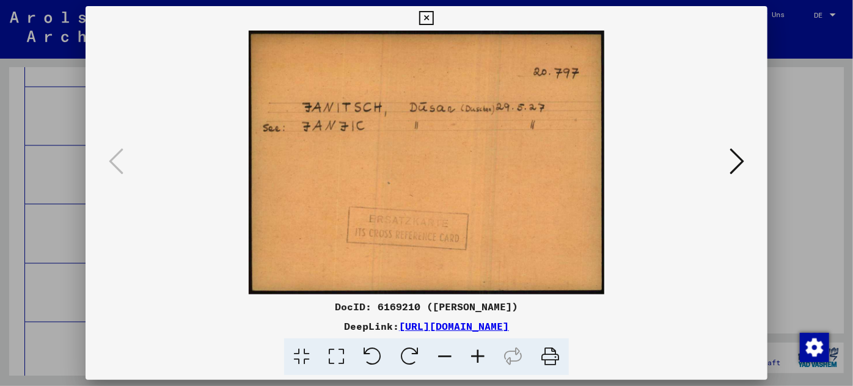
click at [48, 245] on div at bounding box center [426, 193] width 853 height 386
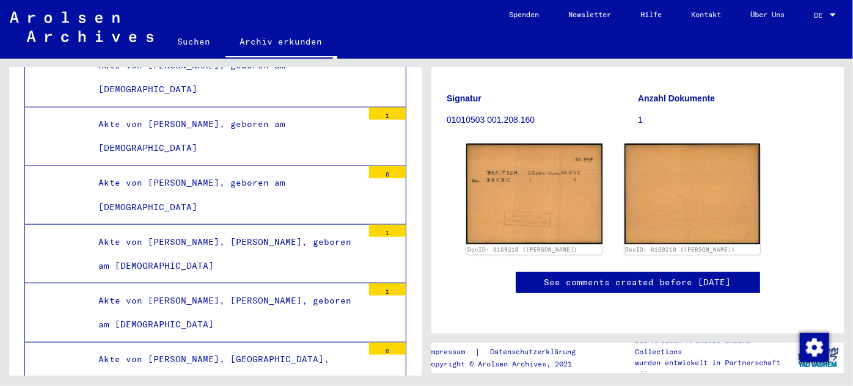
scroll to position [141468, 0]
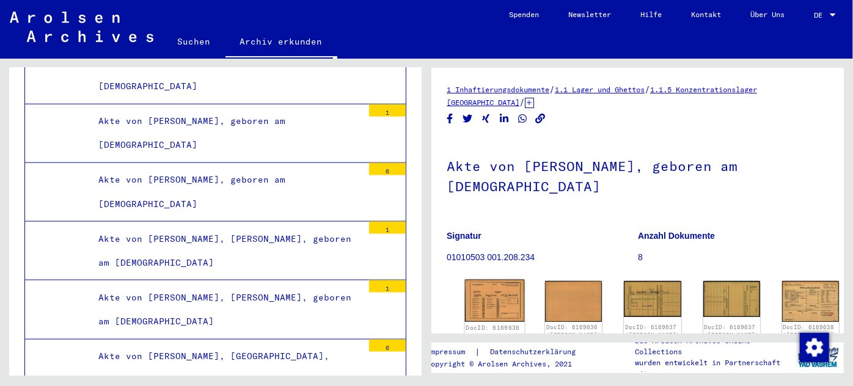
click at [485, 299] on img at bounding box center [495, 301] width 60 height 43
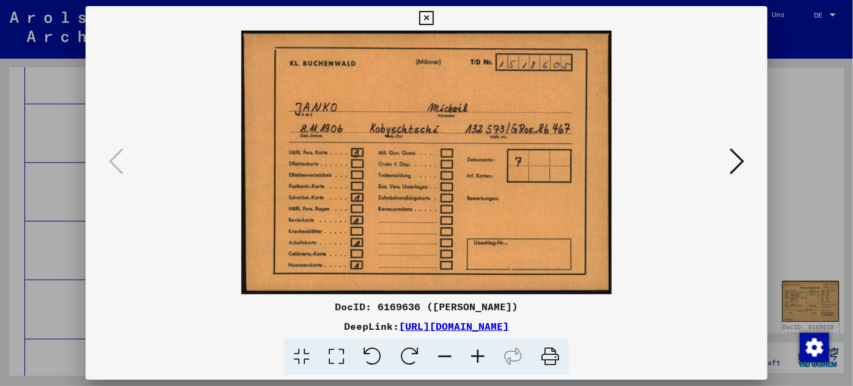
click at [735, 154] on icon at bounding box center [736, 161] width 15 height 29
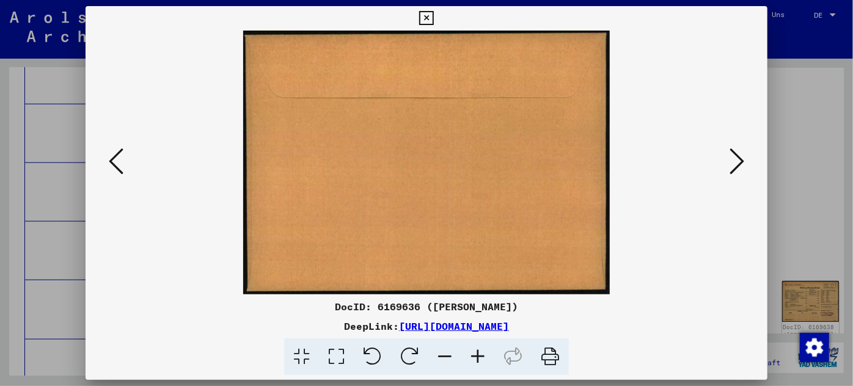
click at [736, 158] on icon at bounding box center [736, 161] width 15 height 29
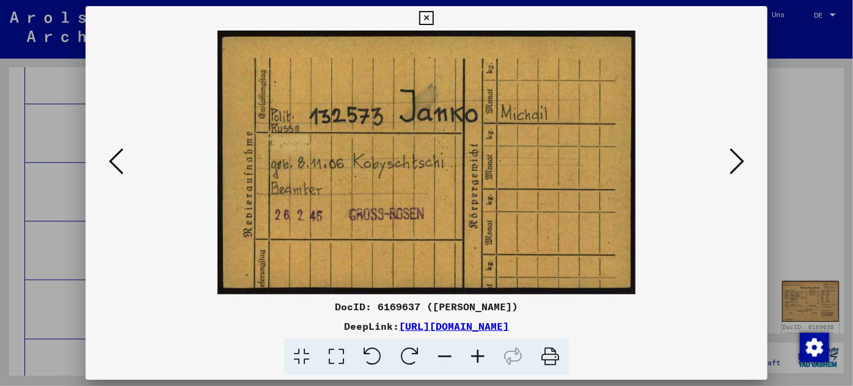
click at [736, 158] on icon at bounding box center [736, 161] width 15 height 29
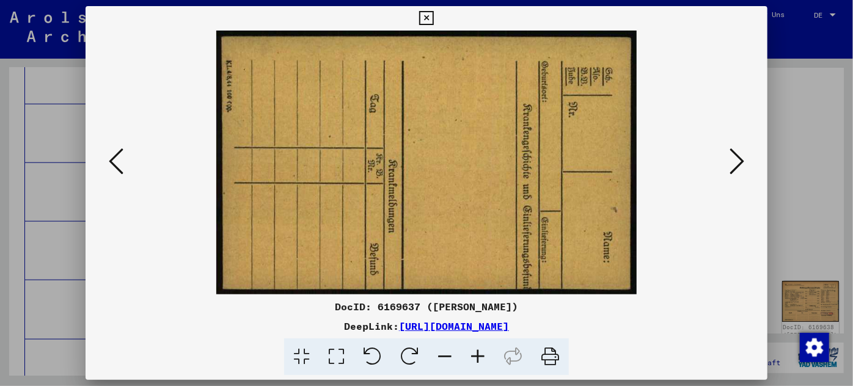
click at [736, 158] on icon at bounding box center [736, 161] width 15 height 29
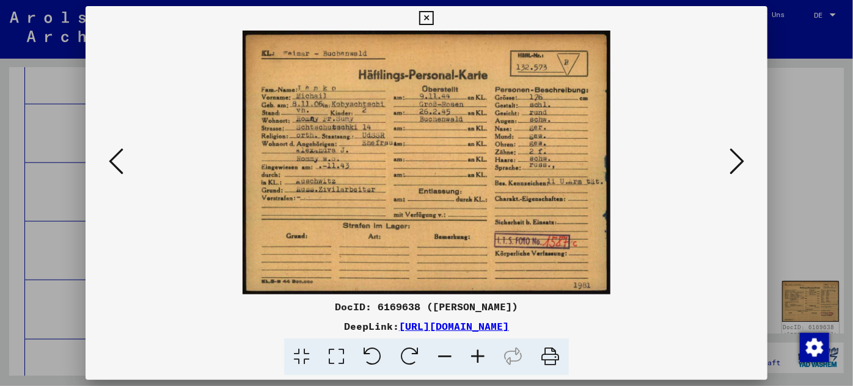
click at [34, 248] on div at bounding box center [426, 193] width 853 height 386
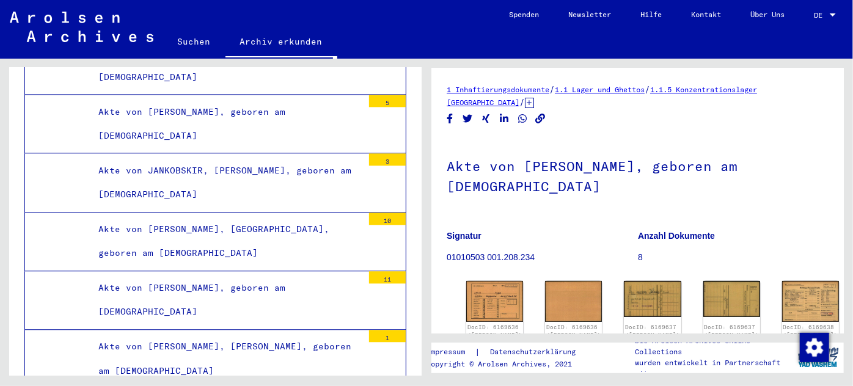
scroll to position [142245, 0]
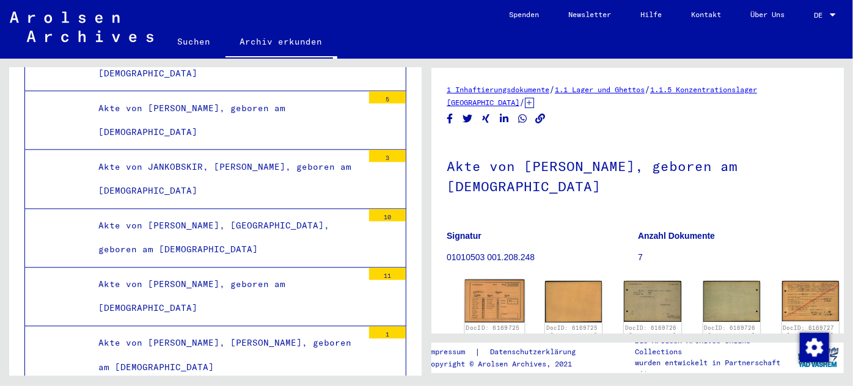
click at [477, 290] on img at bounding box center [495, 301] width 60 height 43
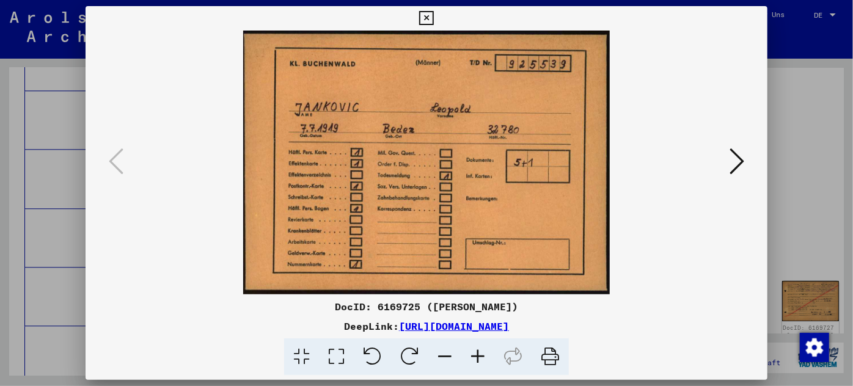
click at [738, 154] on icon at bounding box center [736, 161] width 15 height 29
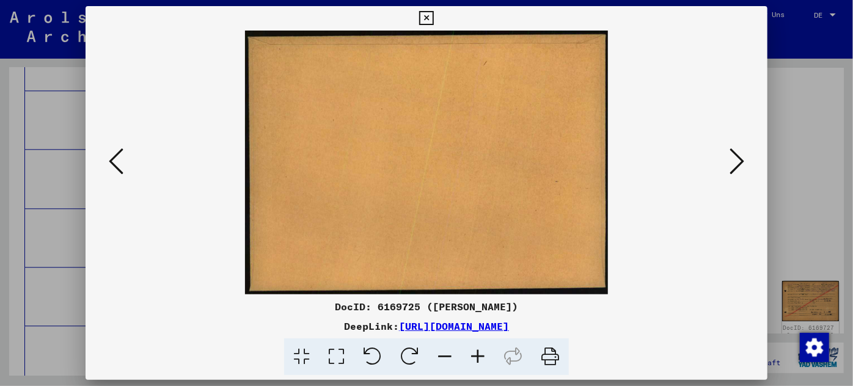
click at [738, 154] on icon at bounding box center [736, 161] width 15 height 29
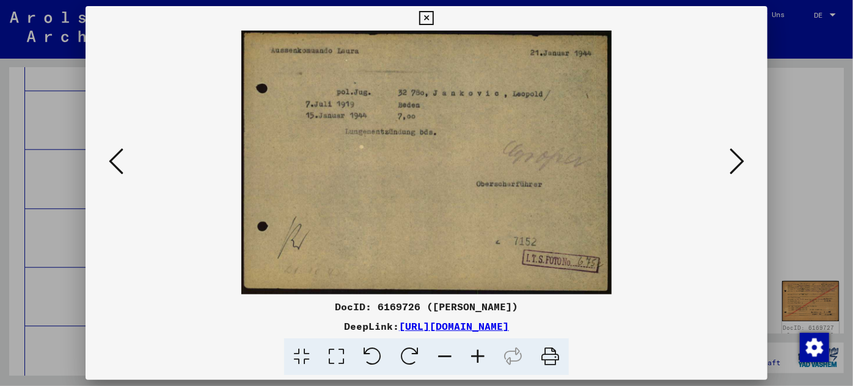
click at [738, 154] on icon at bounding box center [736, 161] width 15 height 29
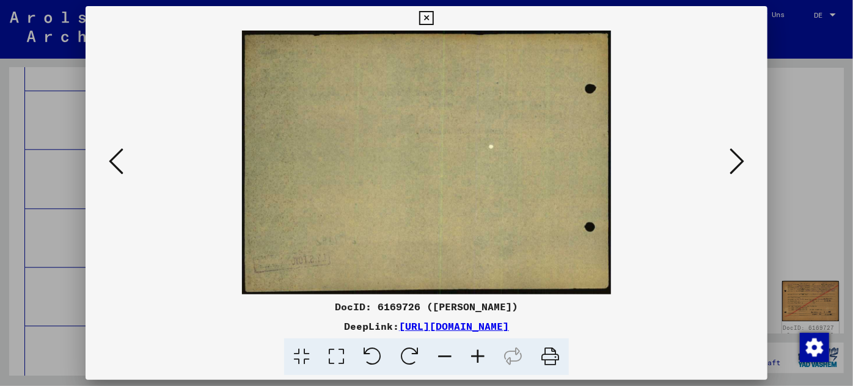
click at [738, 154] on icon at bounding box center [736, 161] width 15 height 29
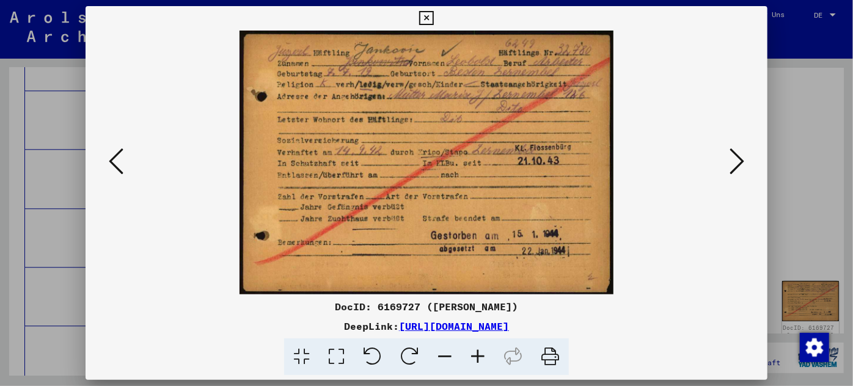
click at [481, 352] on icon at bounding box center [477, 356] width 33 height 37
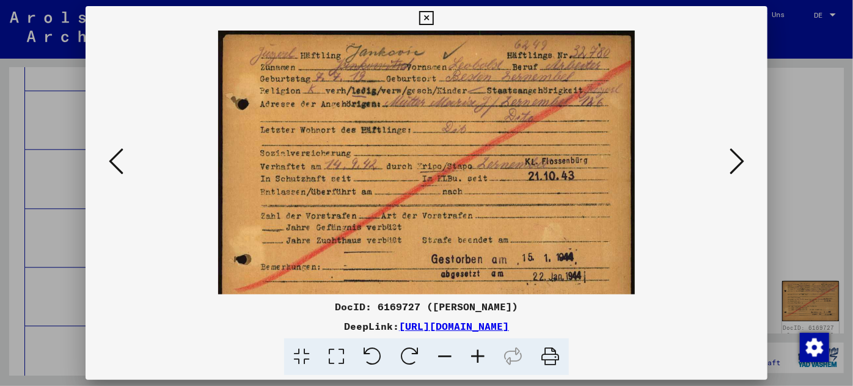
click at [481, 352] on icon at bounding box center [477, 356] width 33 height 37
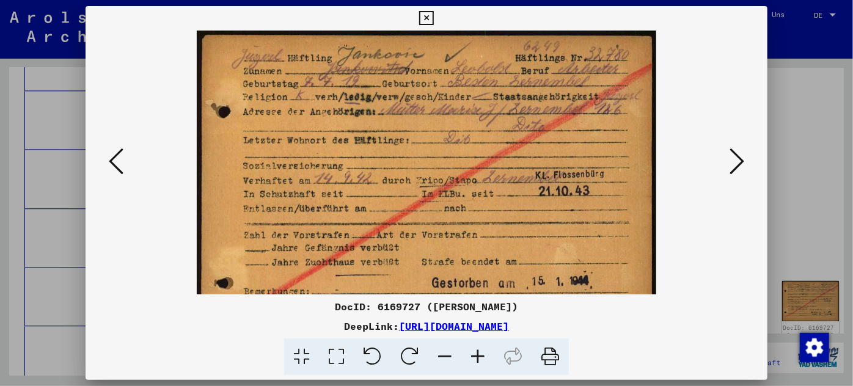
click at [481, 352] on icon at bounding box center [477, 356] width 33 height 37
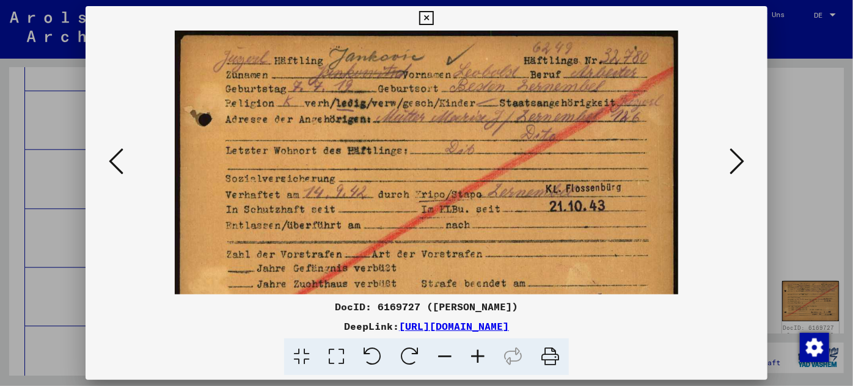
click at [481, 352] on icon at bounding box center [477, 356] width 33 height 37
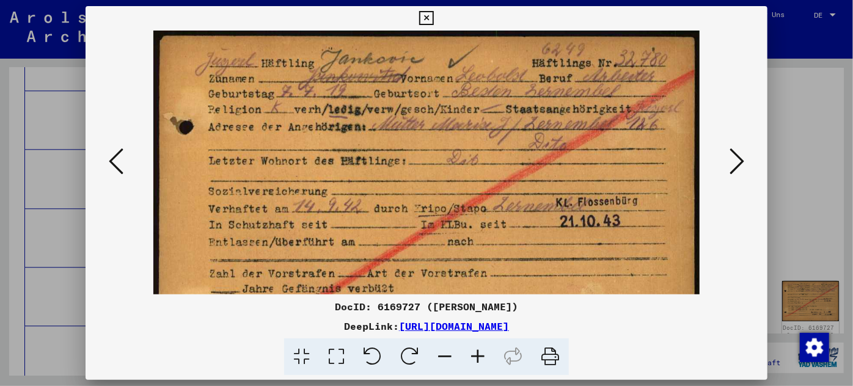
click at [44, 297] on div at bounding box center [426, 193] width 853 height 386
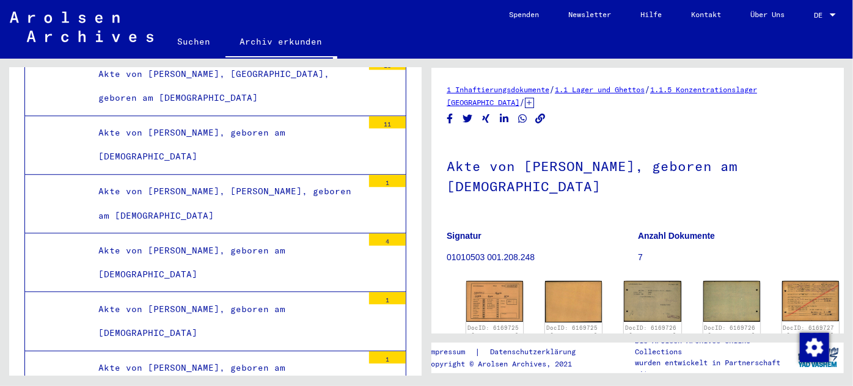
scroll to position [142411, 0]
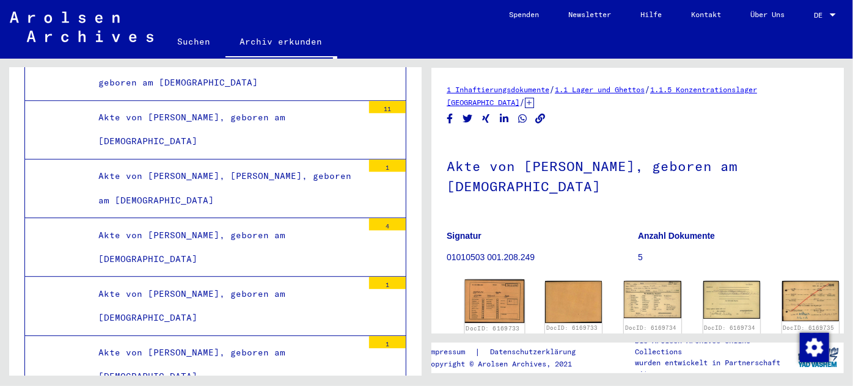
click at [472, 290] on img at bounding box center [495, 301] width 60 height 43
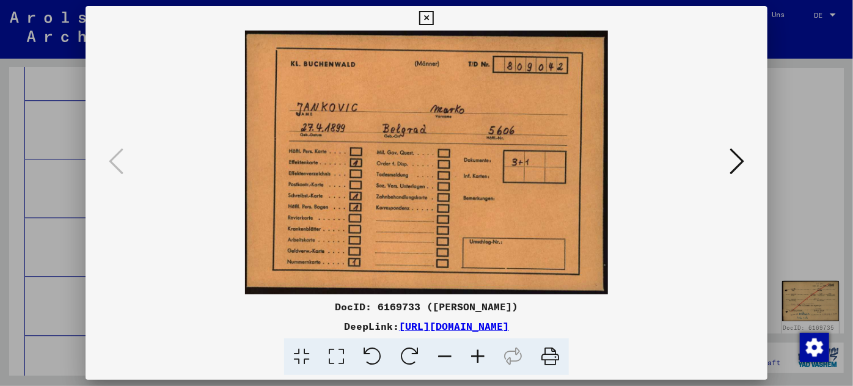
click at [64, 174] on div at bounding box center [426, 193] width 853 height 386
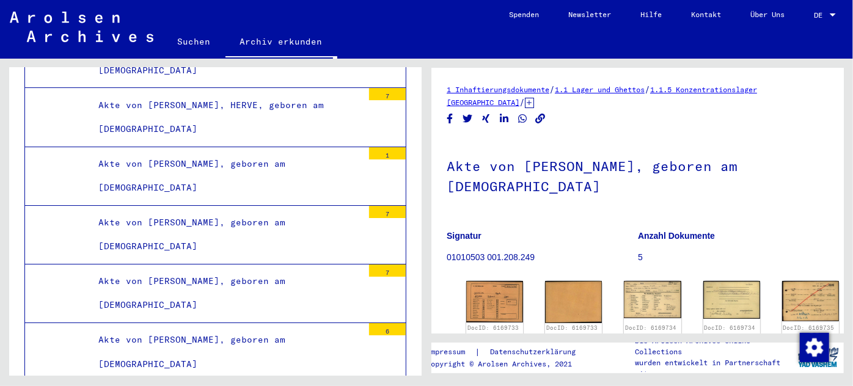
scroll to position [152239, 0]
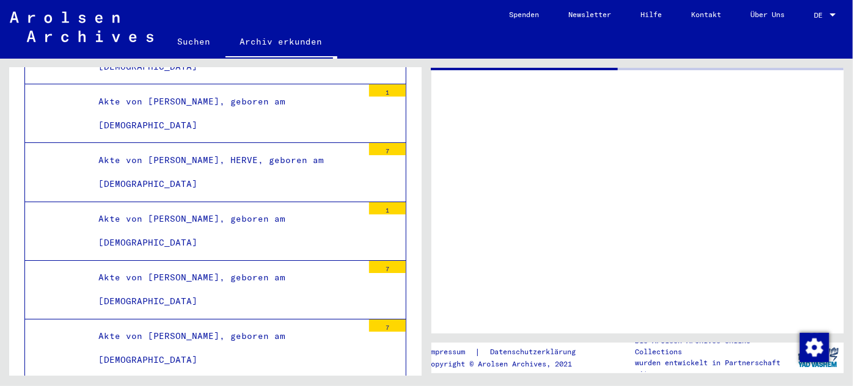
scroll to position [152239, 0]
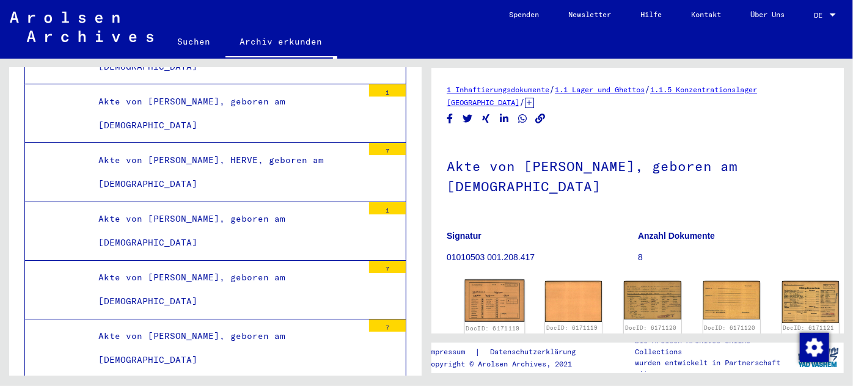
click at [477, 293] on img at bounding box center [495, 301] width 60 height 43
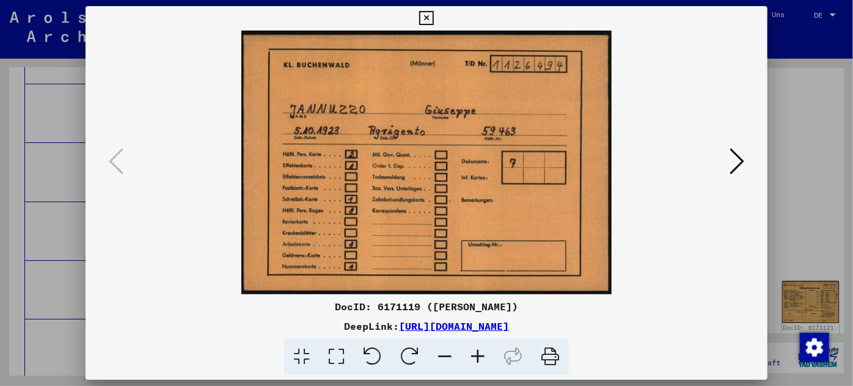
click at [739, 153] on icon at bounding box center [736, 161] width 15 height 29
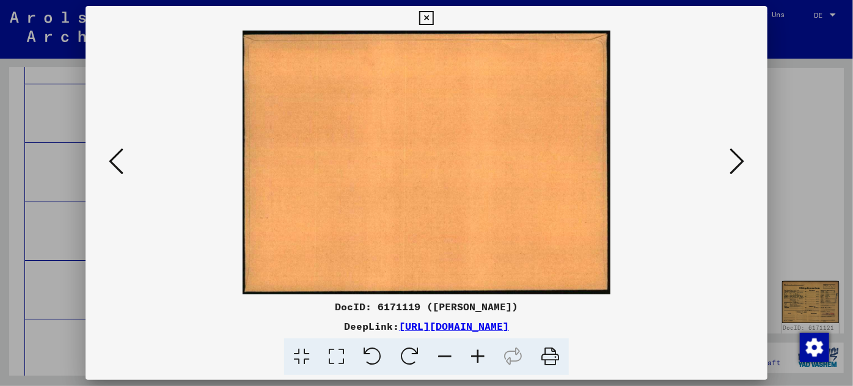
click at [739, 153] on icon at bounding box center [736, 161] width 15 height 29
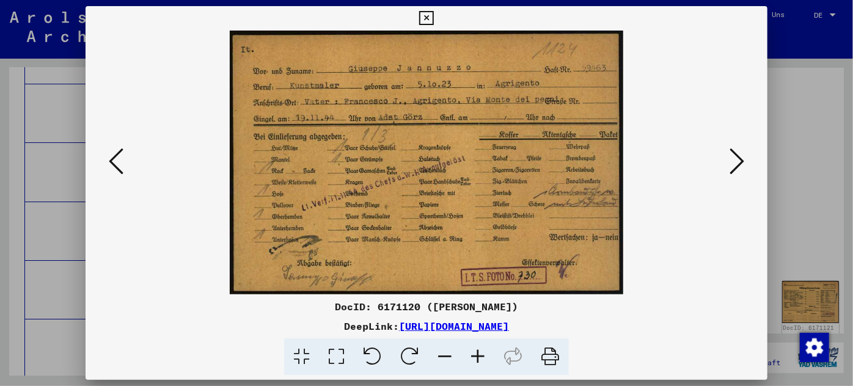
click at [50, 200] on div at bounding box center [426, 193] width 853 height 386
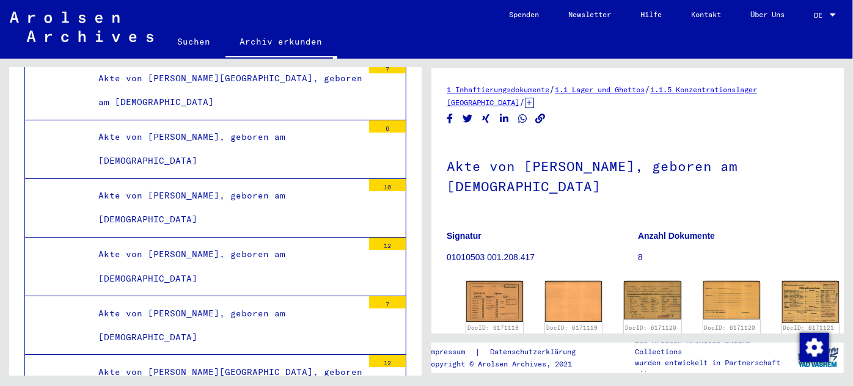
scroll to position [154571, 0]
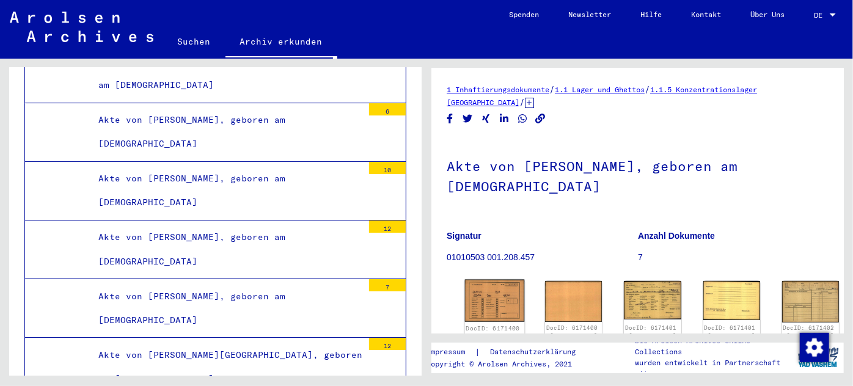
click at [485, 290] on img at bounding box center [495, 301] width 60 height 43
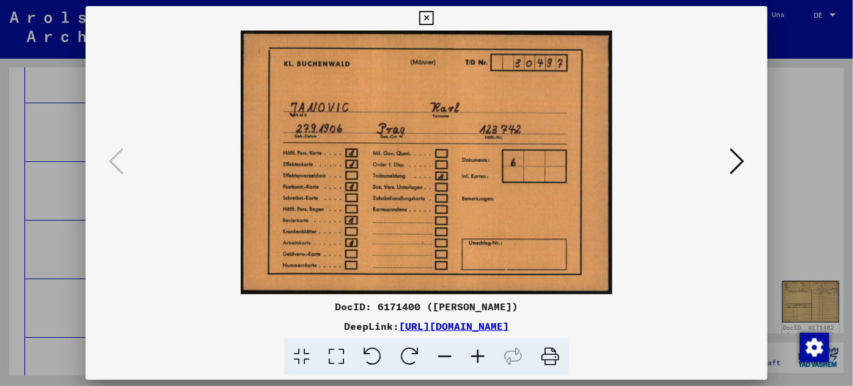
click at [54, 208] on div at bounding box center [426, 193] width 853 height 386
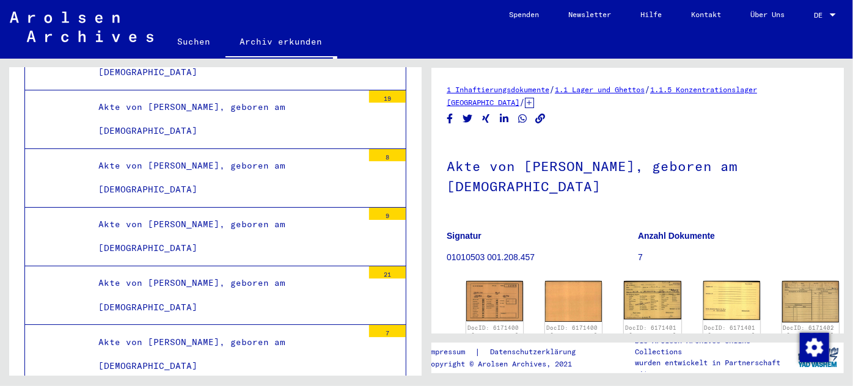
scroll to position [157124, 0]
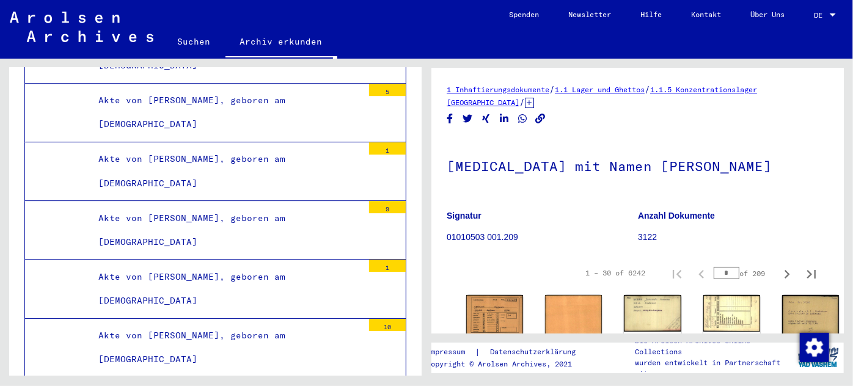
scroll to position [159067, 0]
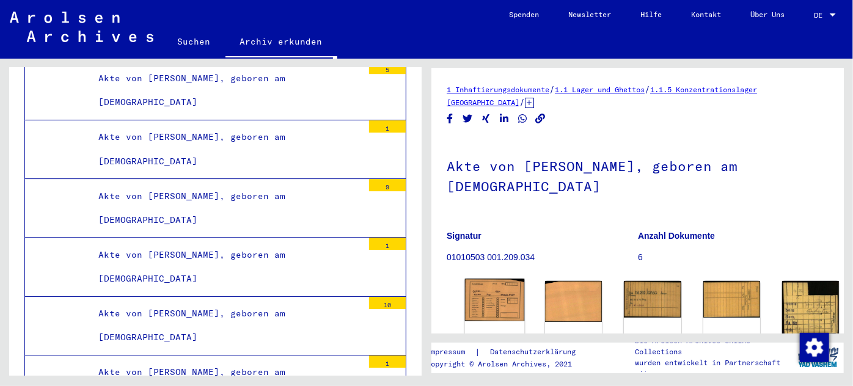
click at [482, 279] on img at bounding box center [495, 300] width 60 height 43
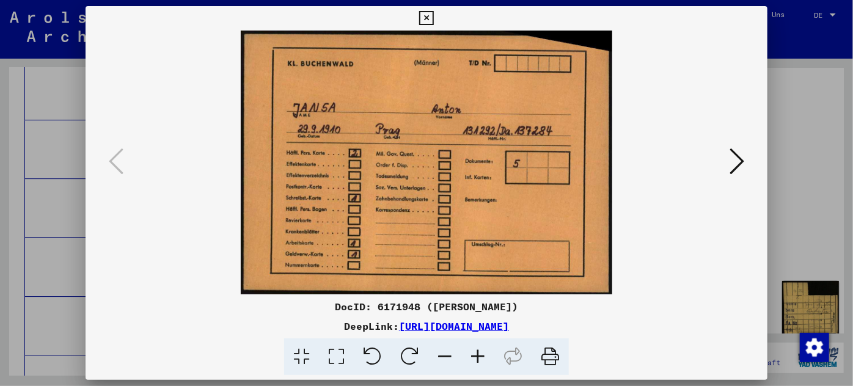
click at [49, 276] on div at bounding box center [426, 193] width 853 height 386
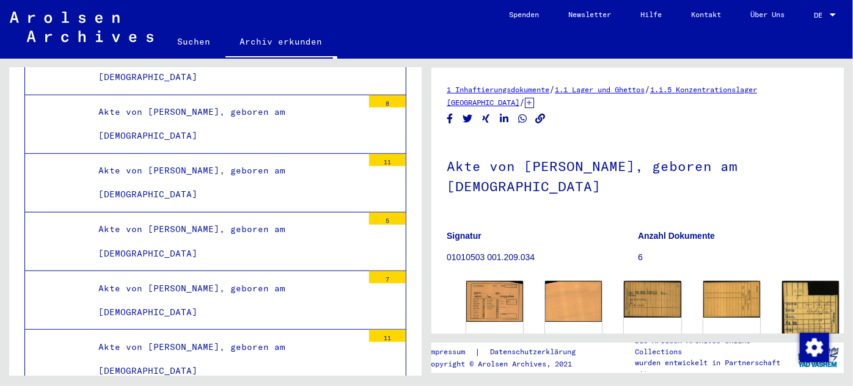
scroll to position [169395, 0]
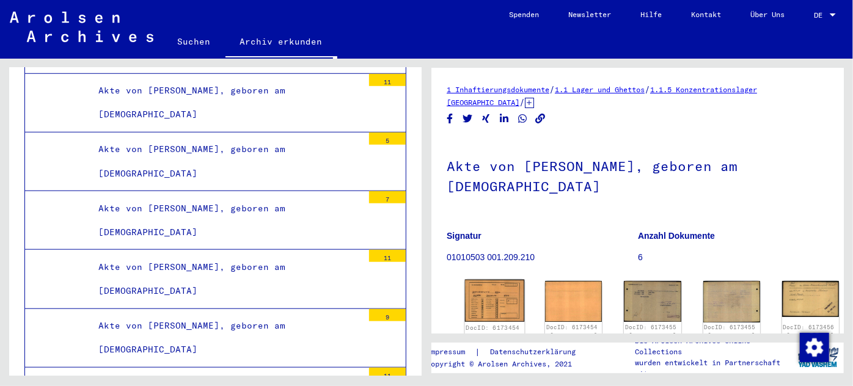
click at [482, 287] on img at bounding box center [495, 301] width 60 height 43
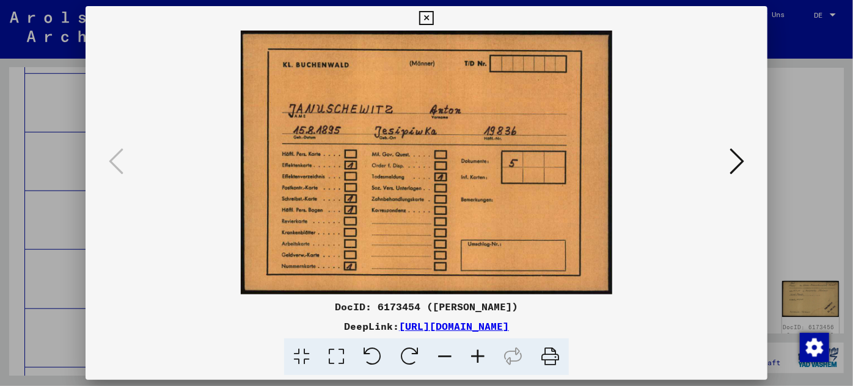
click at [39, 260] on div at bounding box center [426, 193] width 853 height 386
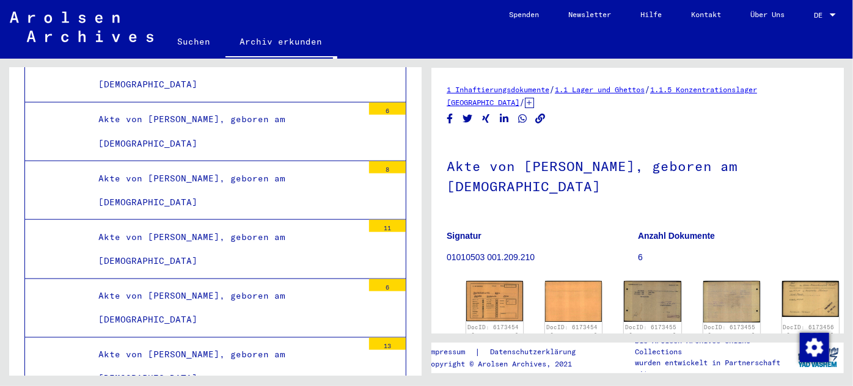
scroll to position [171894, 0]
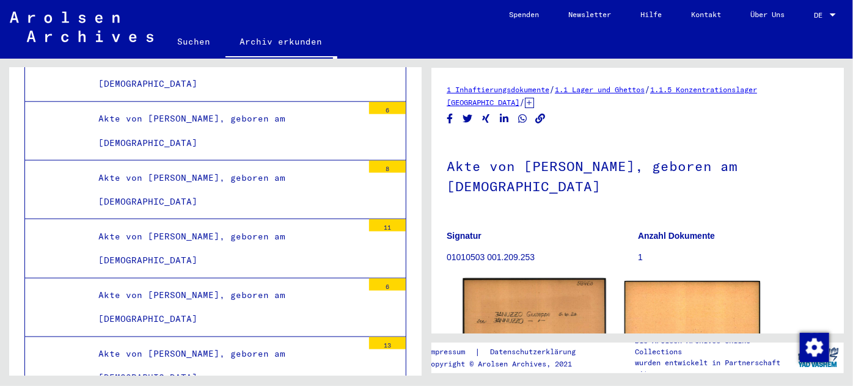
scroll to position [111, 0]
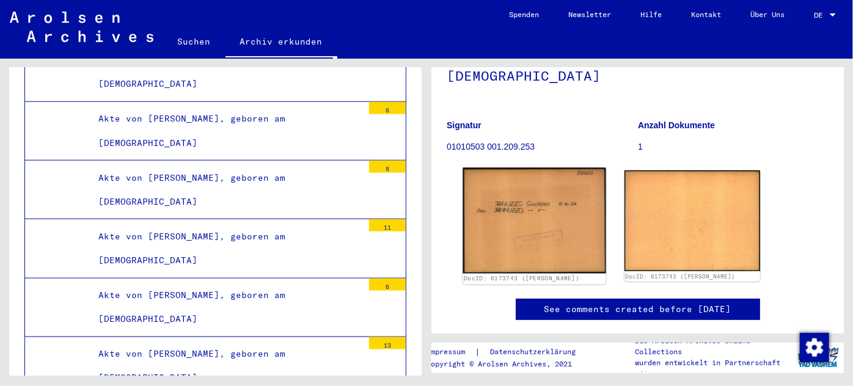
click at [511, 203] on img at bounding box center [533, 221] width 143 height 106
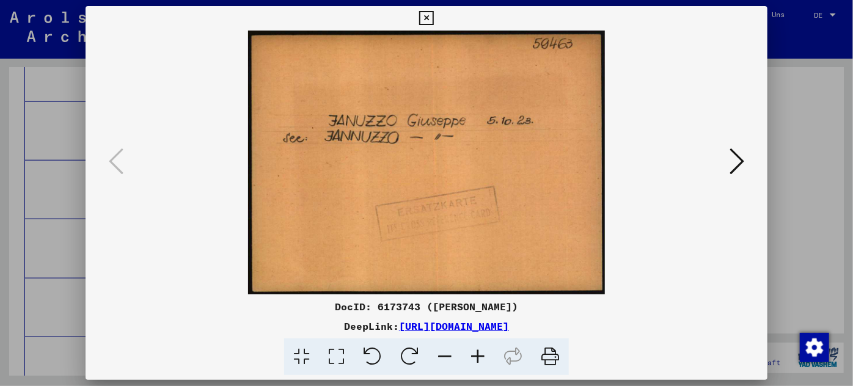
click at [50, 269] on div at bounding box center [426, 193] width 853 height 386
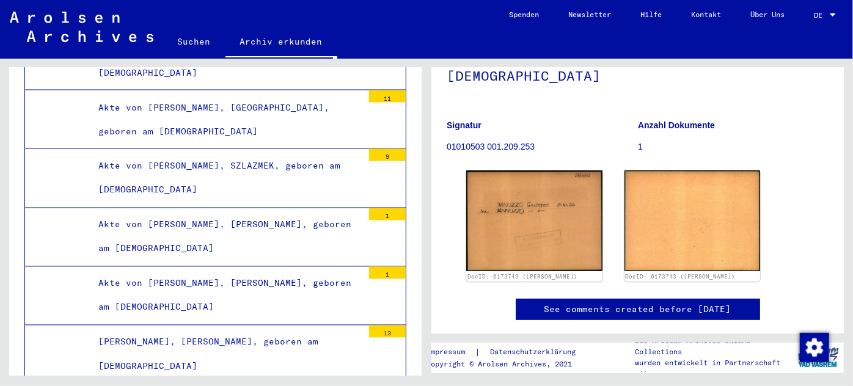
scroll to position [186441, 0]
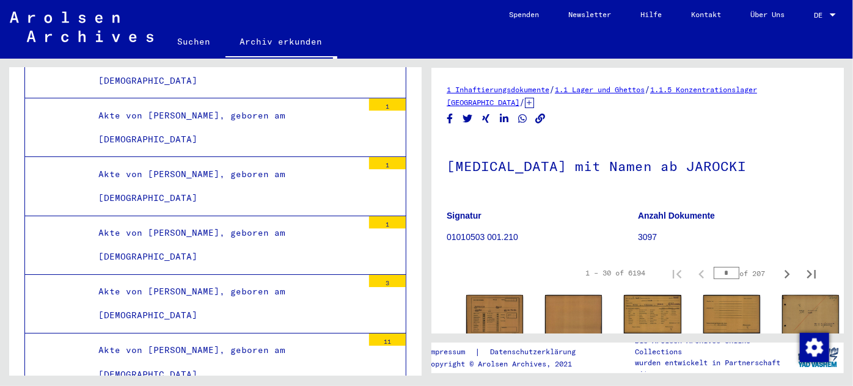
scroll to position [187385, 0]
